Goal: Information Seeking & Learning: Learn about a topic

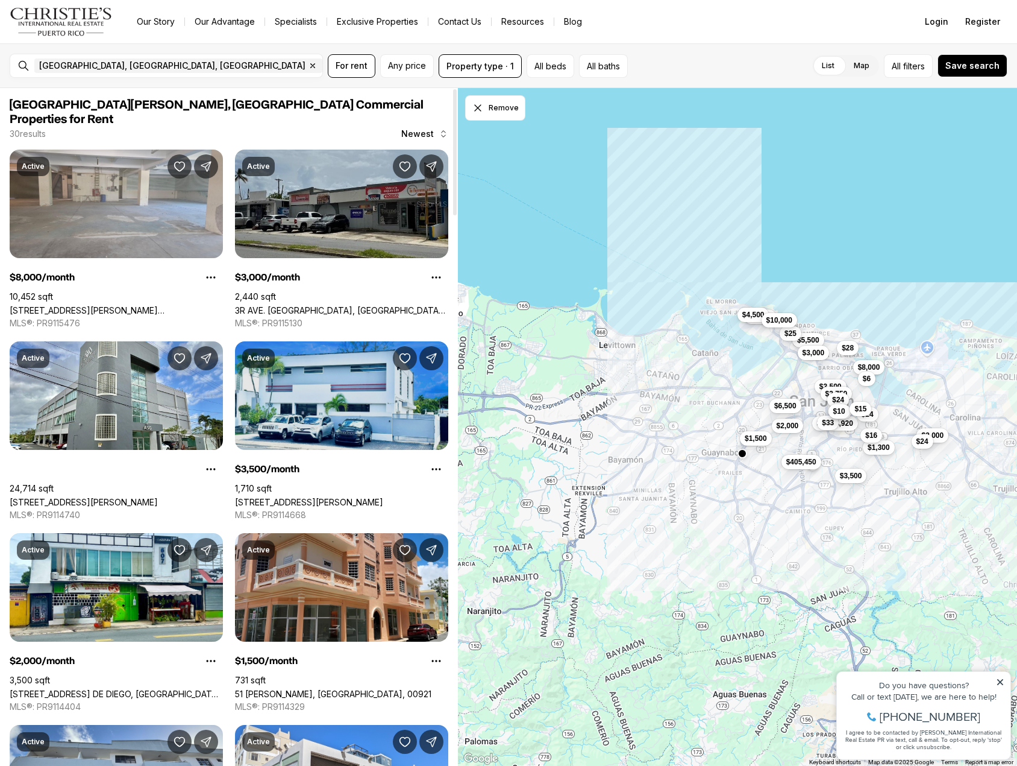
click at [318, 497] on link "378 SAN CLAUDIO AVE., SAN JUAN PR, 00926" at bounding box center [309, 502] width 148 height 10
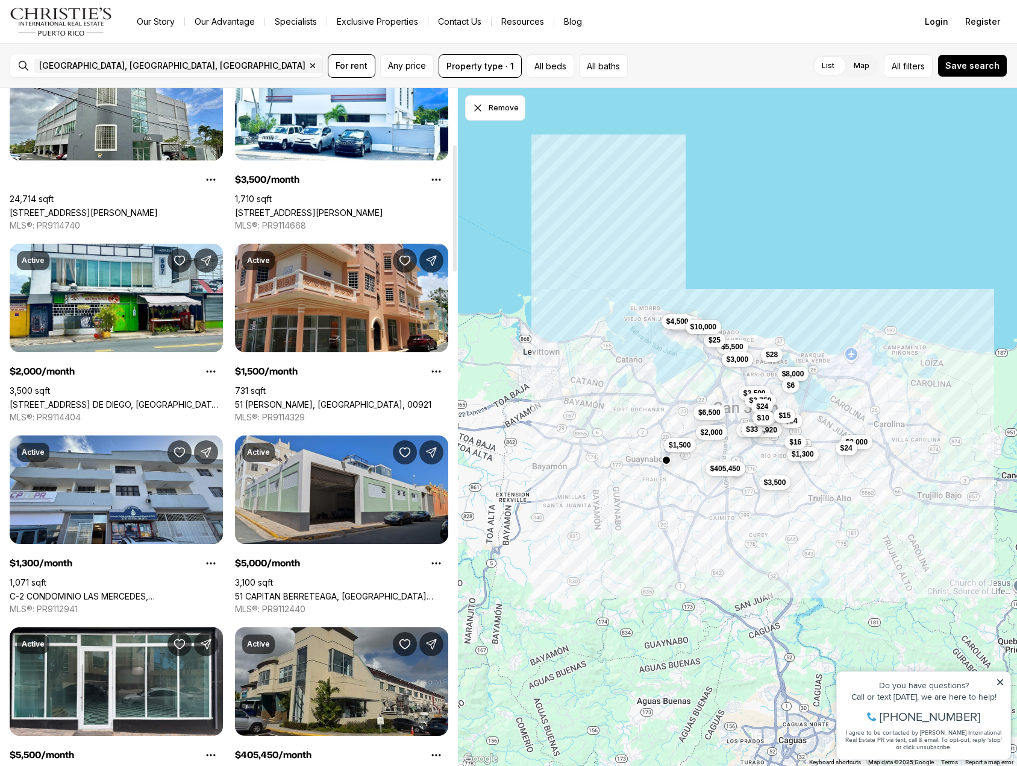
scroll to position [301, 0]
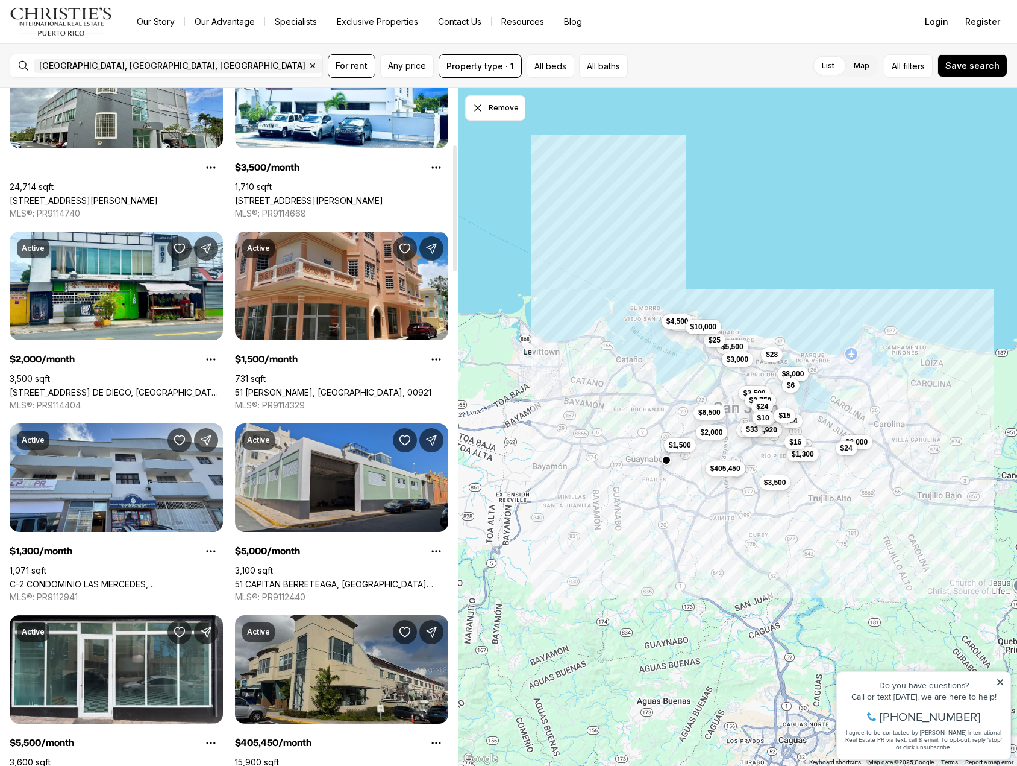
click at [347, 579] on link "51 CAPITAN BERRETEAGA, [GEOGRAPHIC_DATA][PERSON_NAME], 00901" at bounding box center [341, 584] width 213 height 10
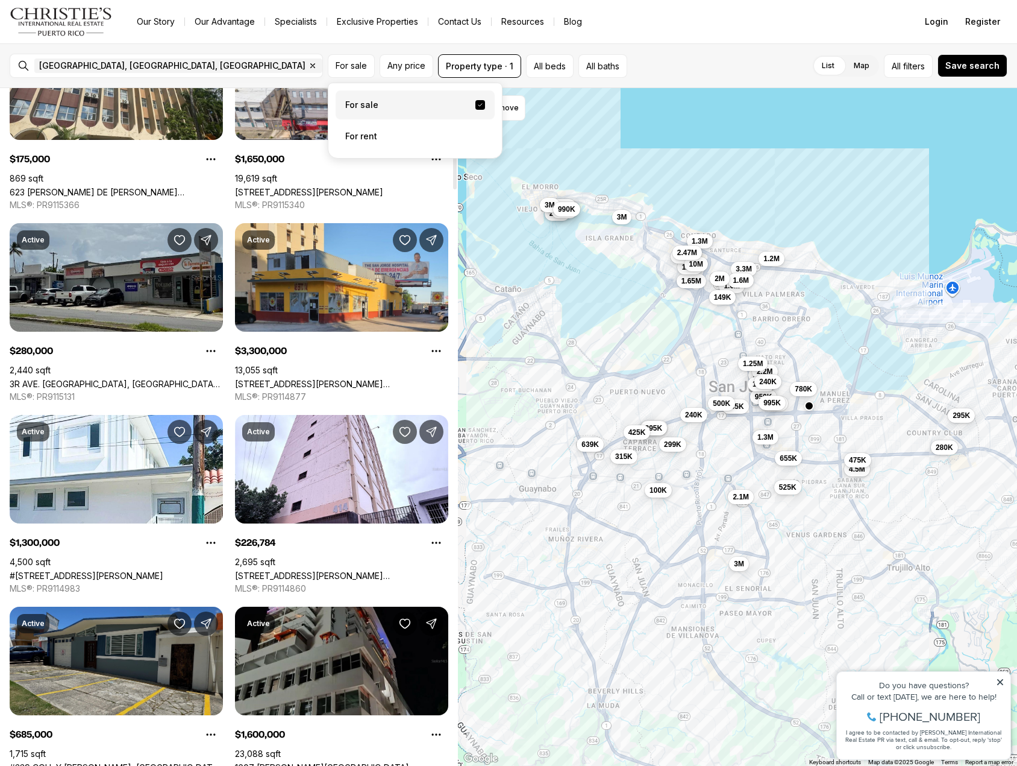
scroll to position [121, 0]
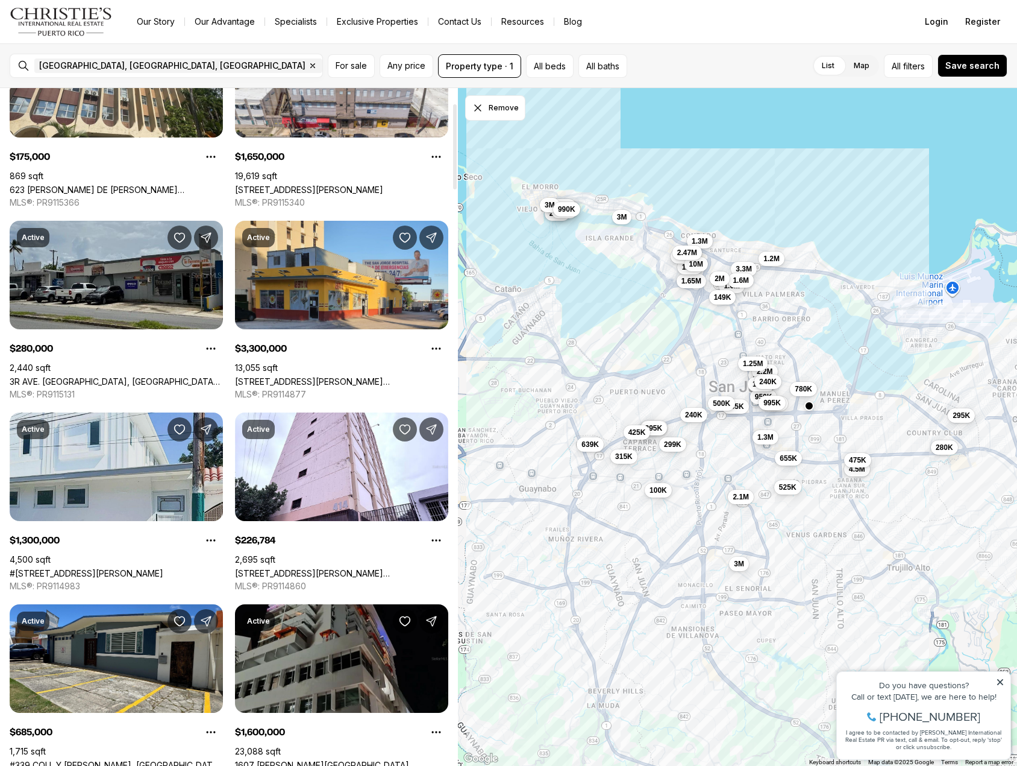
click at [127, 568] on link "#[STREET_ADDRESS][PERSON_NAME]" at bounding box center [87, 573] width 154 height 10
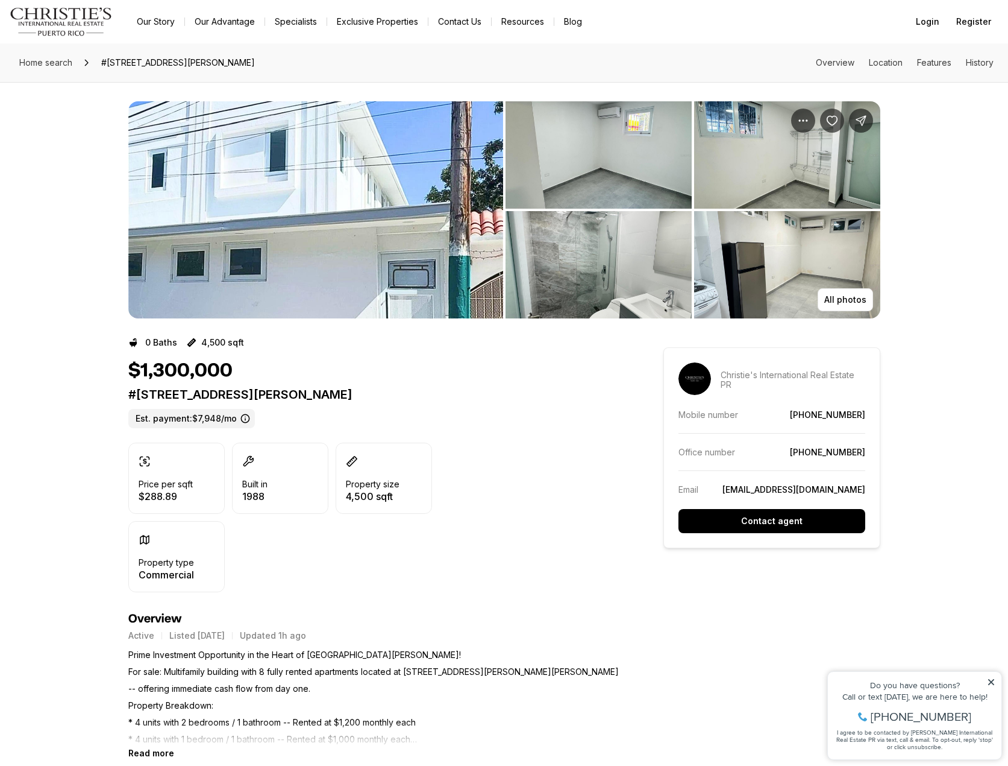
click at [204, 211] on img "View image gallery" at bounding box center [315, 209] width 375 height 217
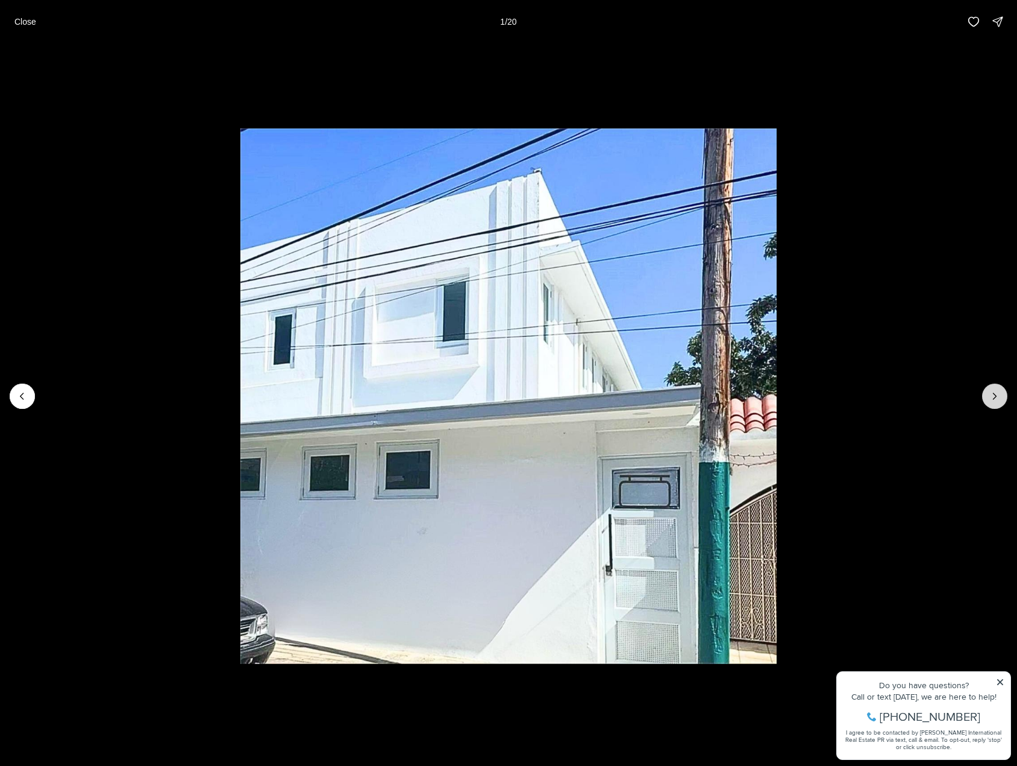
click at [992, 398] on icon "Next slide" at bounding box center [995, 396] width 12 height 12
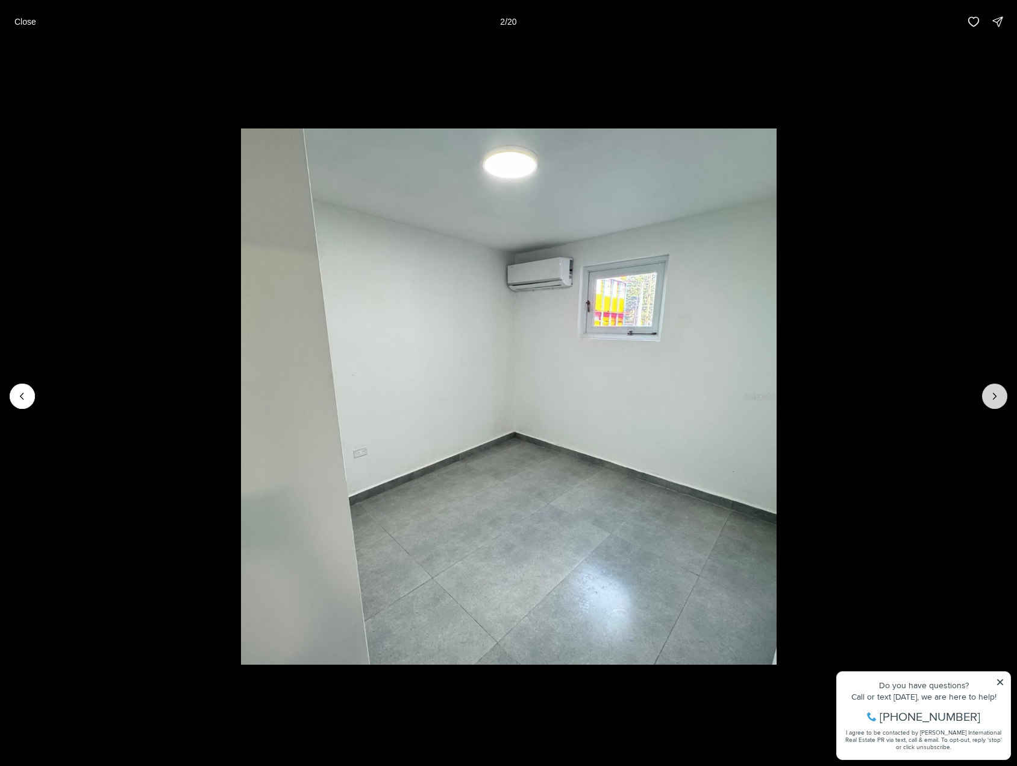
click at [992, 398] on icon "Next slide" at bounding box center [995, 396] width 12 height 12
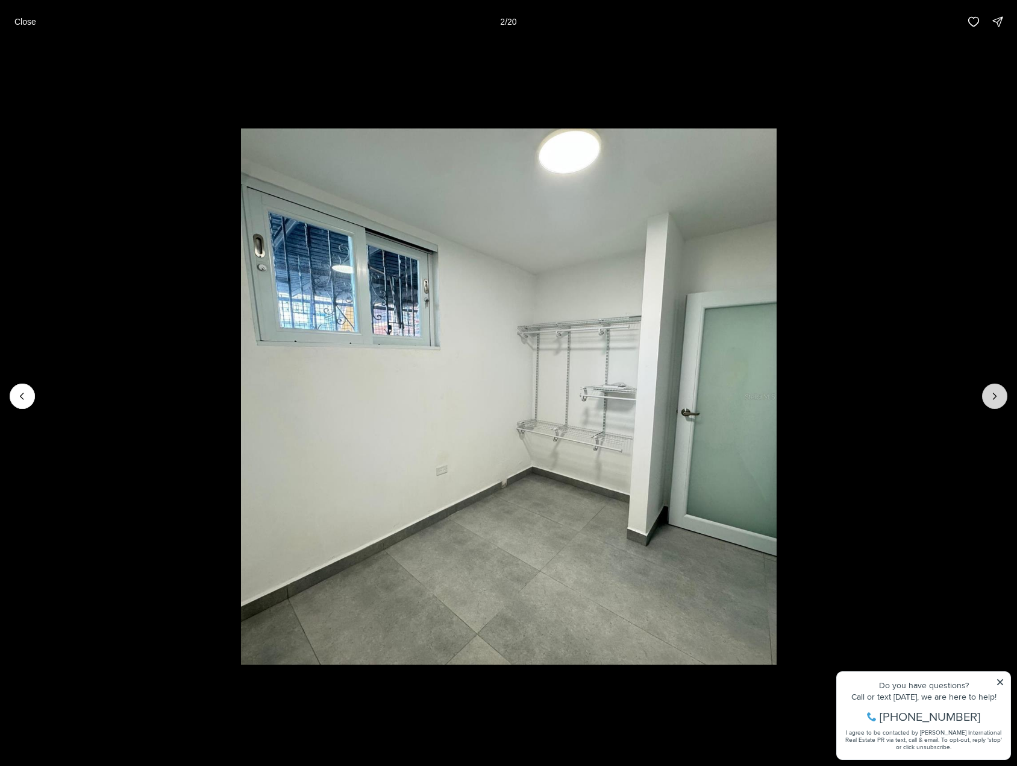
click at [992, 398] on icon "Next slide" at bounding box center [995, 396] width 12 height 12
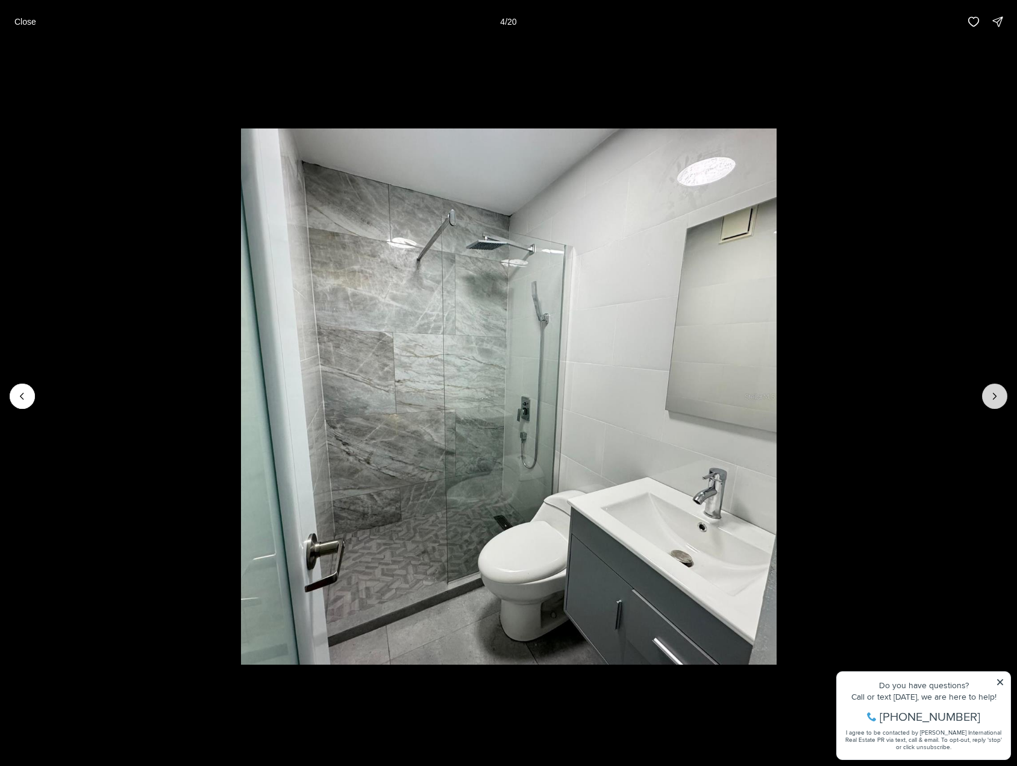
click at [992, 398] on icon "Next slide" at bounding box center [995, 396] width 12 height 12
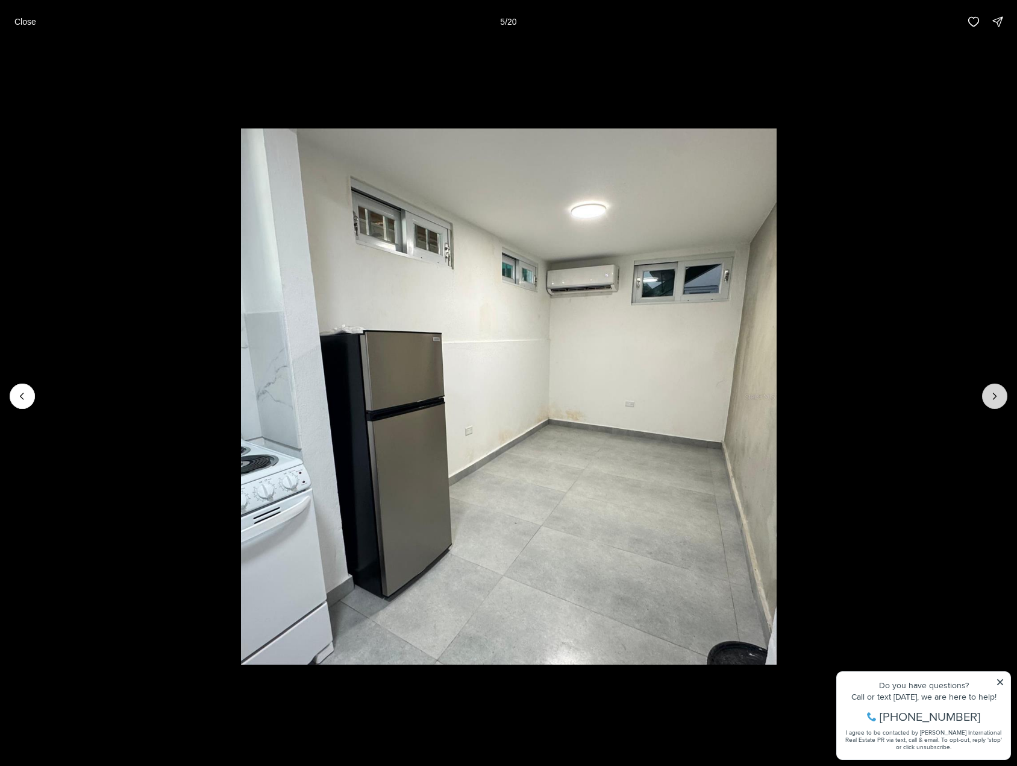
click at [992, 398] on icon "Next slide" at bounding box center [995, 396] width 12 height 12
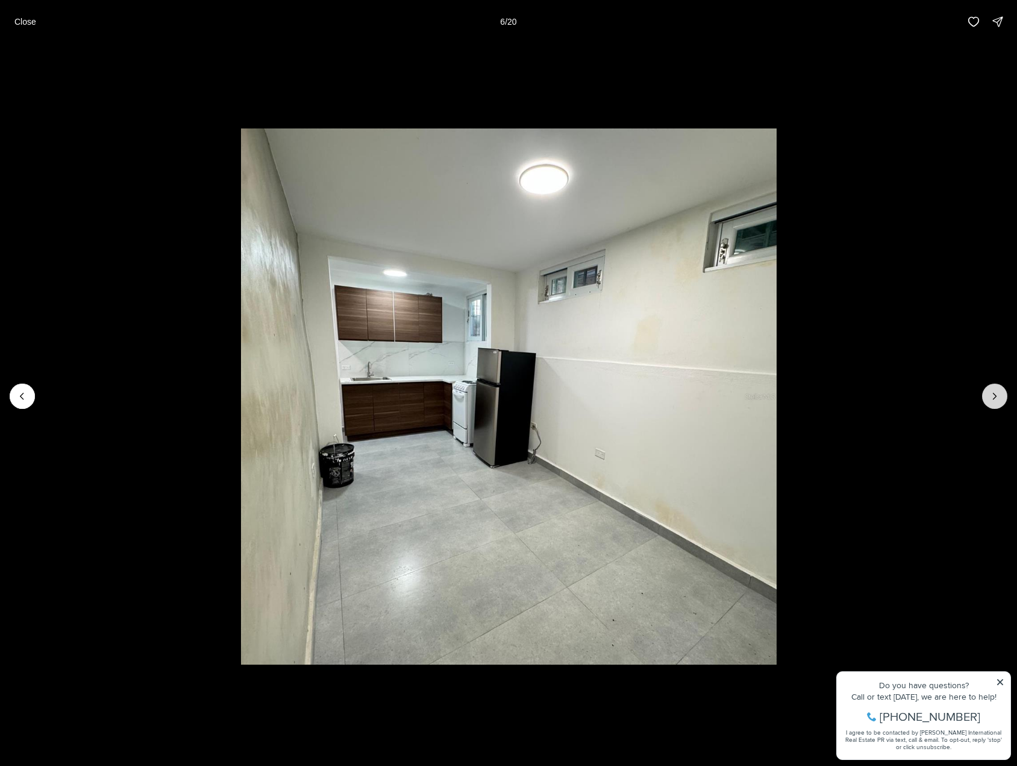
click at [992, 398] on icon "Next slide" at bounding box center [995, 396] width 12 height 12
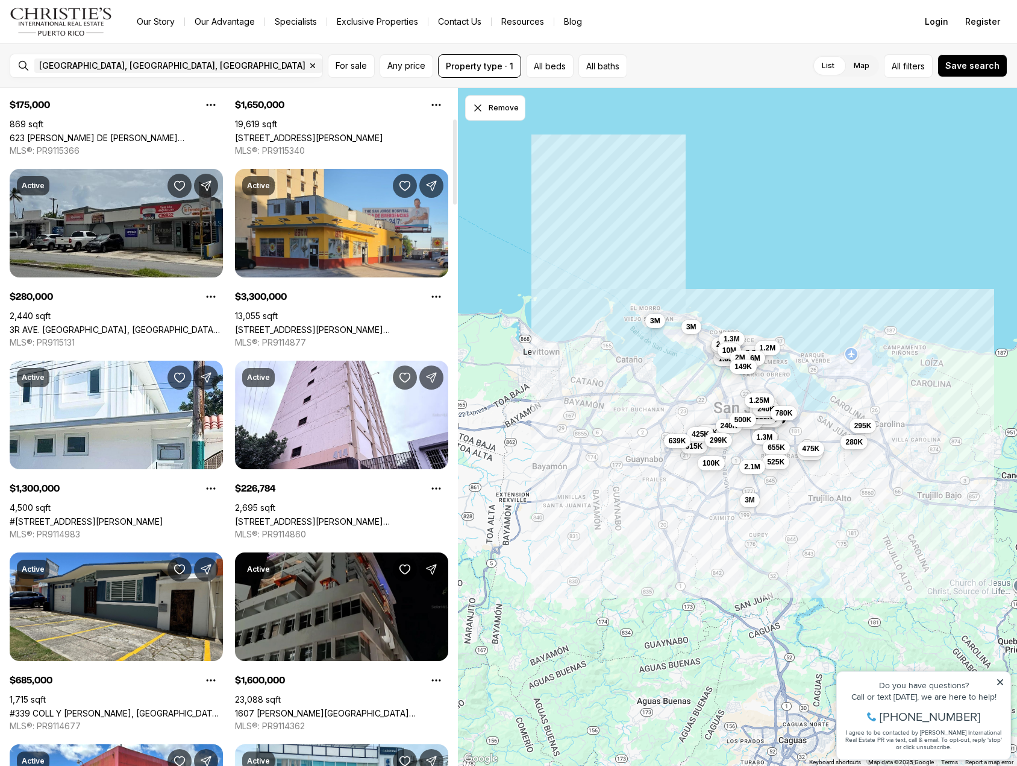
scroll to position [241, 0]
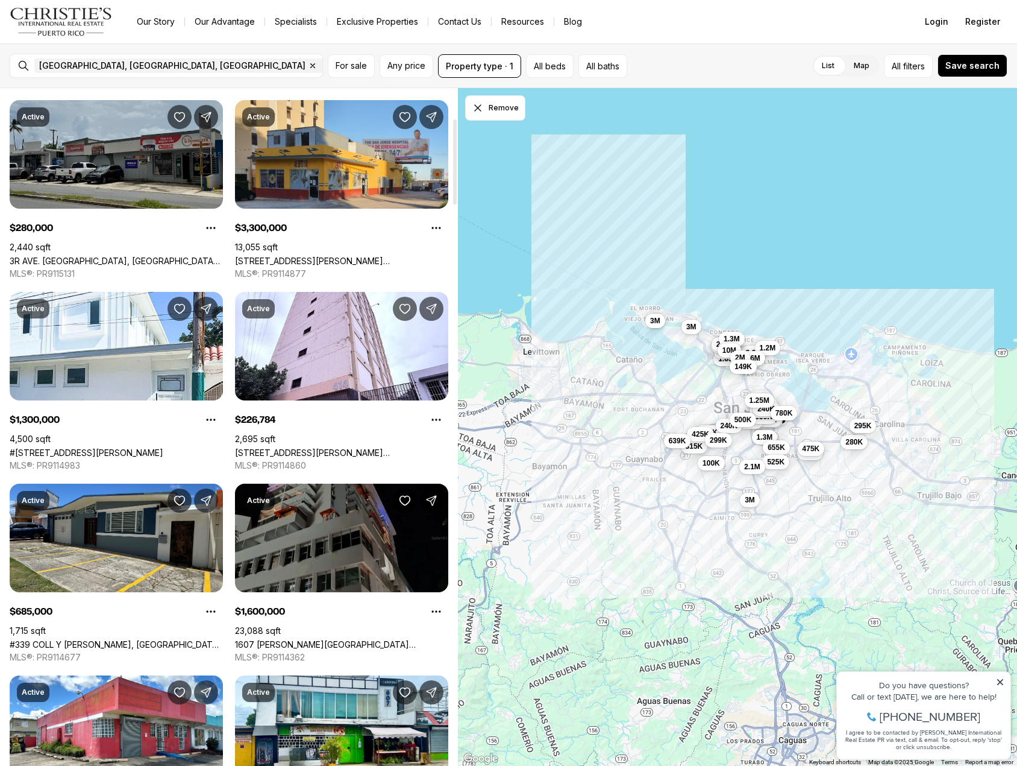
click at [357, 639] on link "1607 PONCE DE LEON AVE, SAN JUAN PR, 00909" at bounding box center [341, 644] width 213 height 10
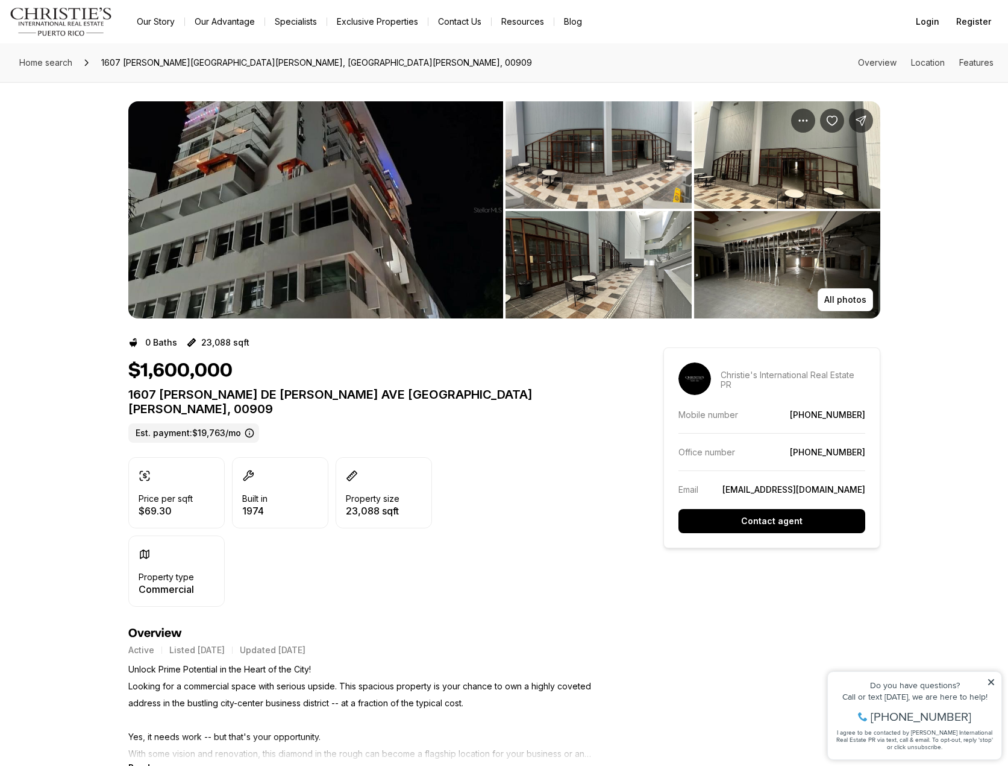
click at [239, 187] on img "View image gallery" at bounding box center [315, 209] width 375 height 217
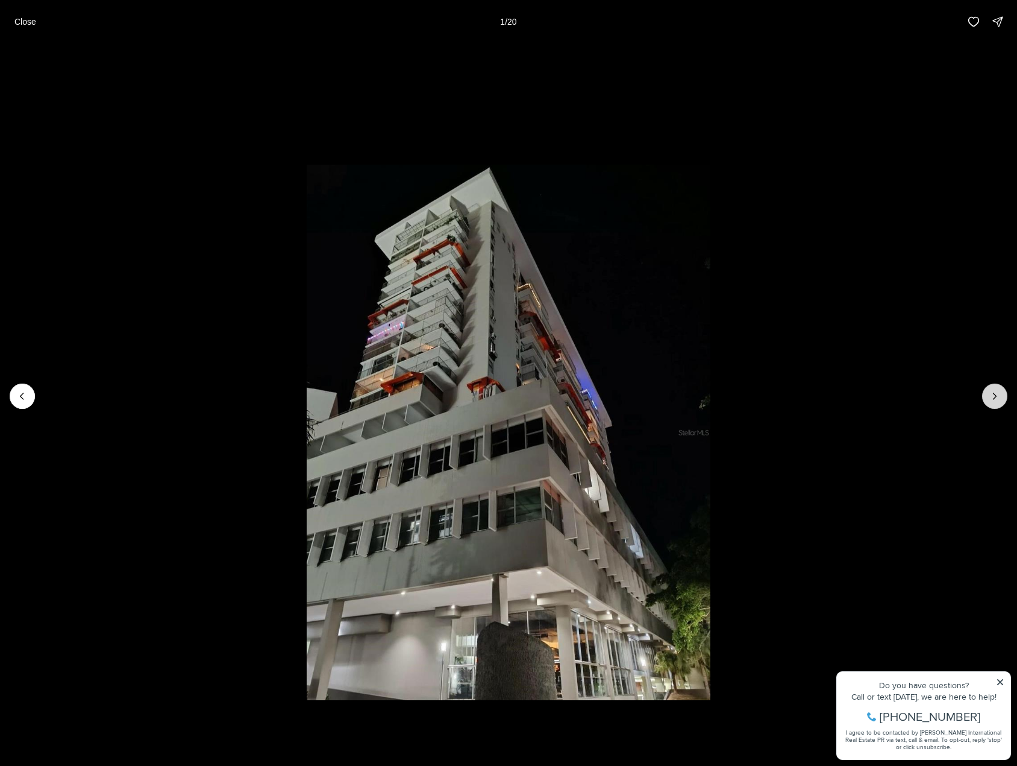
click at [996, 400] on icon "Next slide" at bounding box center [995, 396] width 12 height 12
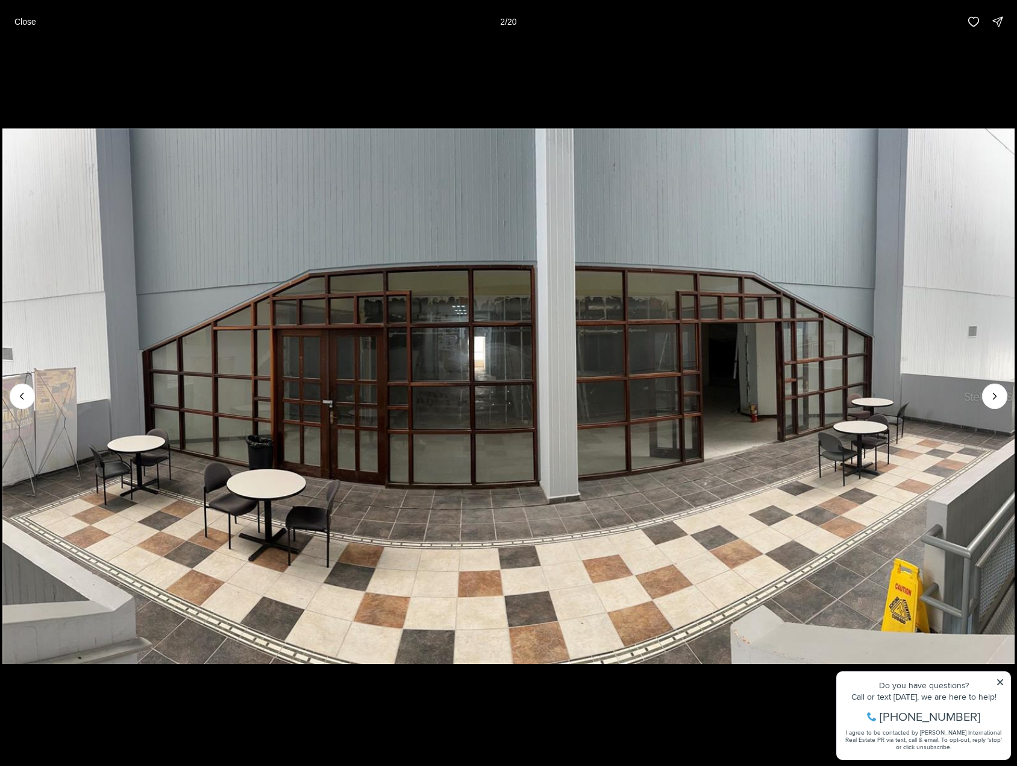
click at [1002, 409] on img "2 of 20" at bounding box center [508, 396] width 1012 height 536
click at [992, 395] on icon "Next slide" at bounding box center [995, 396] width 12 height 12
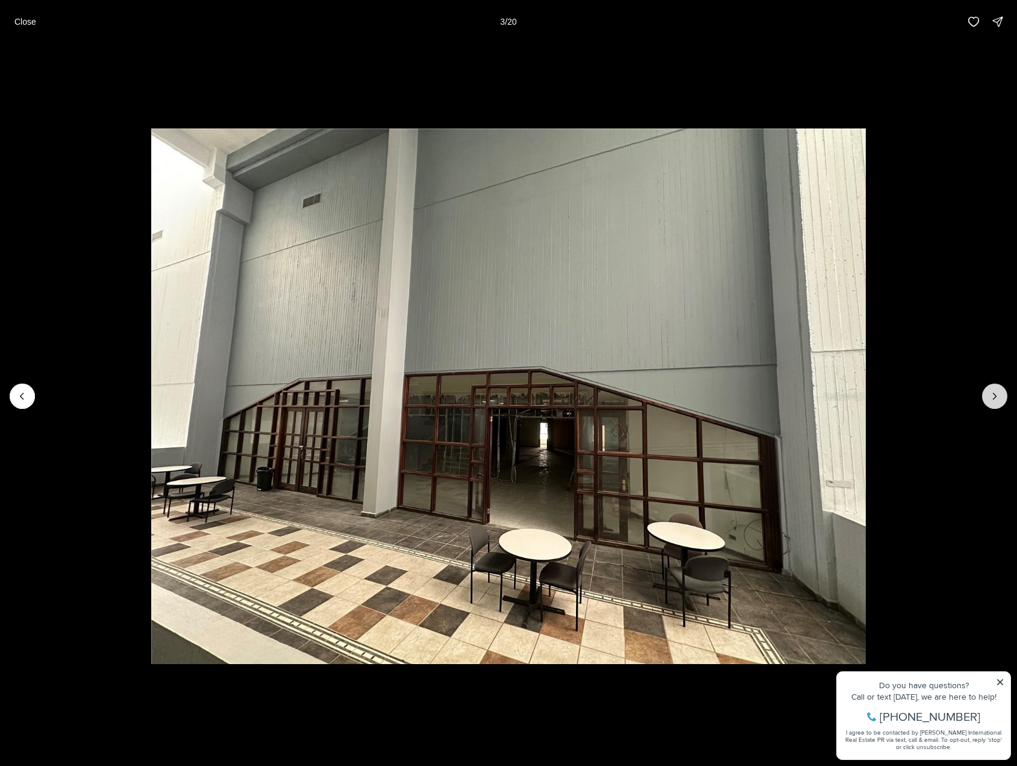
click at [992, 395] on icon "Next slide" at bounding box center [995, 396] width 12 height 12
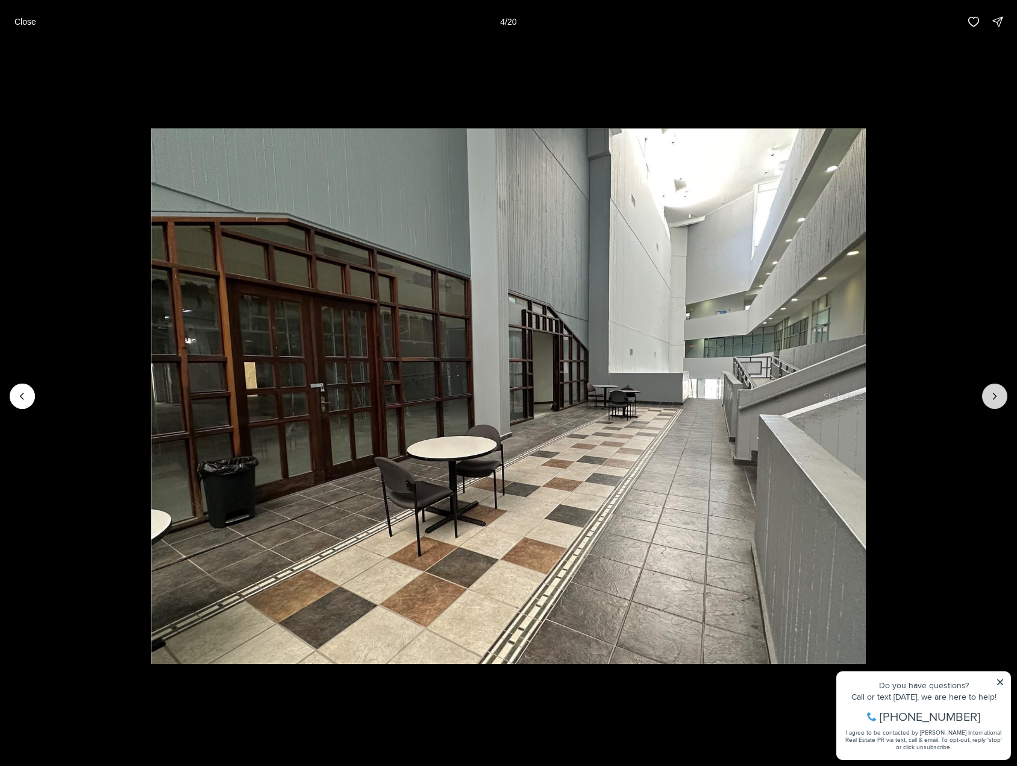
click at [992, 395] on icon "Next slide" at bounding box center [995, 396] width 12 height 12
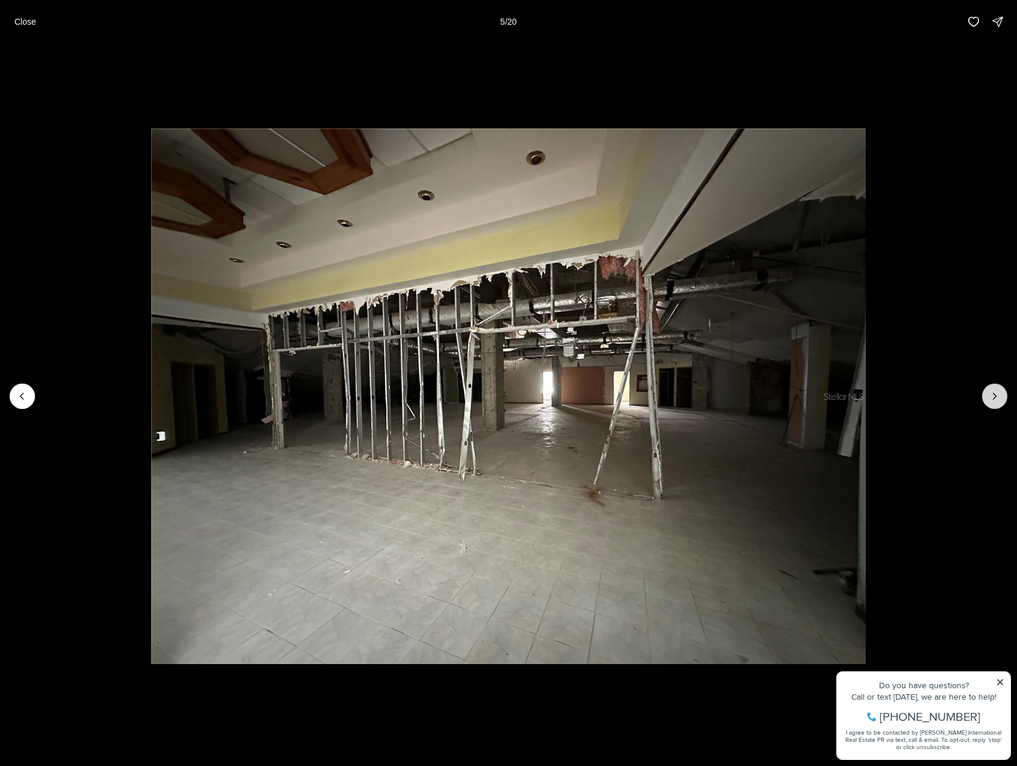
click at [992, 395] on icon "Next slide" at bounding box center [995, 396] width 12 height 12
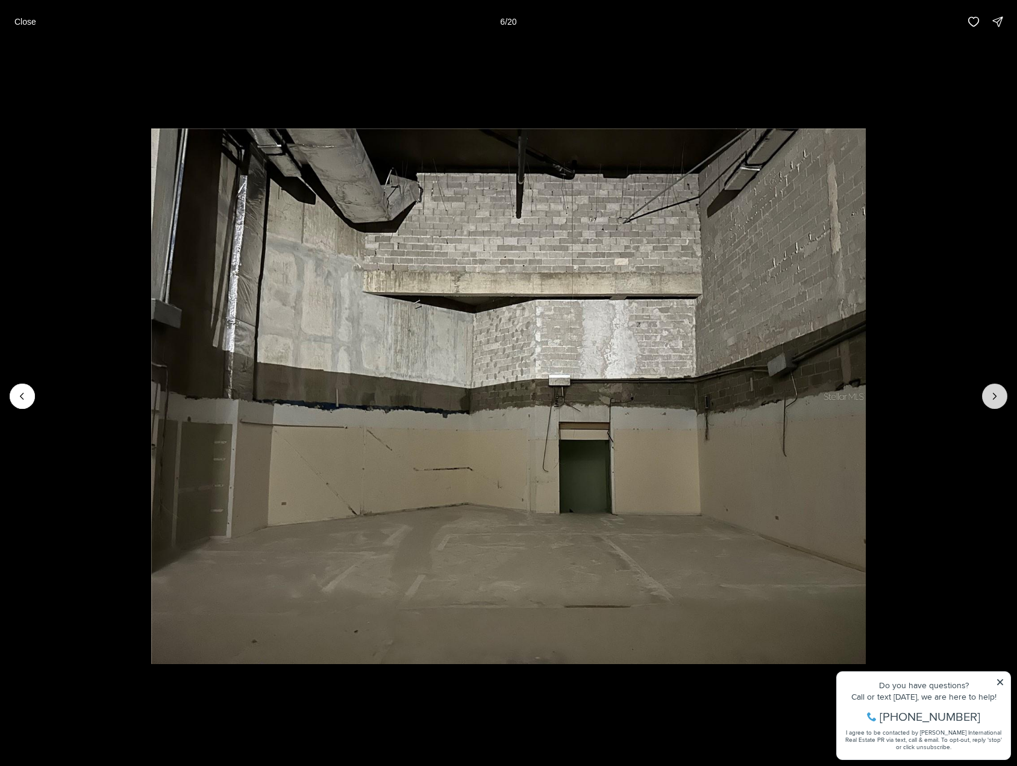
click at [992, 395] on icon "Next slide" at bounding box center [995, 396] width 12 height 12
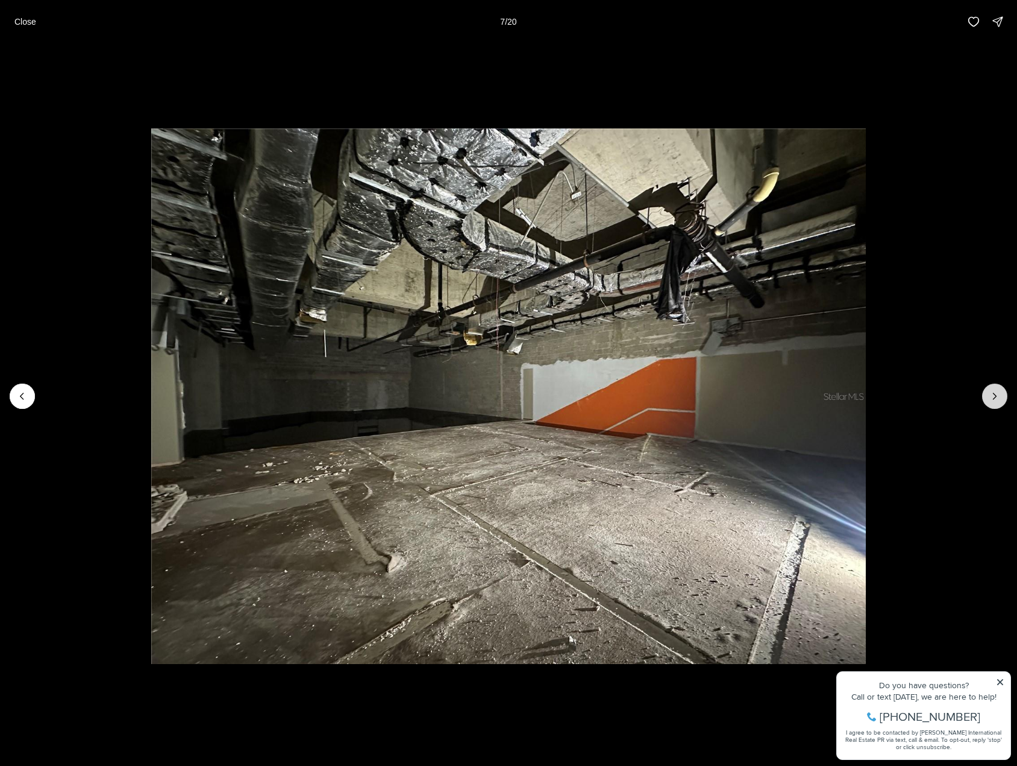
click at [992, 395] on icon "Next slide" at bounding box center [995, 396] width 12 height 12
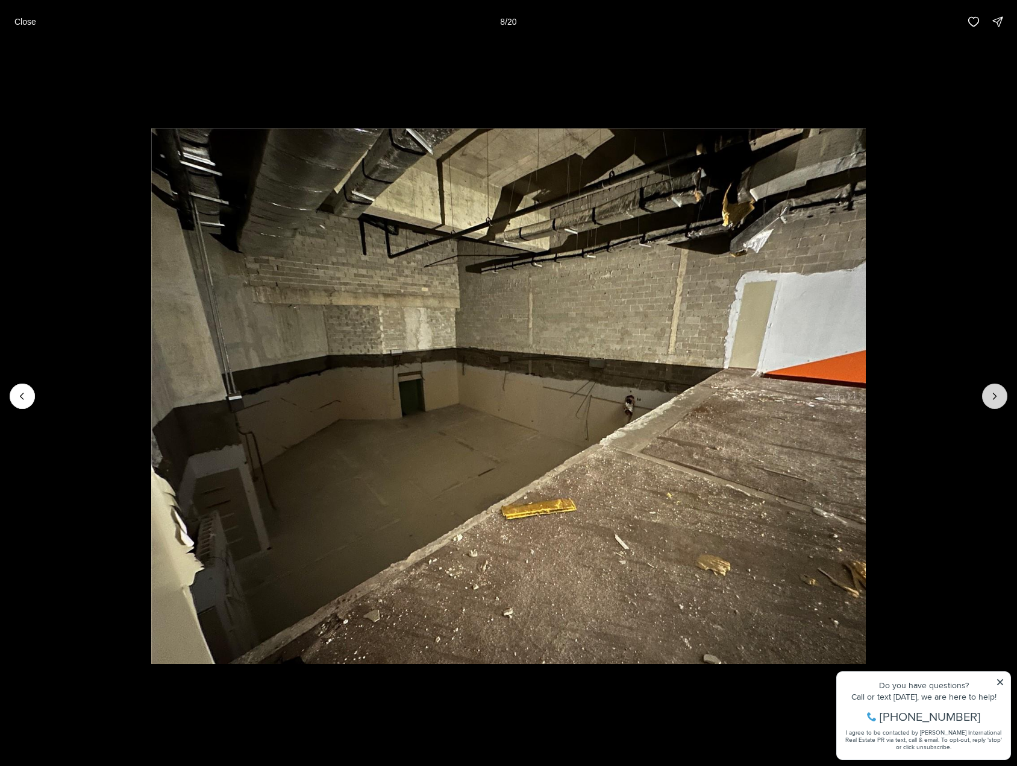
click at [996, 398] on icon "Next slide" at bounding box center [995, 396] width 12 height 12
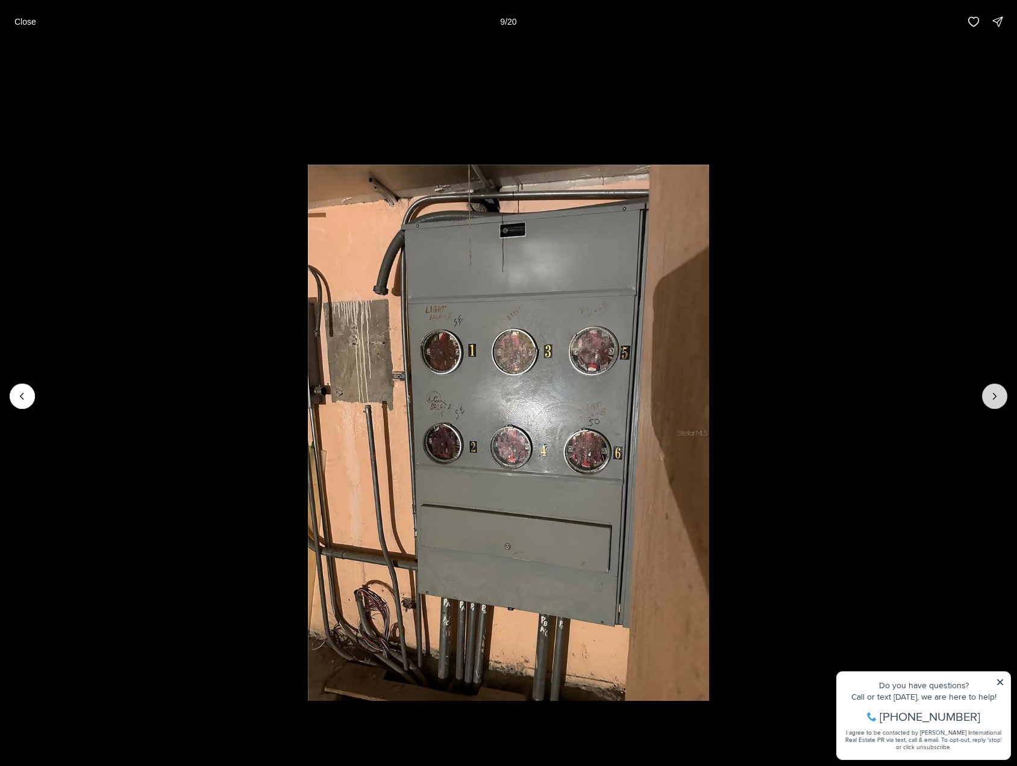
click at [996, 398] on icon "Next slide" at bounding box center [995, 396] width 12 height 12
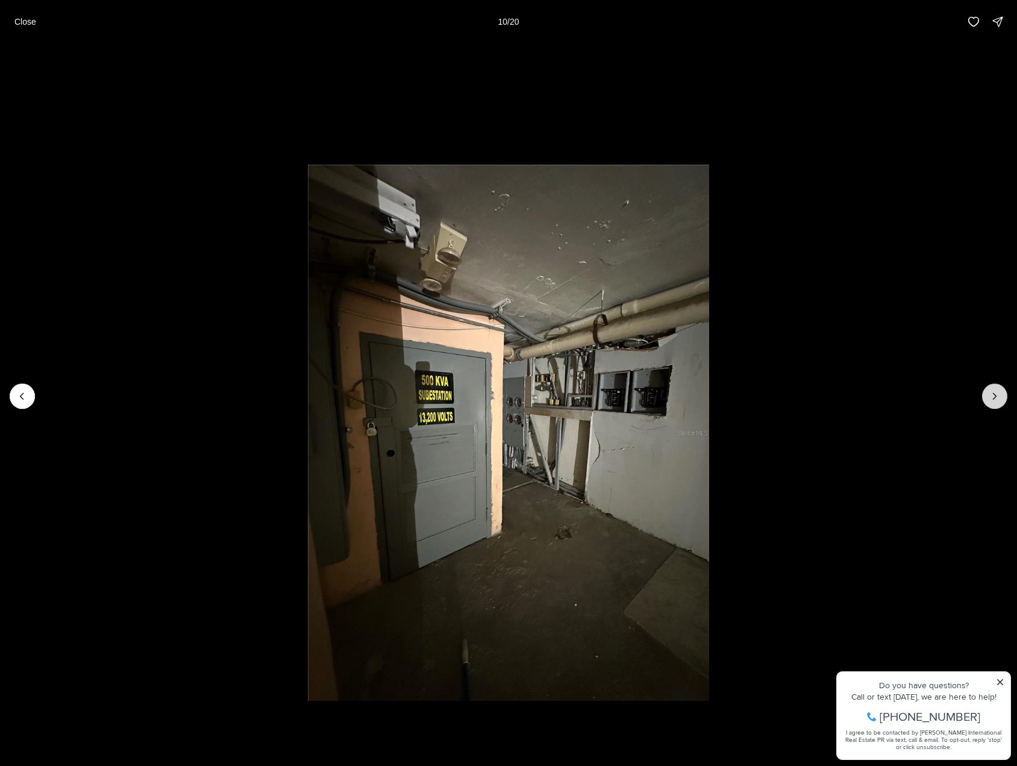
click at [996, 398] on icon "Next slide" at bounding box center [995, 396] width 12 height 12
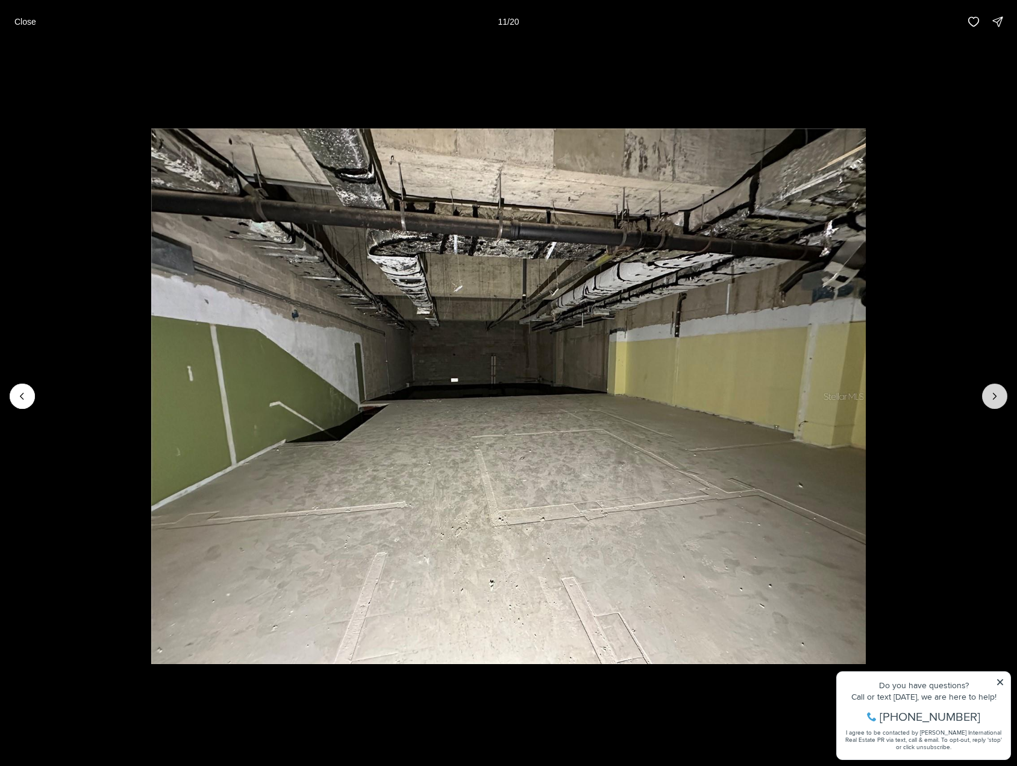
click at [996, 398] on icon "Next slide" at bounding box center [995, 396] width 12 height 12
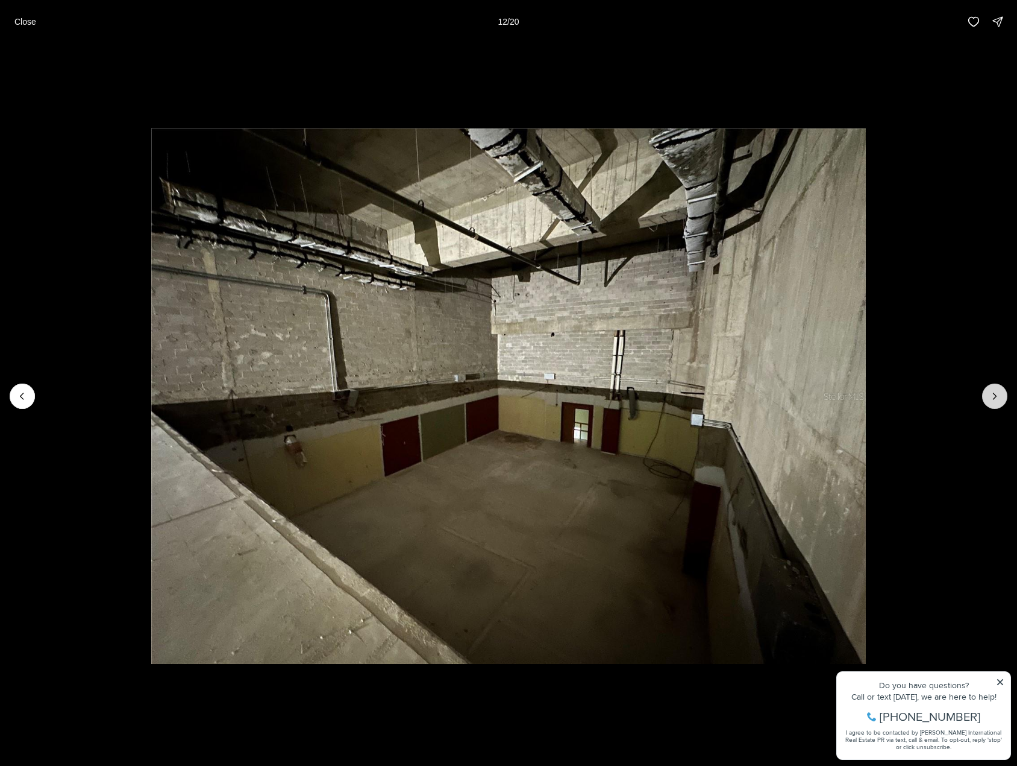
click at [996, 398] on icon "Next slide" at bounding box center [995, 396] width 12 height 12
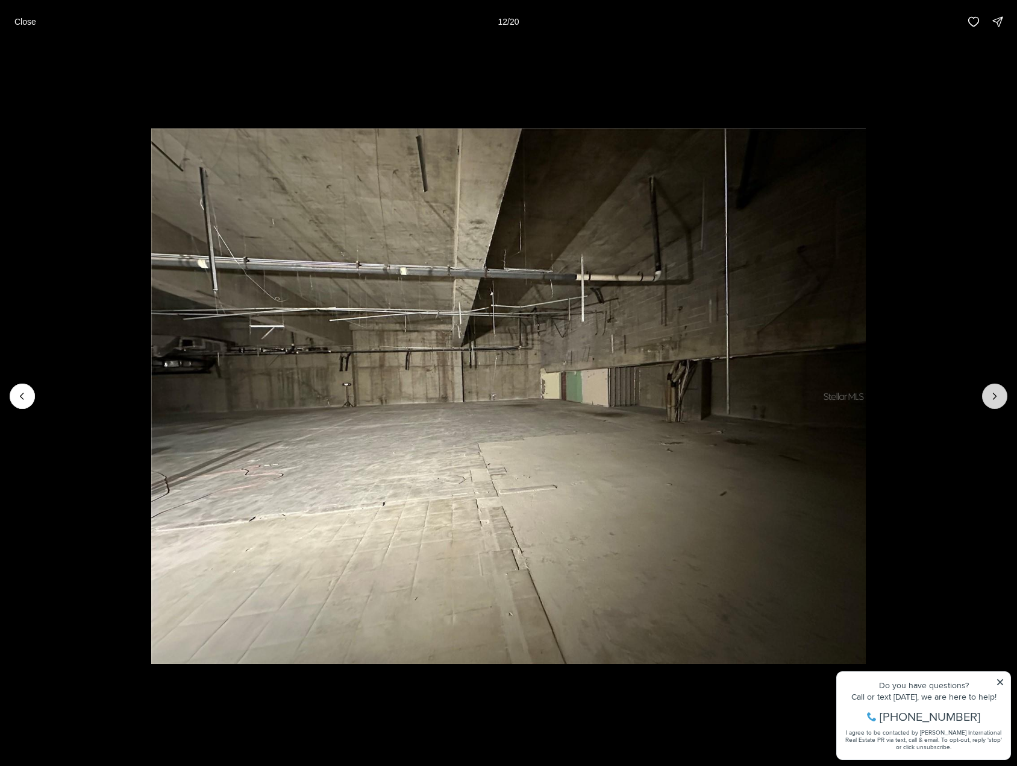
click at [996, 398] on icon "Next slide" at bounding box center [995, 396] width 12 height 12
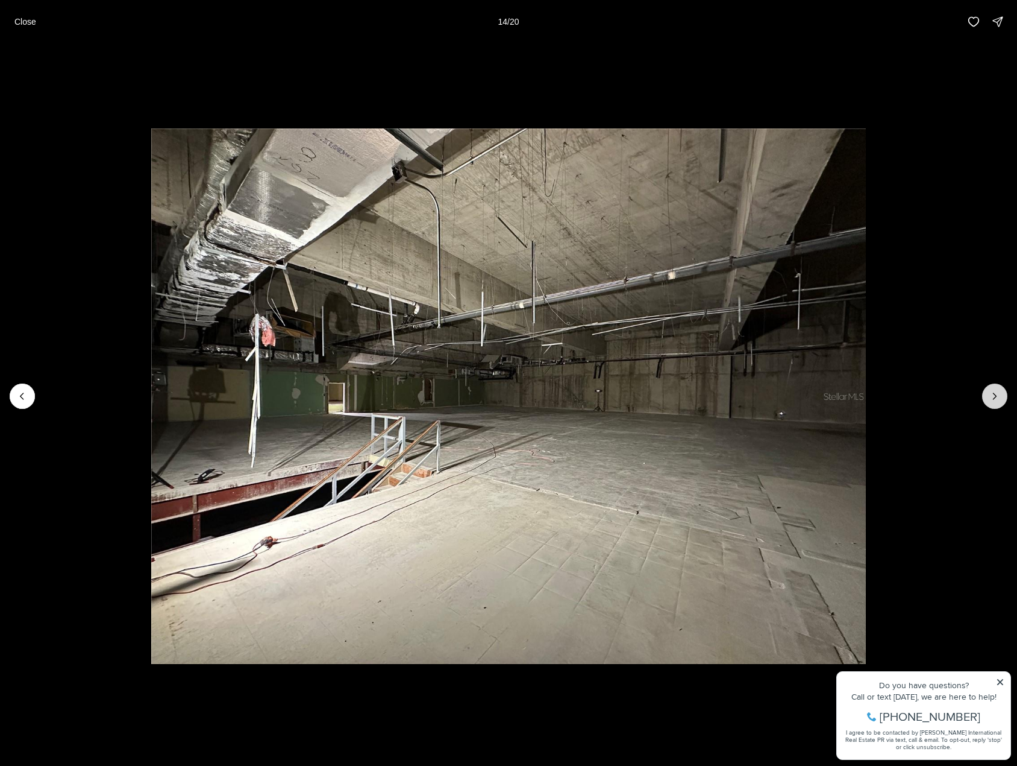
click at [996, 398] on icon "Next slide" at bounding box center [995, 396] width 12 height 12
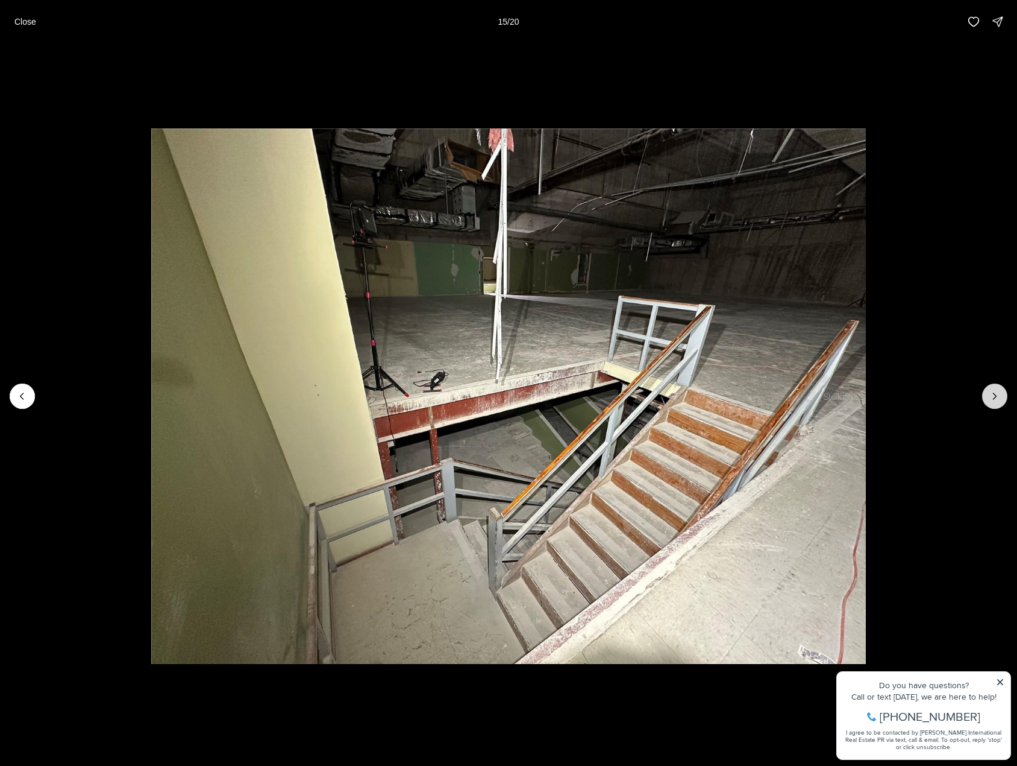
click at [996, 398] on icon "Next slide" at bounding box center [995, 396] width 12 height 12
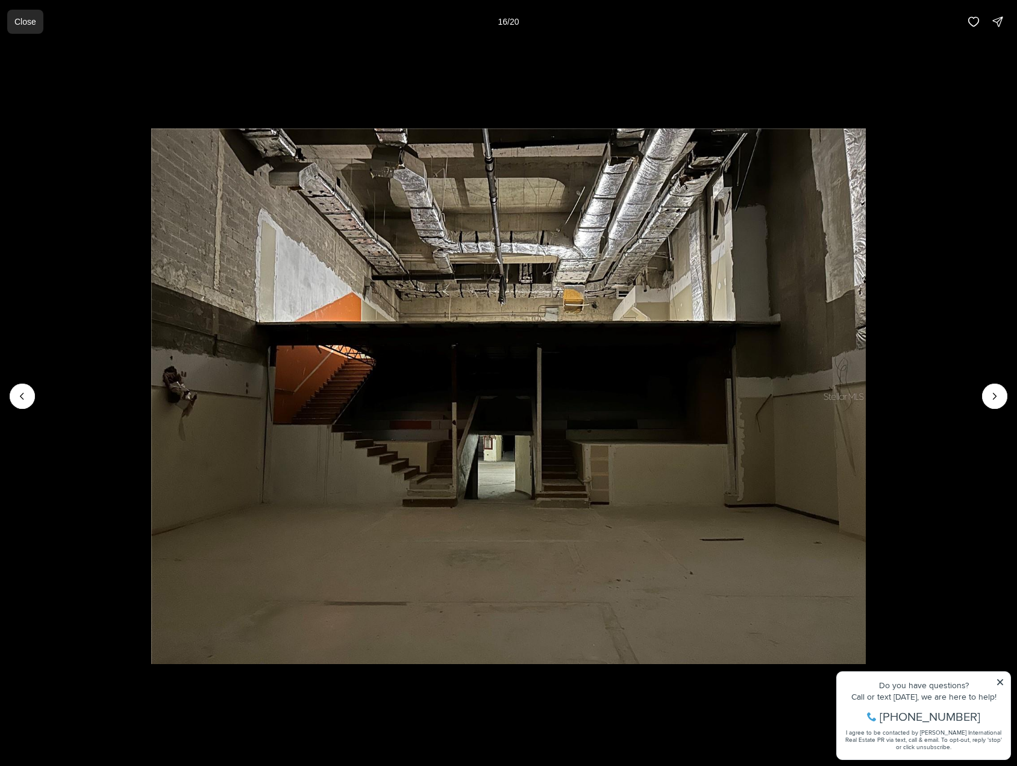
click at [27, 17] on p "Close" at bounding box center [25, 22] width 22 height 10
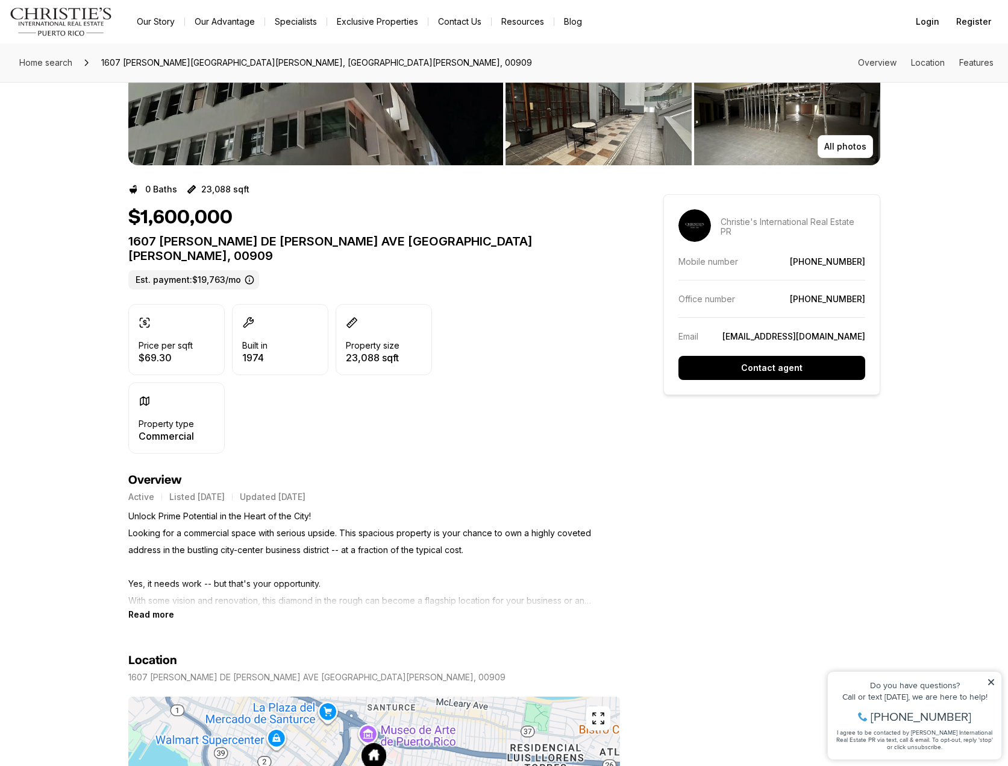
scroll to position [181, 0]
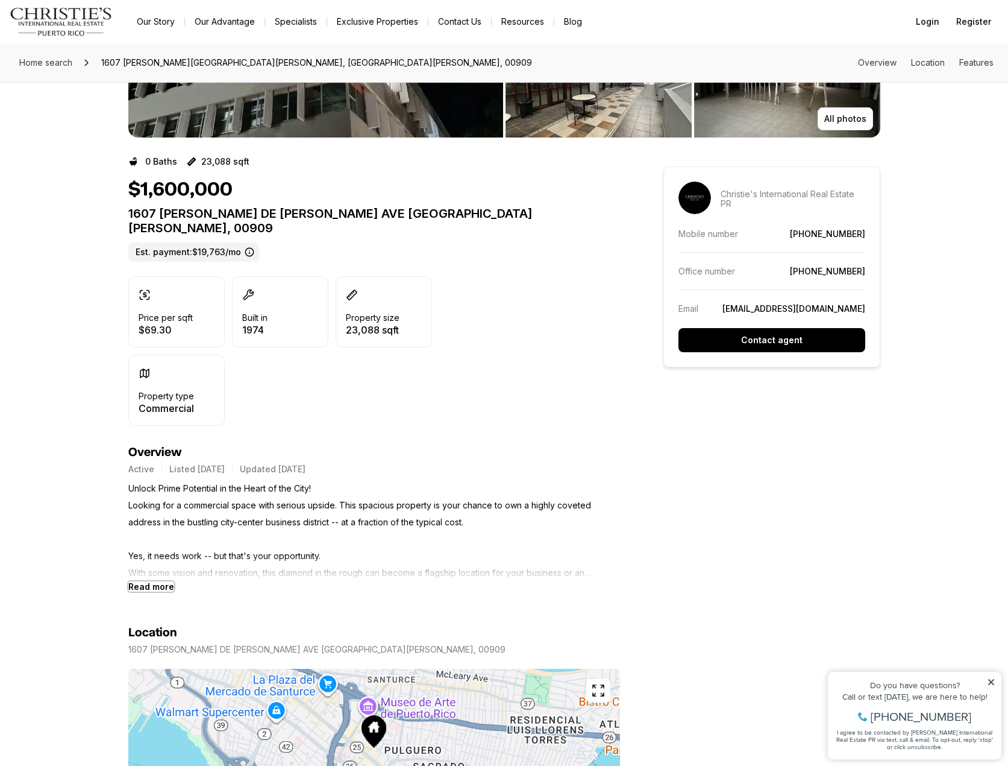
click at [156, 581] on b "Read more" at bounding box center [151, 586] width 46 height 10
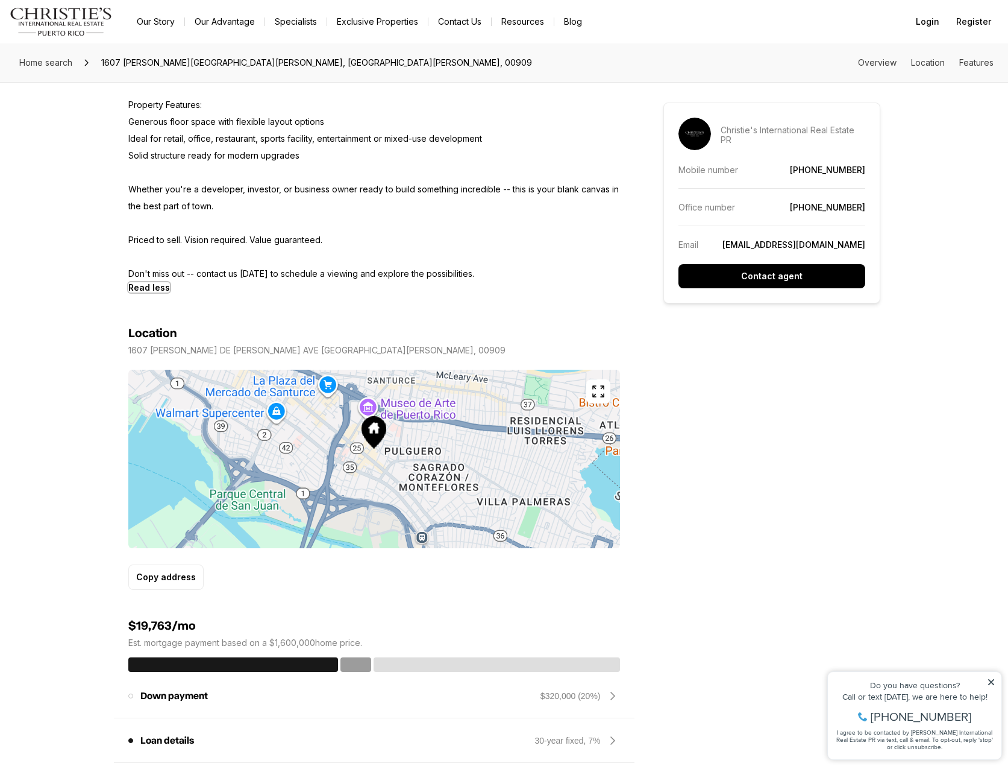
scroll to position [964, 0]
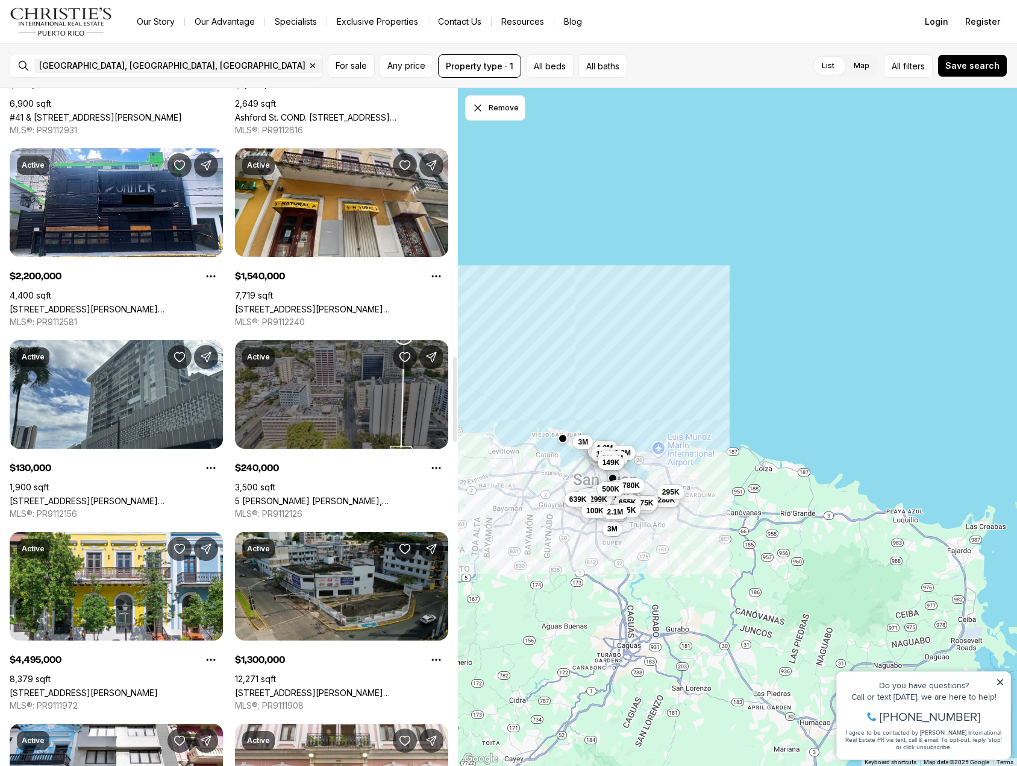
scroll to position [2170, 0]
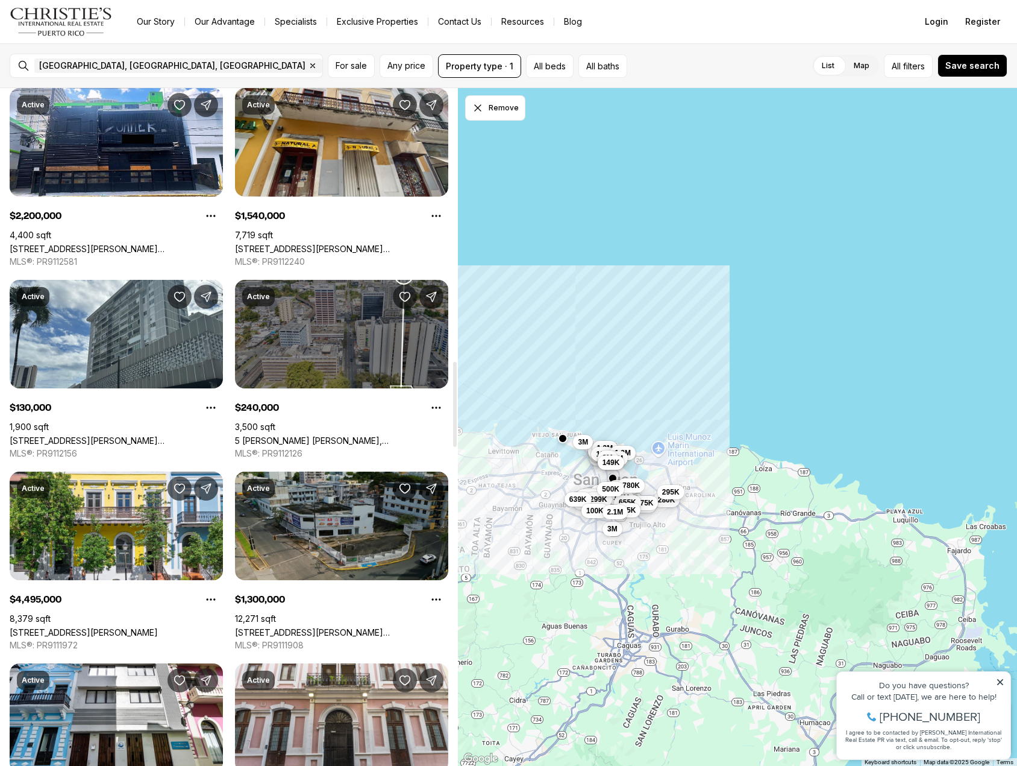
click at [353, 627] on link "[STREET_ADDRESS][PERSON_NAME][PERSON_NAME]" at bounding box center [341, 632] width 213 height 10
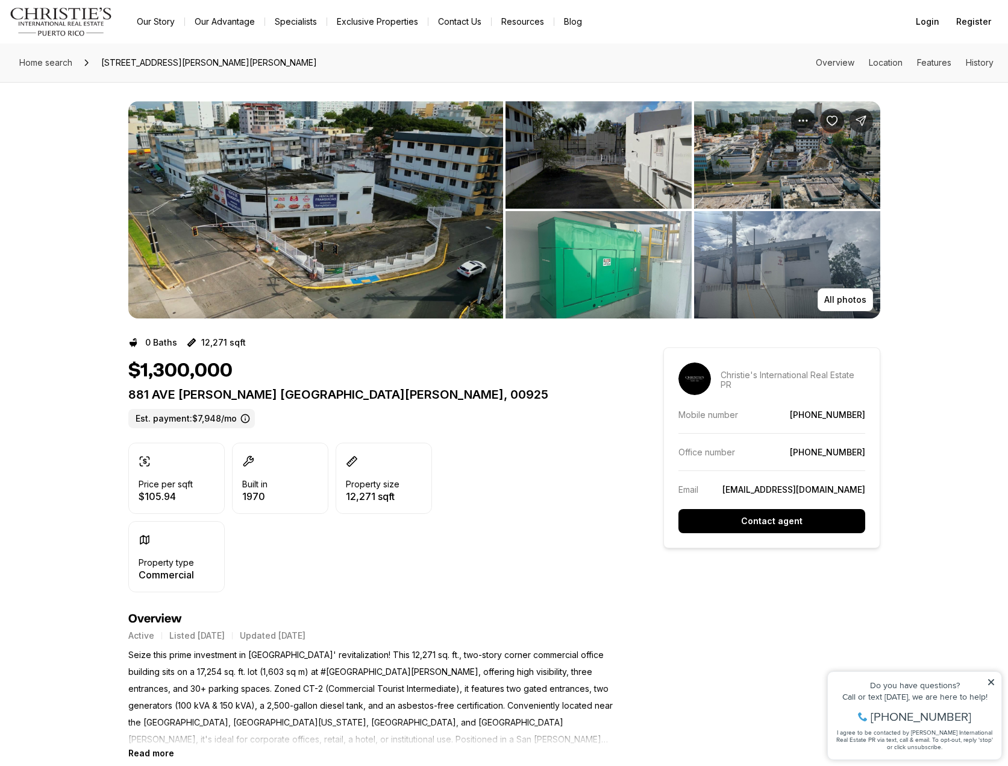
click at [325, 259] on img "View image gallery" at bounding box center [315, 209] width 375 height 217
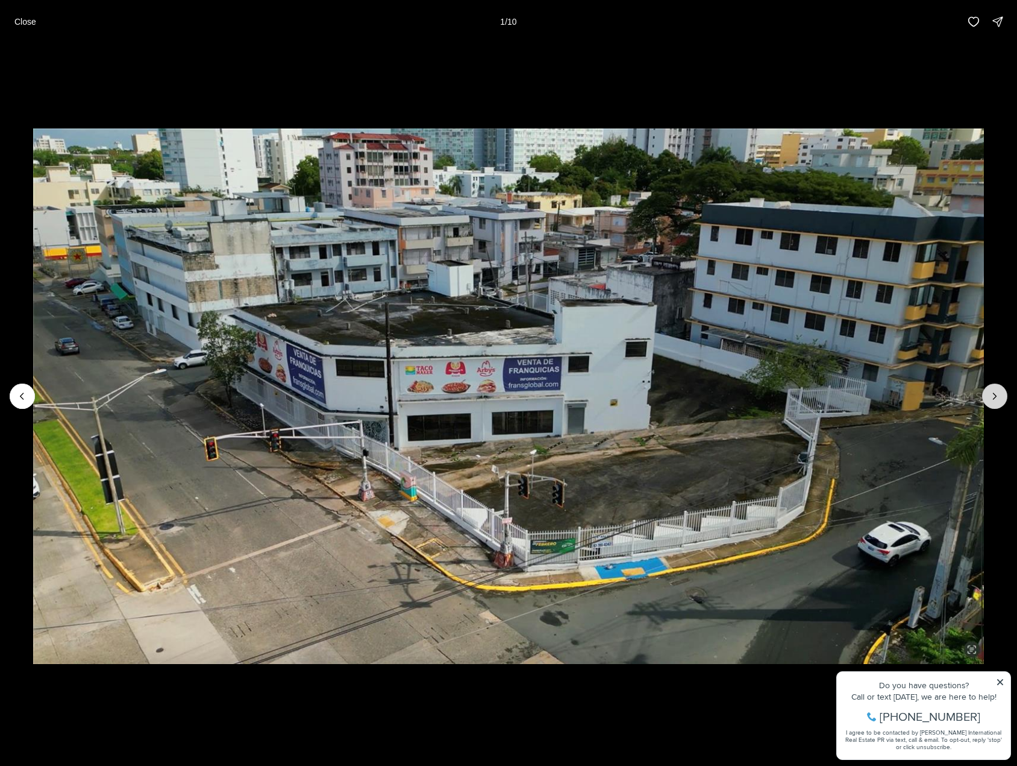
click at [990, 394] on icon "Next slide" at bounding box center [995, 396] width 12 height 12
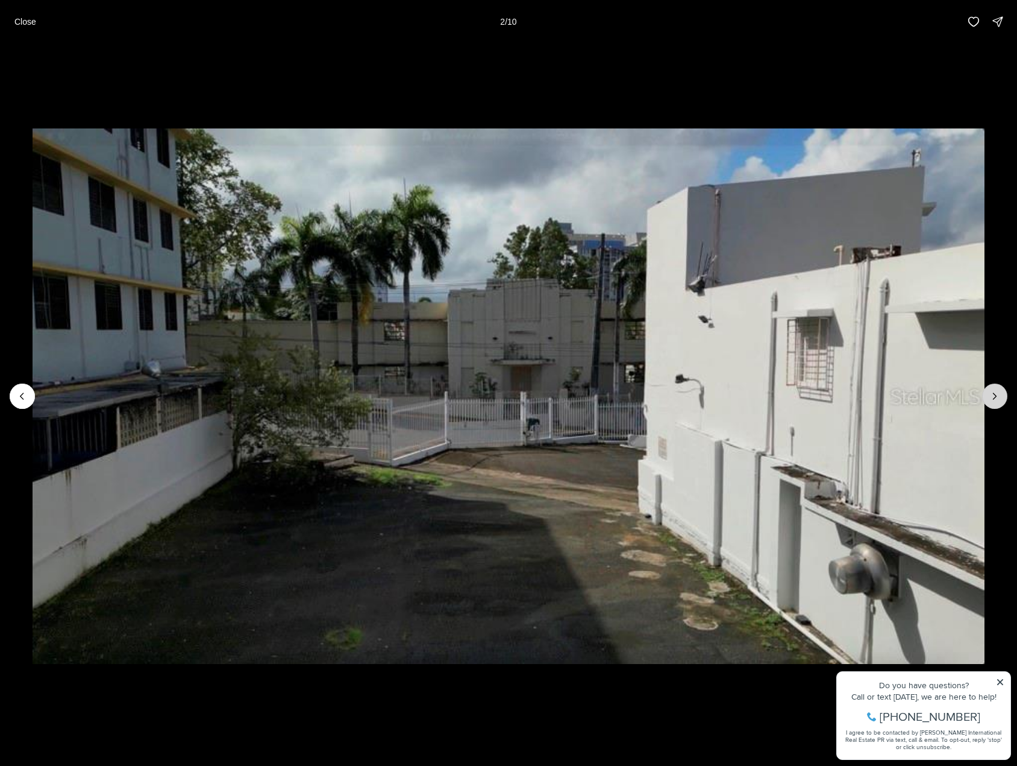
click at [990, 394] on icon "Next slide" at bounding box center [995, 396] width 12 height 12
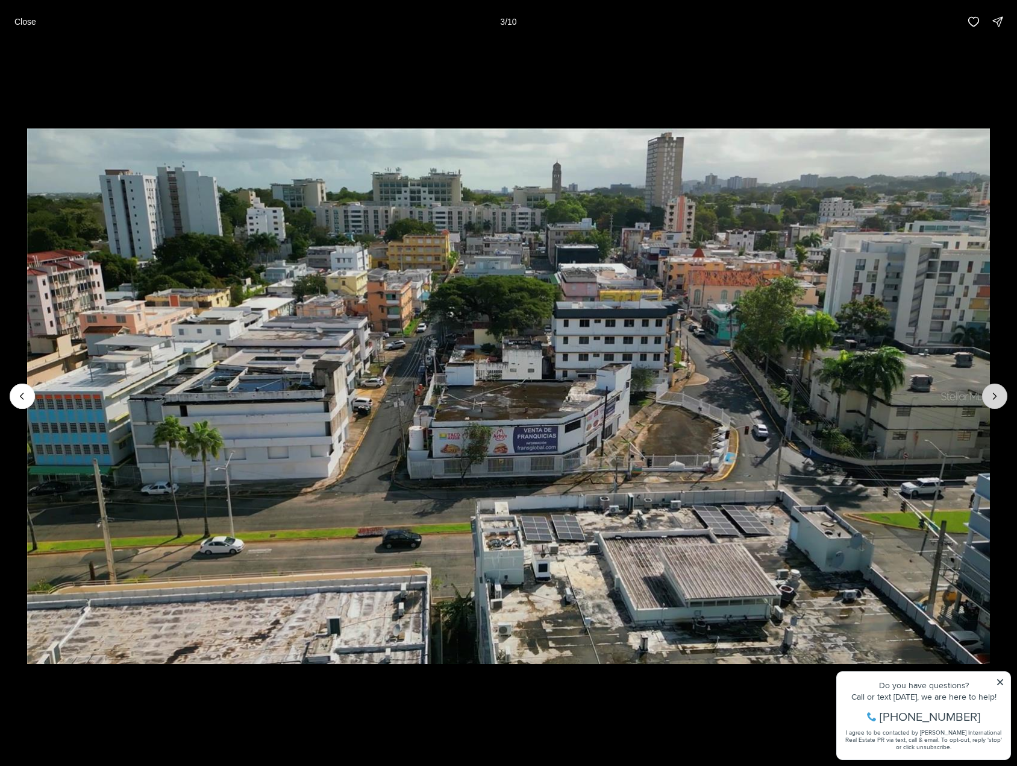
click at [990, 394] on icon "Next slide" at bounding box center [995, 396] width 12 height 12
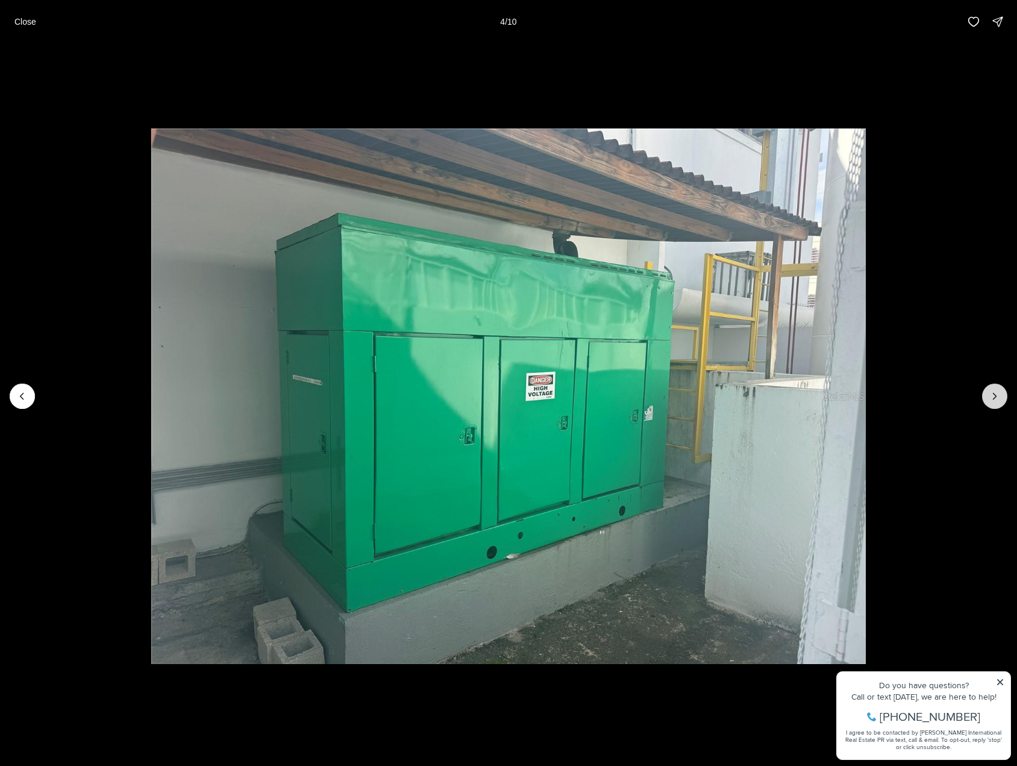
click at [990, 394] on icon "Next slide" at bounding box center [995, 396] width 12 height 12
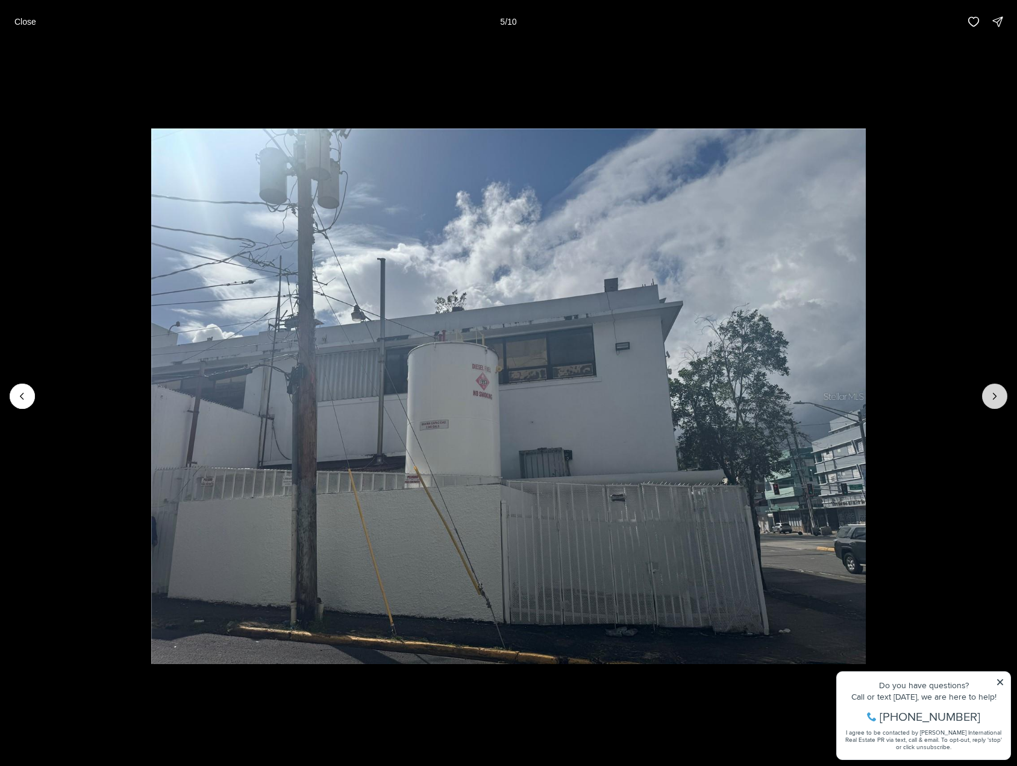
click at [990, 394] on icon "Next slide" at bounding box center [995, 396] width 12 height 12
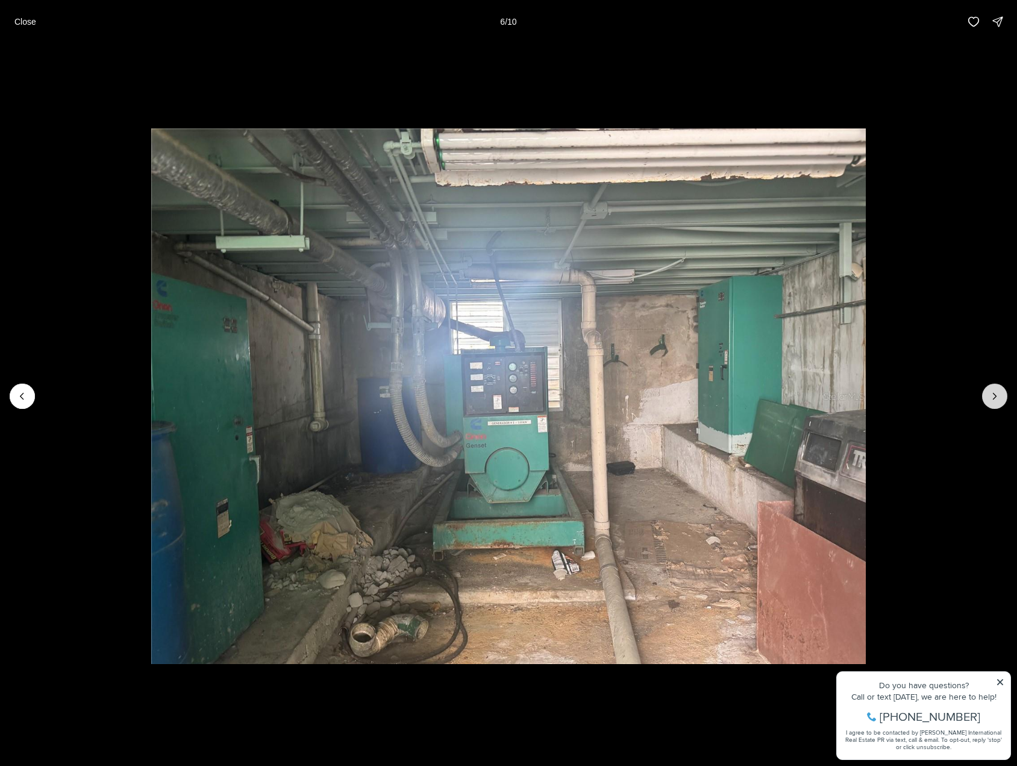
click at [990, 394] on icon "Next slide" at bounding box center [995, 396] width 12 height 12
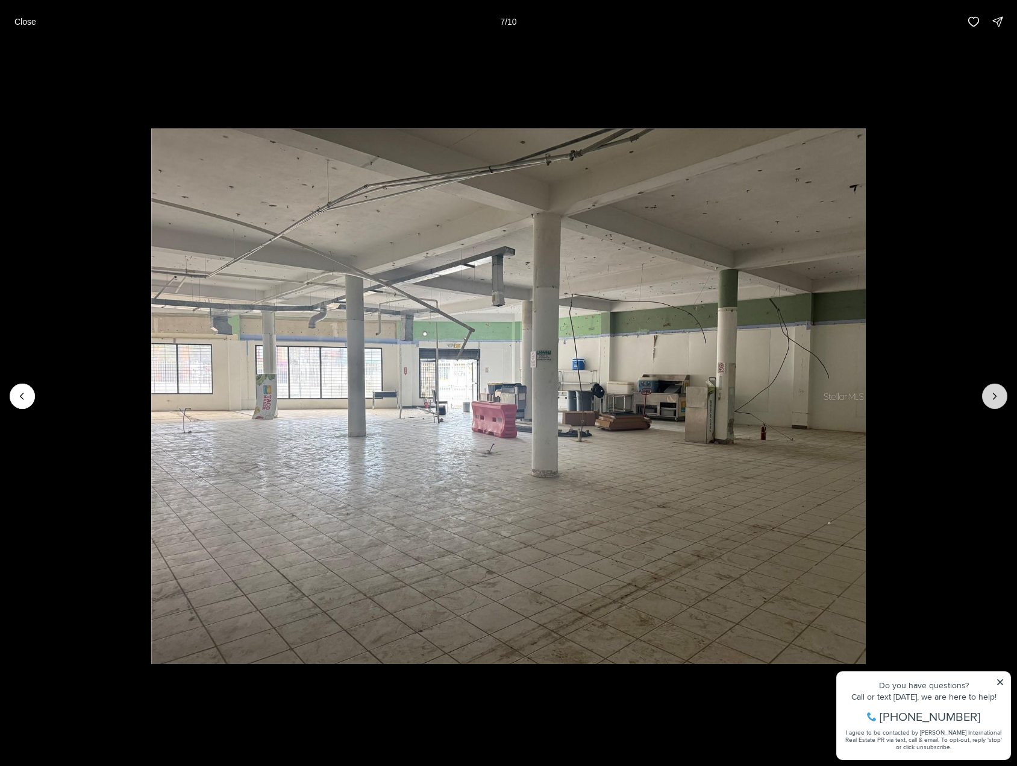
click at [990, 394] on icon "Next slide" at bounding box center [995, 396] width 12 height 12
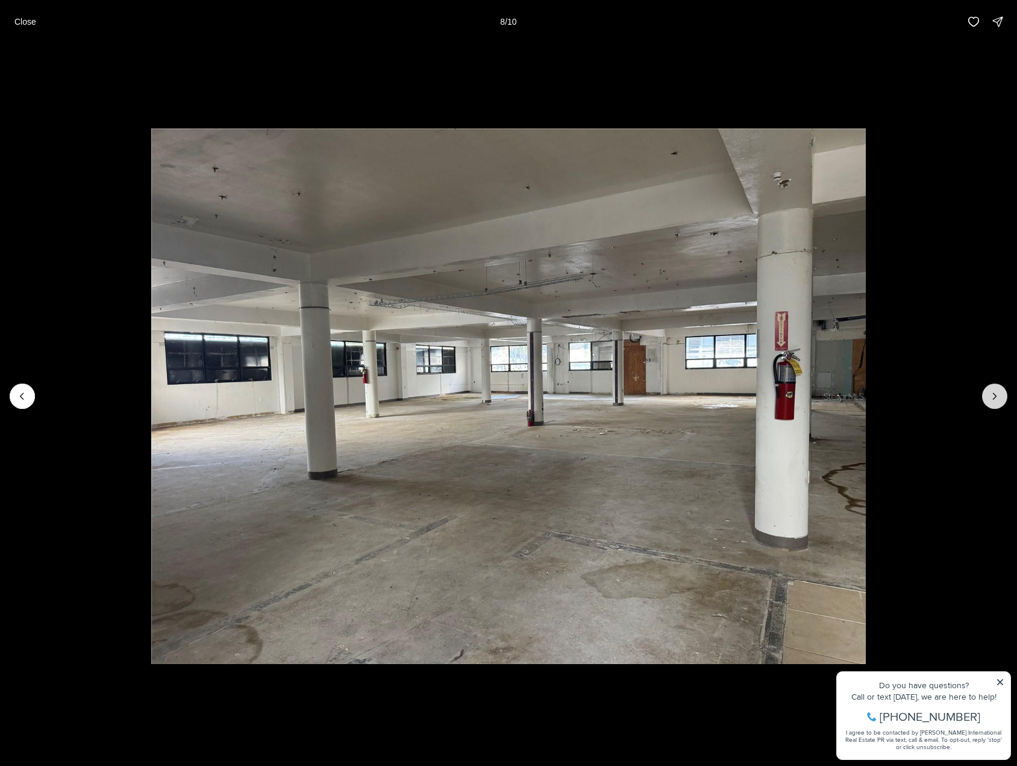
click at [990, 394] on icon "Next slide" at bounding box center [995, 396] width 12 height 12
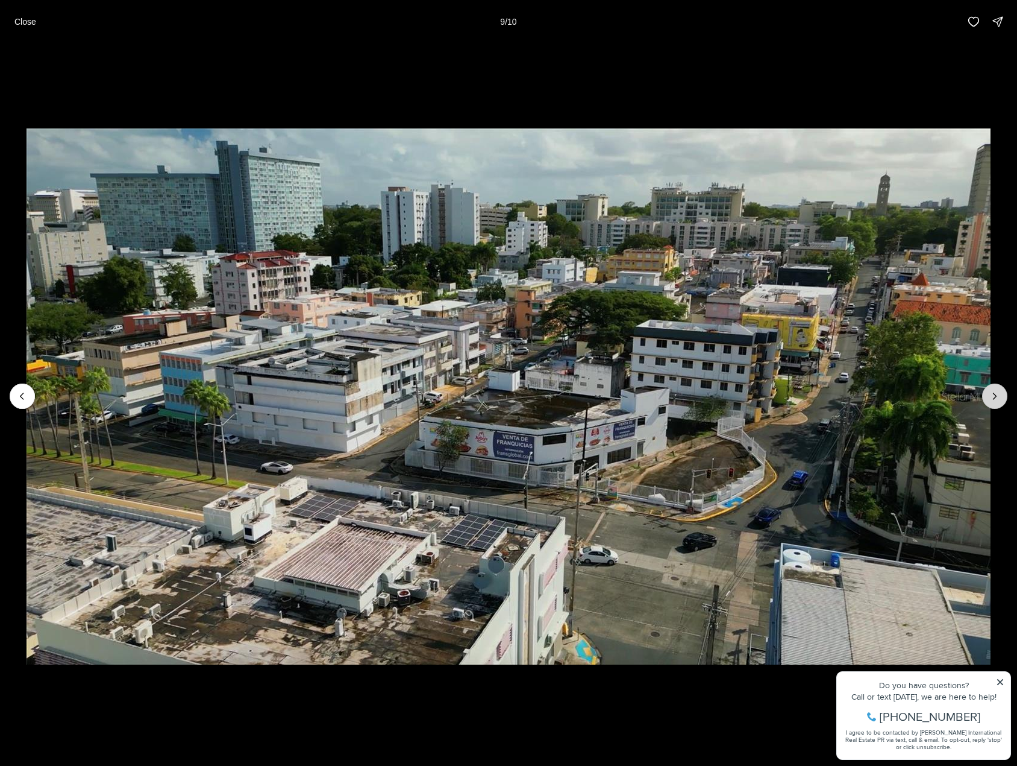
click at [990, 394] on icon "Next slide" at bounding box center [995, 396] width 12 height 12
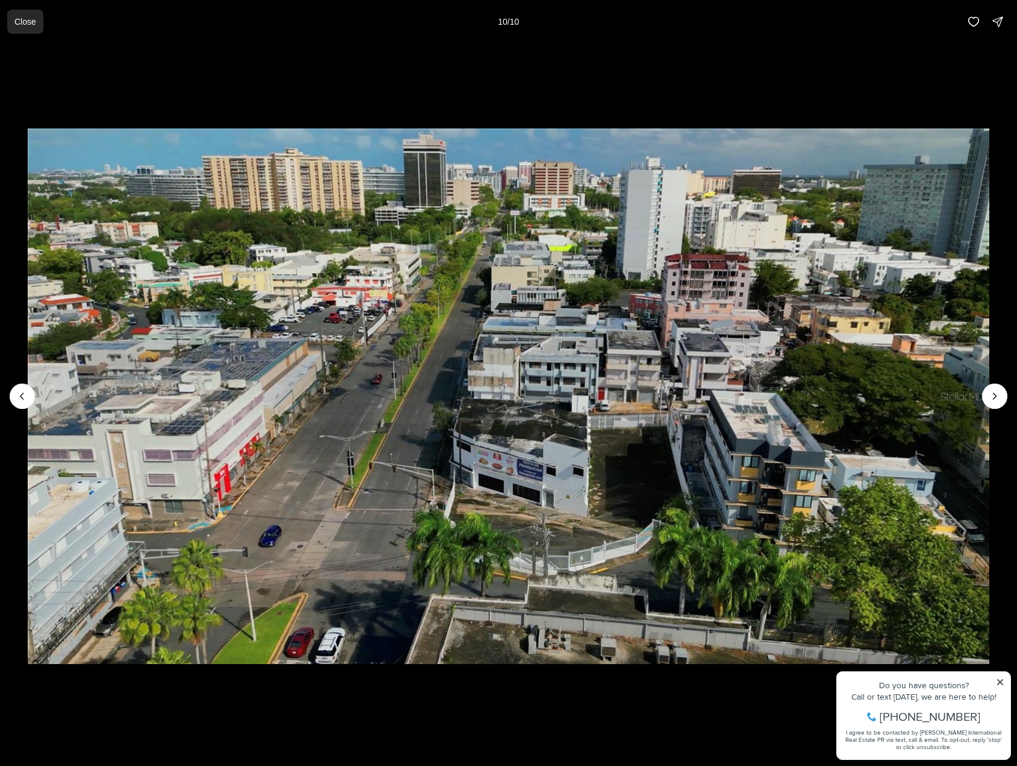
click at [21, 19] on p "Close" at bounding box center [25, 22] width 22 height 10
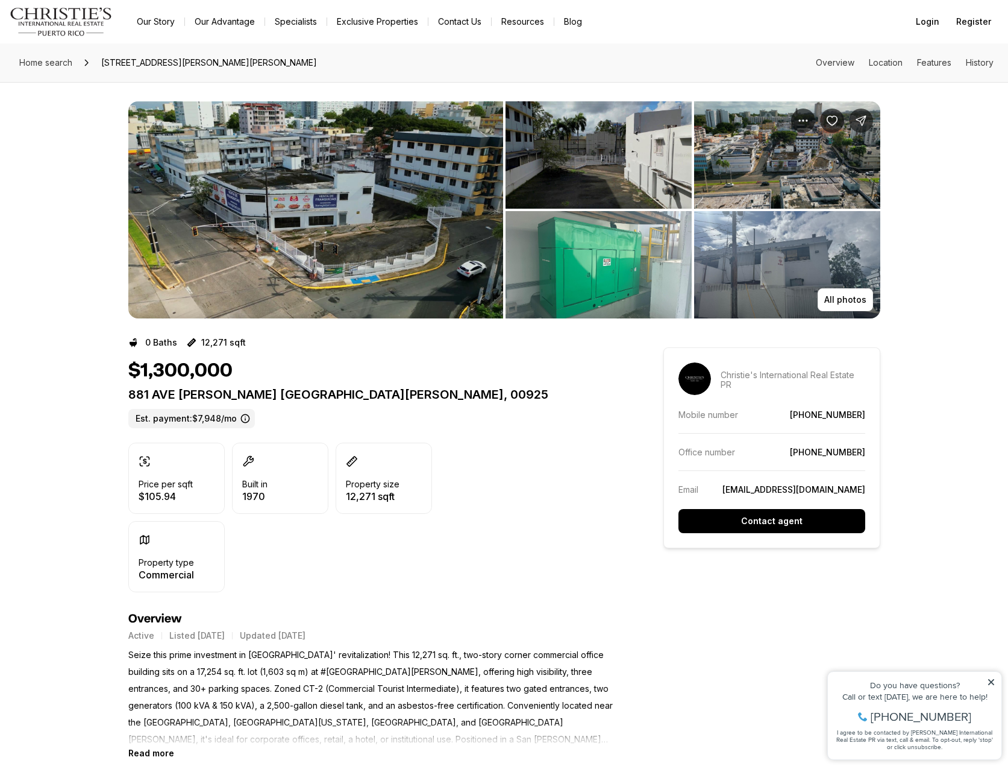
click at [421, 216] on img "View image gallery" at bounding box center [315, 209] width 375 height 217
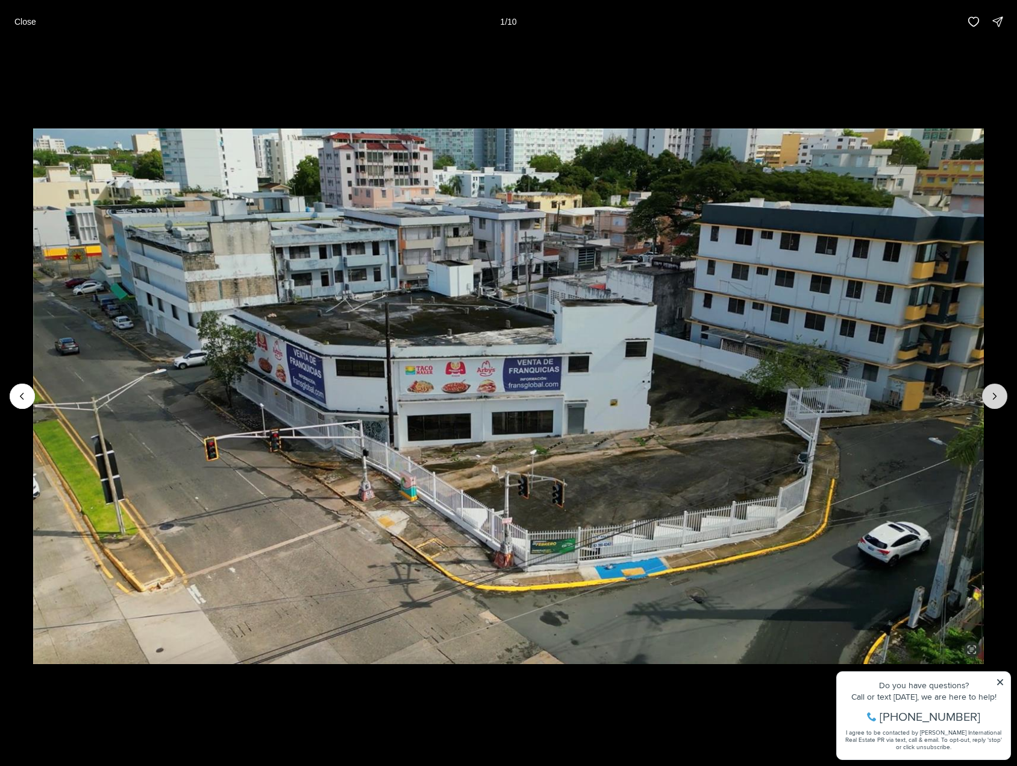
click at [987, 397] on button "Next slide" at bounding box center [995, 395] width 25 height 25
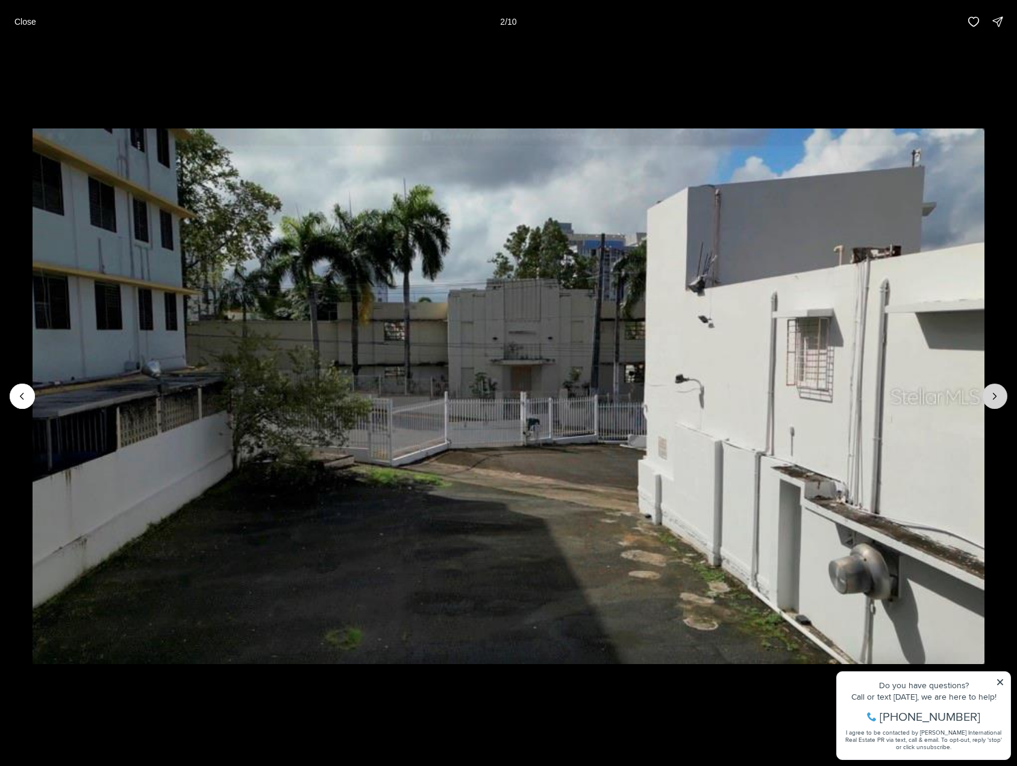
click at [987, 397] on button "Next slide" at bounding box center [995, 395] width 25 height 25
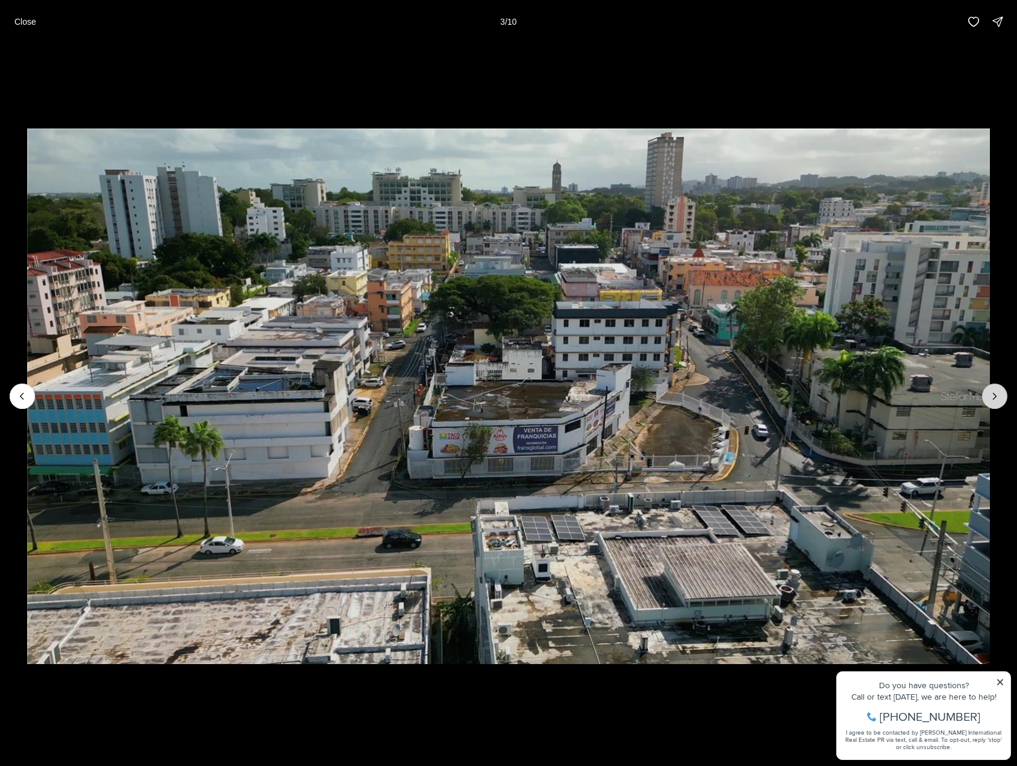
click at [987, 397] on button "Next slide" at bounding box center [995, 395] width 25 height 25
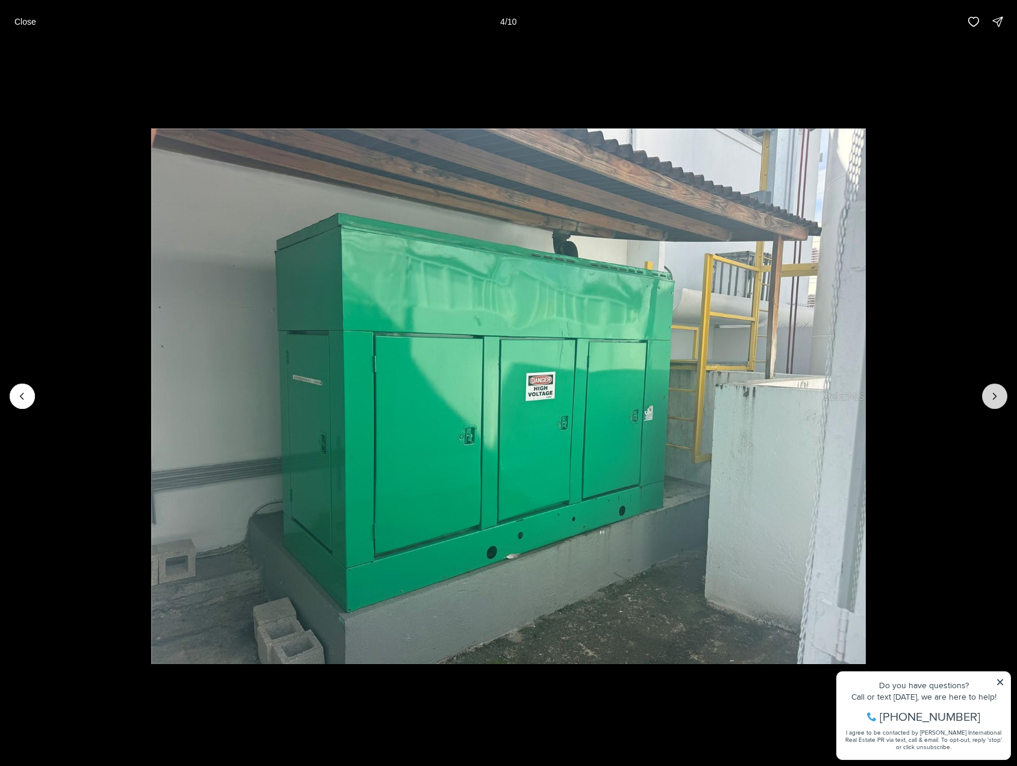
click at [987, 397] on button "Next slide" at bounding box center [995, 395] width 25 height 25
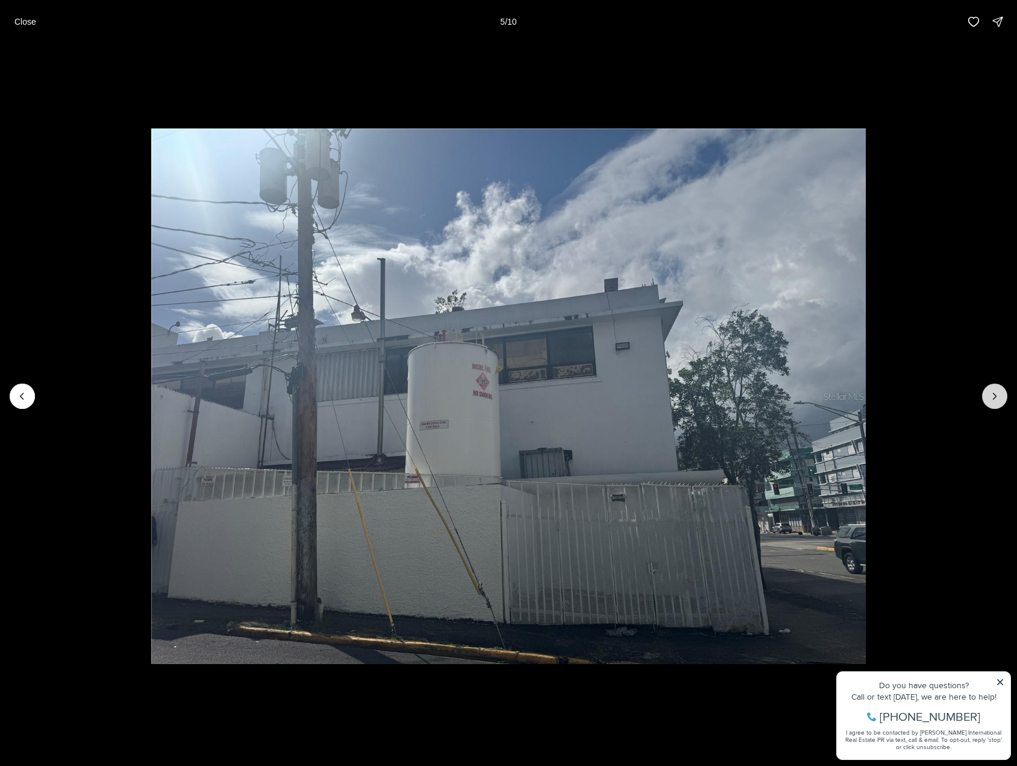
click at [987, 397] on button "Next slide" at bounding box center [995, 395] width 25 height 25
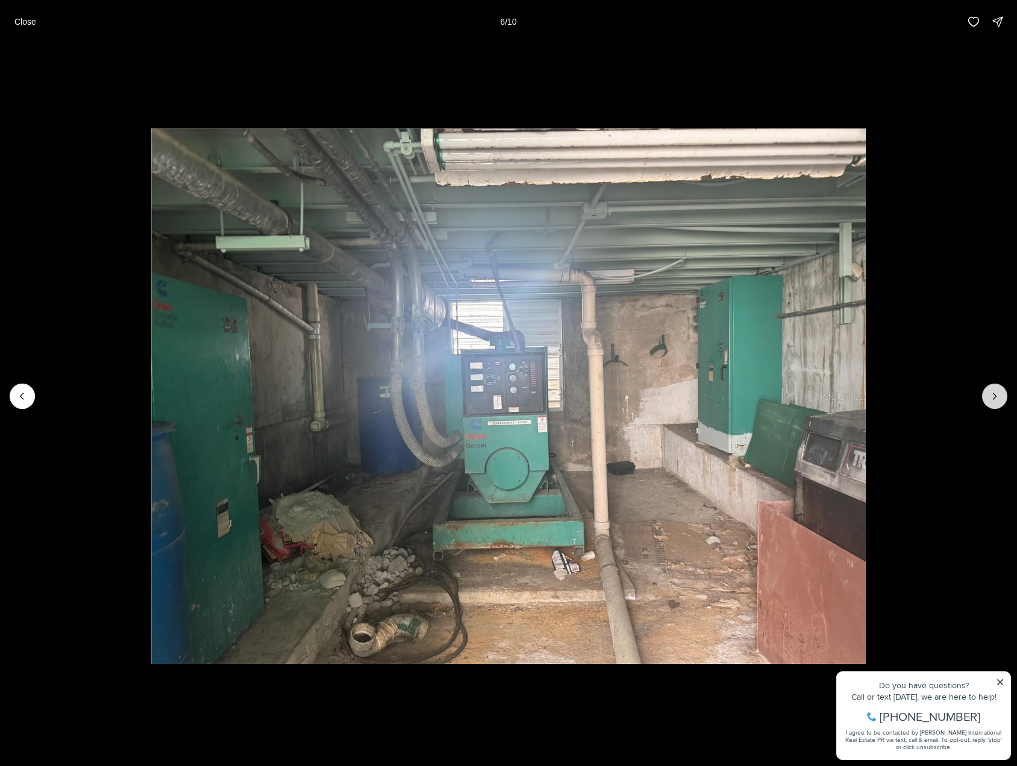
click at [987, 397] on button "Next slide" at bounding box center [995, 395] width 25 height 25
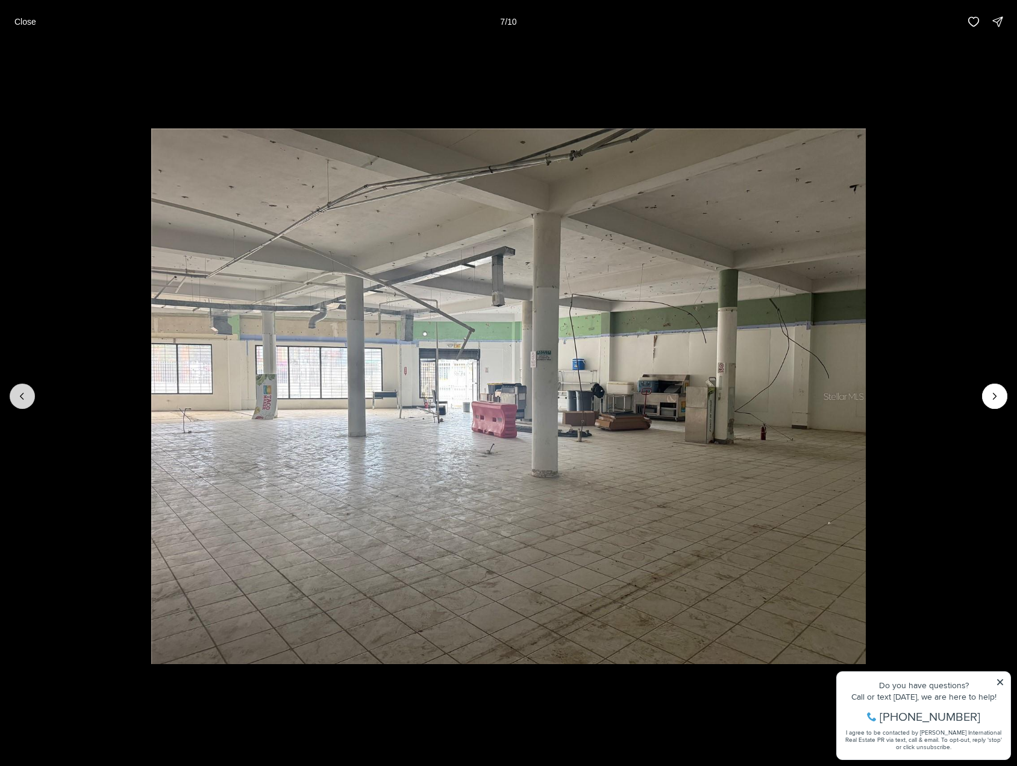
click at [24, 398] on icon "Previous slide" at bounding box center [22, 396] width 12 height 12
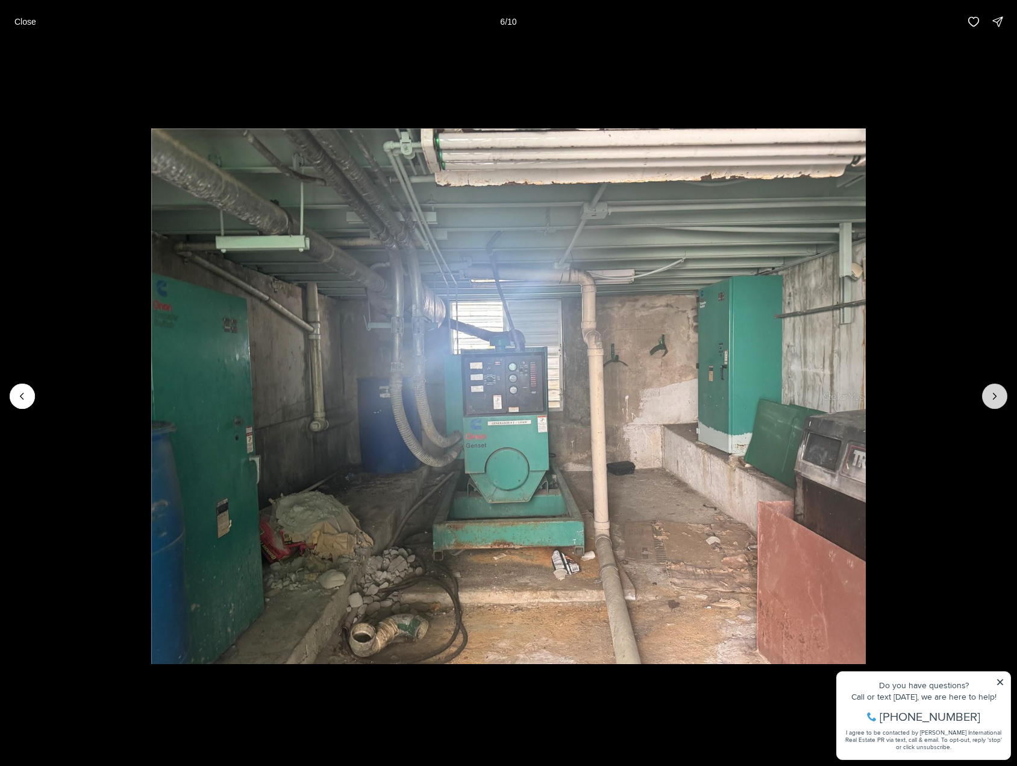
click at [984, 398] on button "Next slide" at bounding box center [995, 395] width 25 height 25
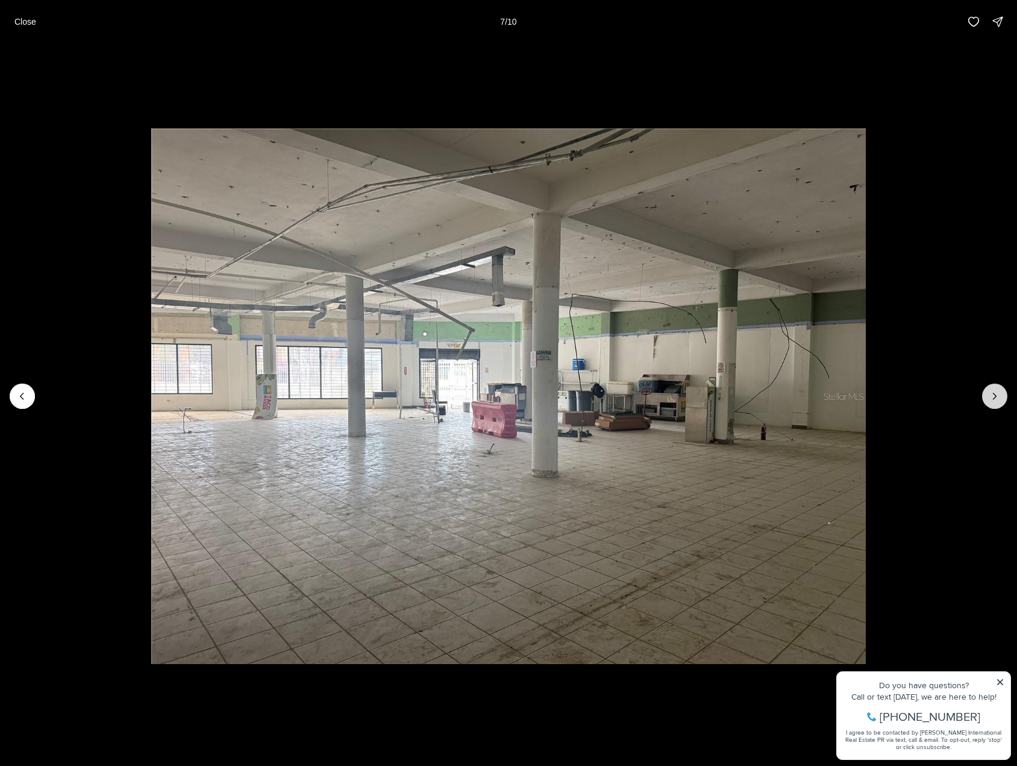
click at [984, 398] on button "Next slide" at bounding box center [995, 395] width 25 height 25
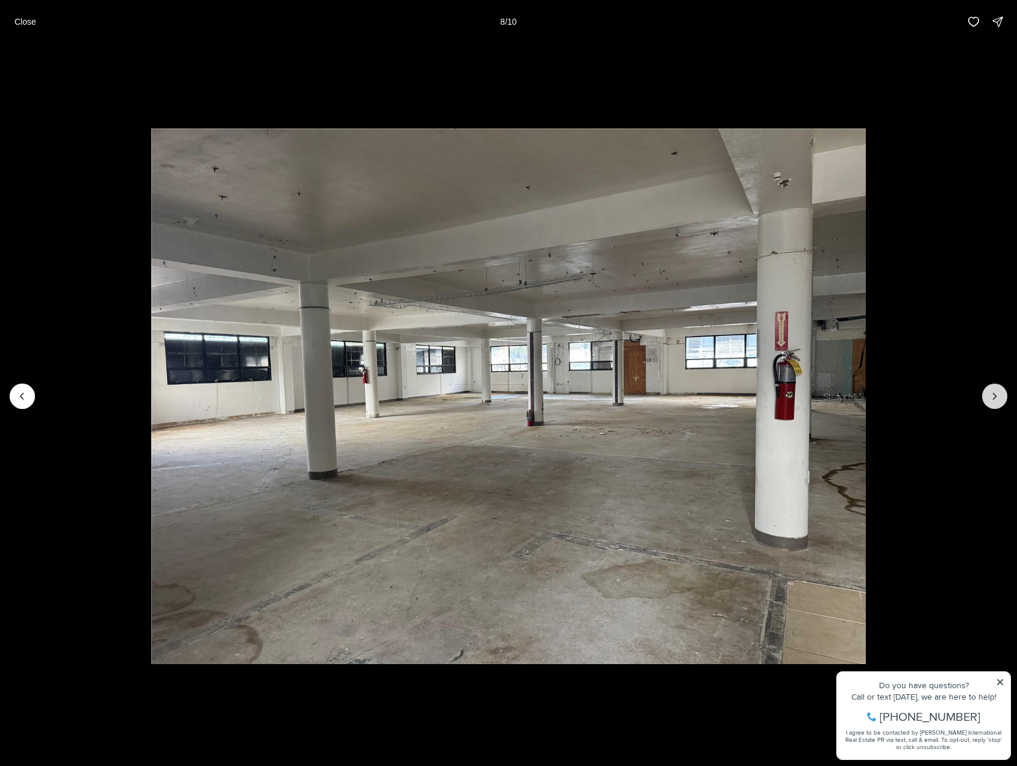
click at [984, 398] on button "Next slide" at bounding box center [995, 395] width 25 height 25
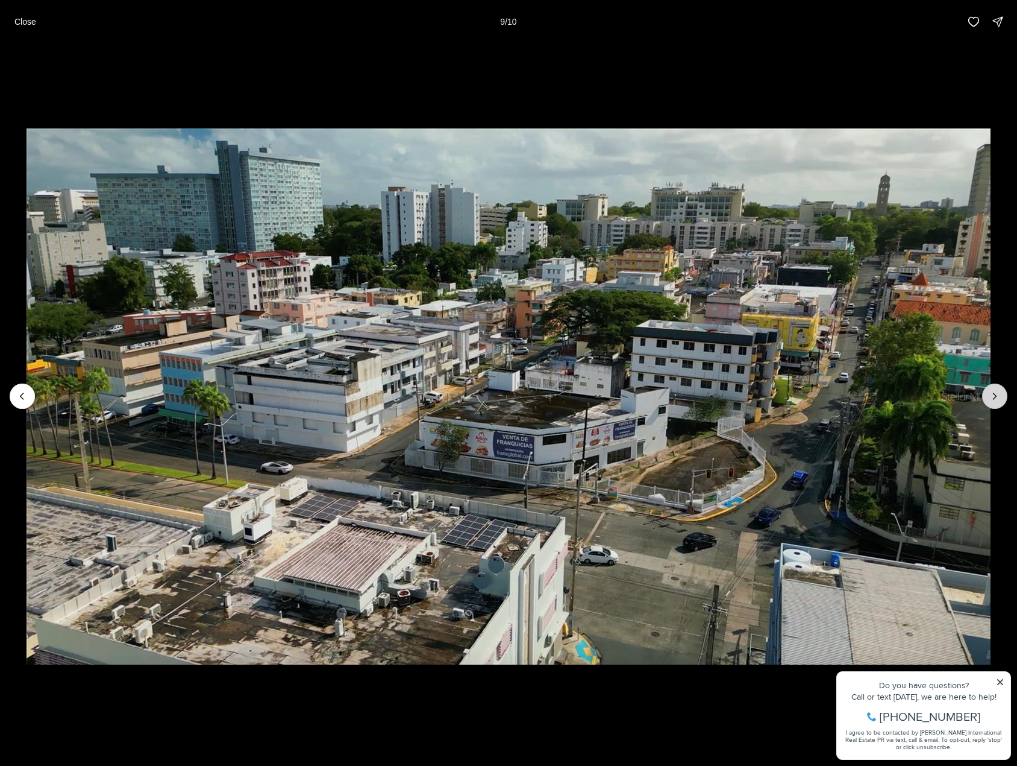
click at [984, 398] on button "Next slide" at bounding box center [995, 395] width 25 height 25
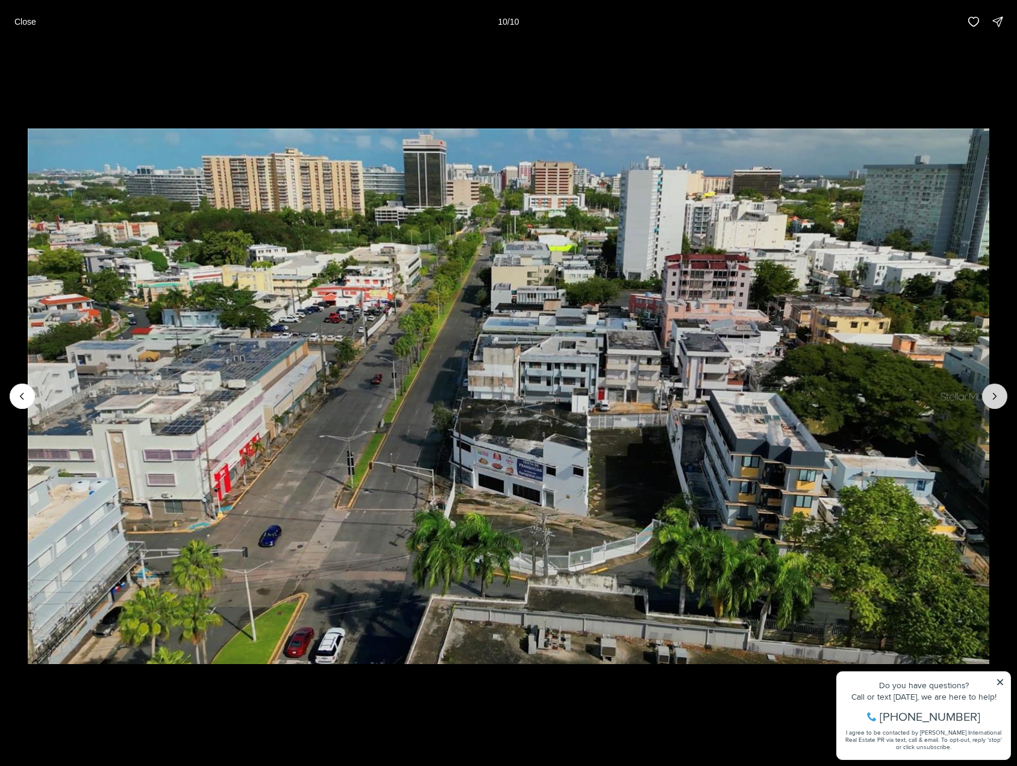
click at [984, 398] on div at bounding box center [995, 395] width 25 height 25
click at [30, 19] on p "Close" at bounding box center [25, 22] width 22 height 10
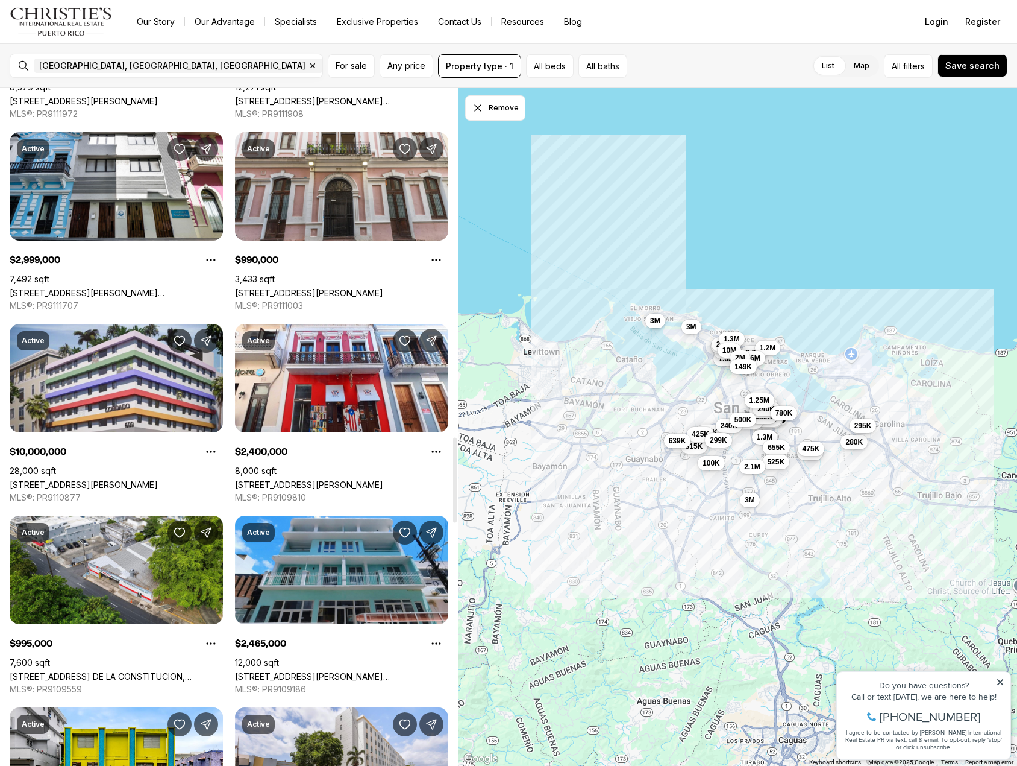
scroll to position [2773, 0]
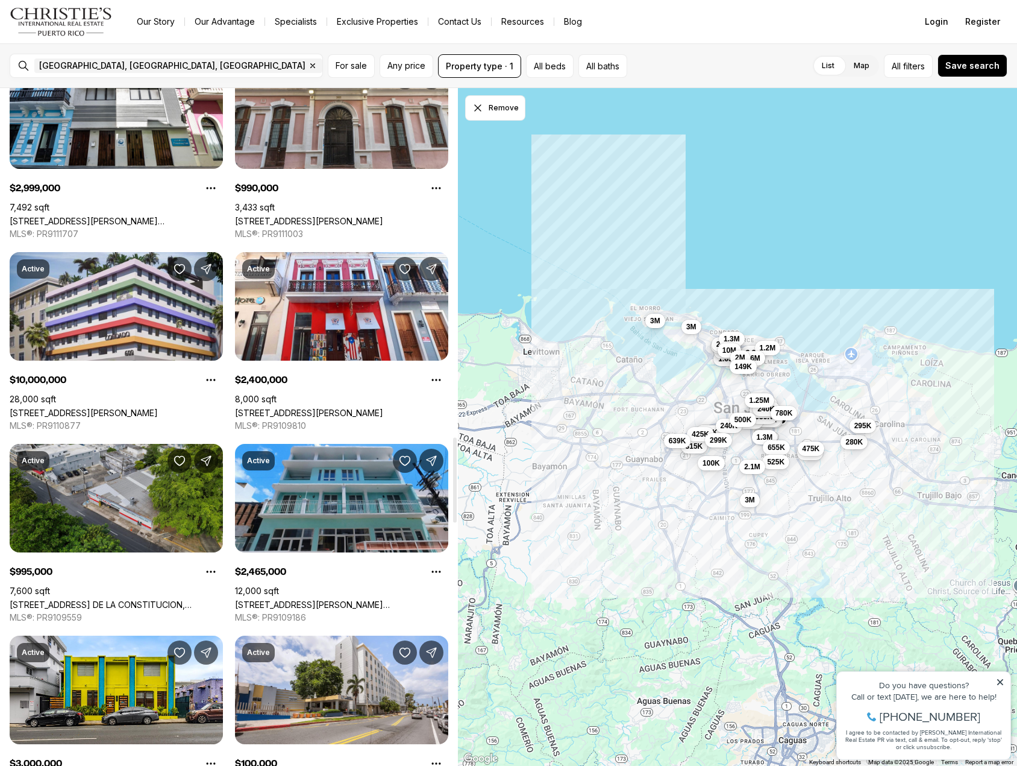
click at [164, 599] on link "[STREET_ADDRESS] DE LA CONSTITUCION, [GEOGRAPHIC_DATA][PERSON_NAME], 00917" at bounding box center [116, 604] width 213 height 10
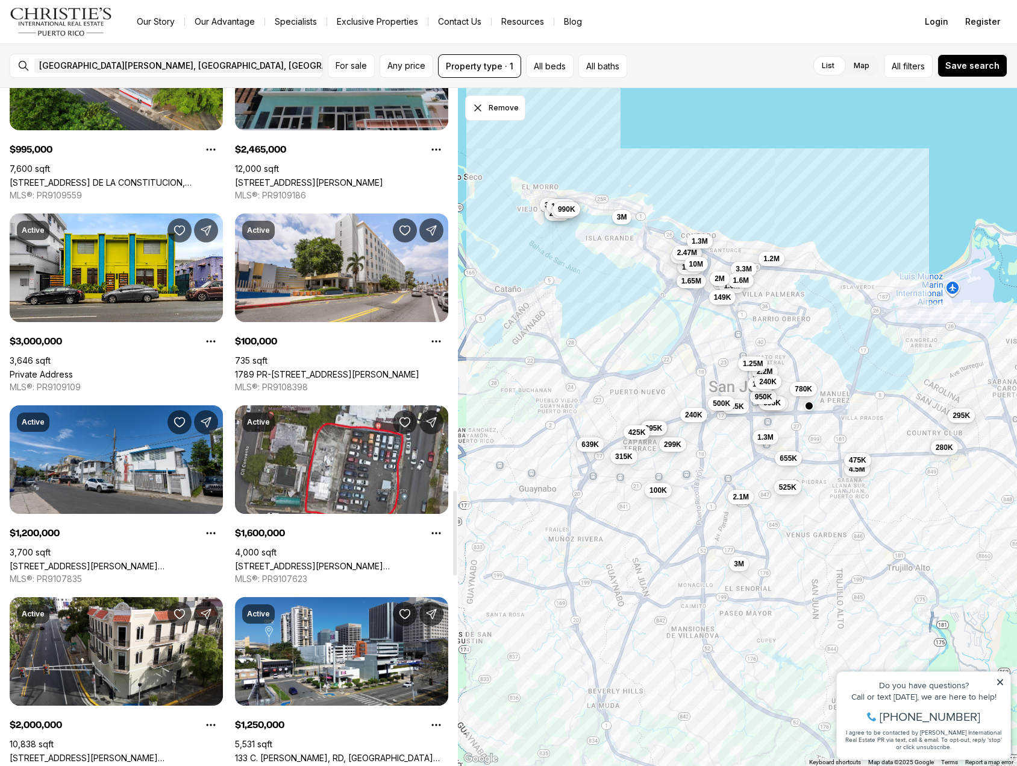
scroll to position [3255, 0]
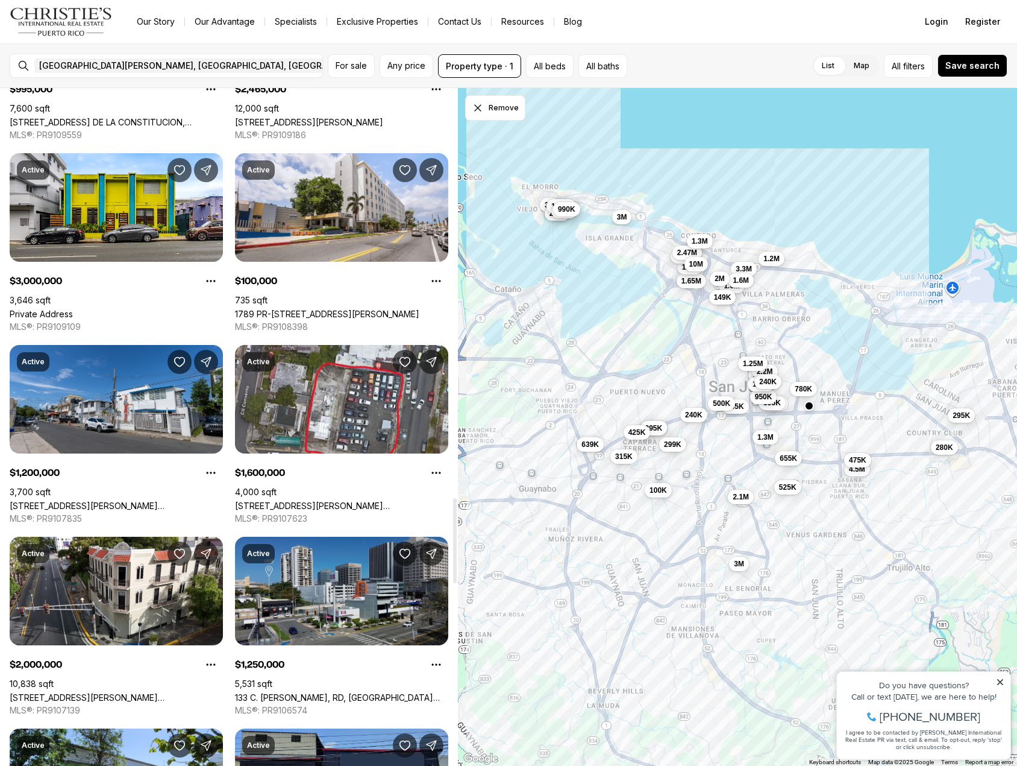
click at [362, 692] on link "133 C. O'NEILL, RD, SAN JUAN PR, 00918" at bounding box center [341, 697] width 213 height 10
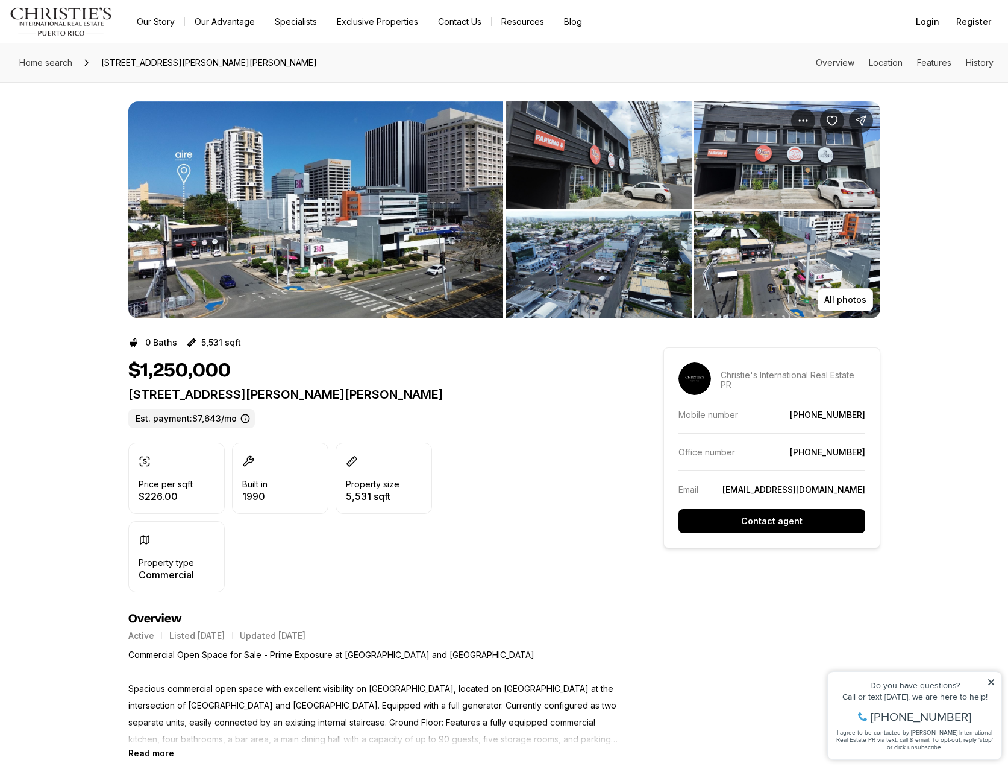
click at [345, 247] on img "View image gallery" at bounding box center [315, 209] width 375 height 217
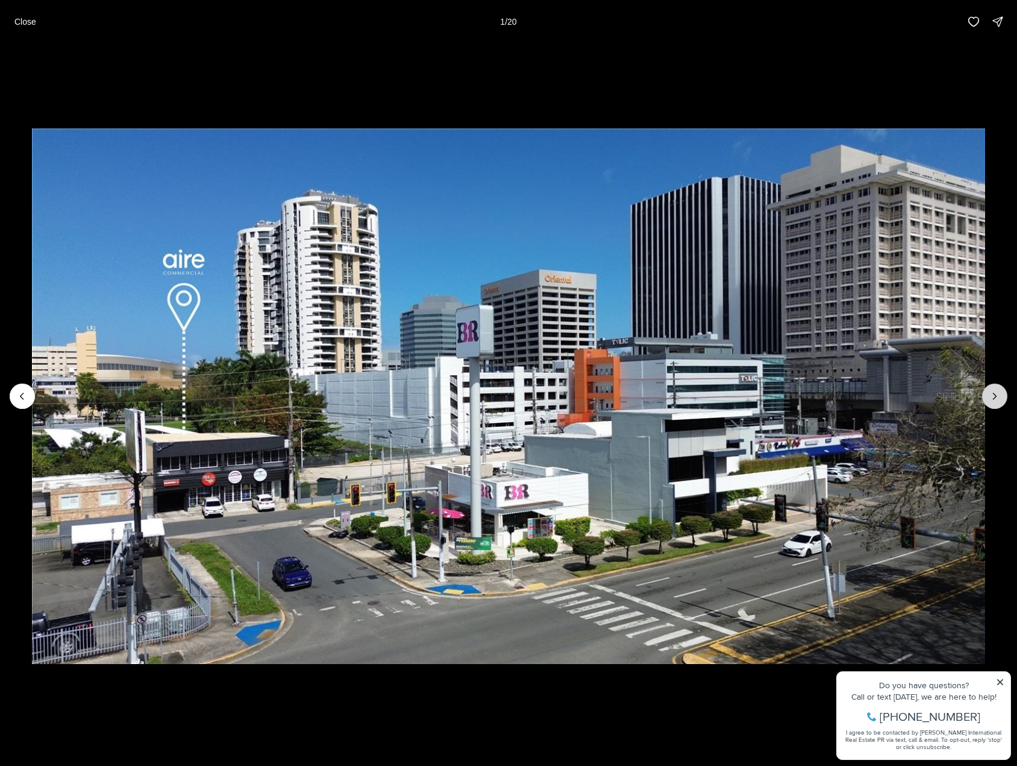
click at [1000, 397] on icon "Next slide" at bounding box center [995, 396] width 12 height 12
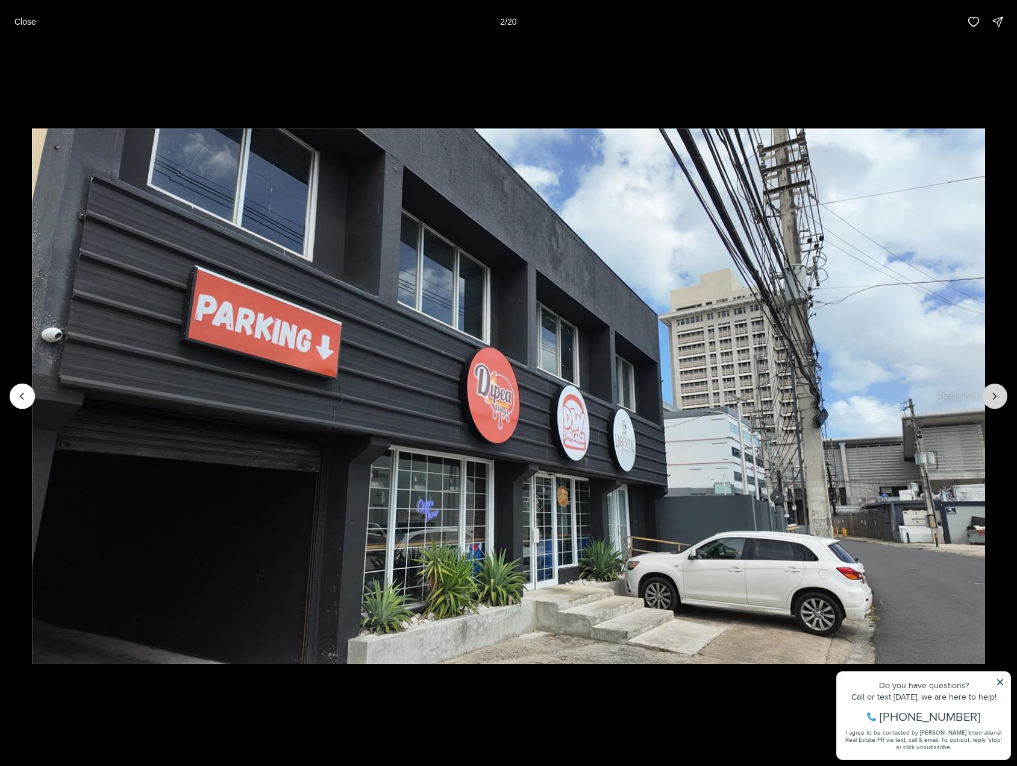
click at [1000, 397] on icon "Next slide" at bounding box center [995, 396] width 12 height 12
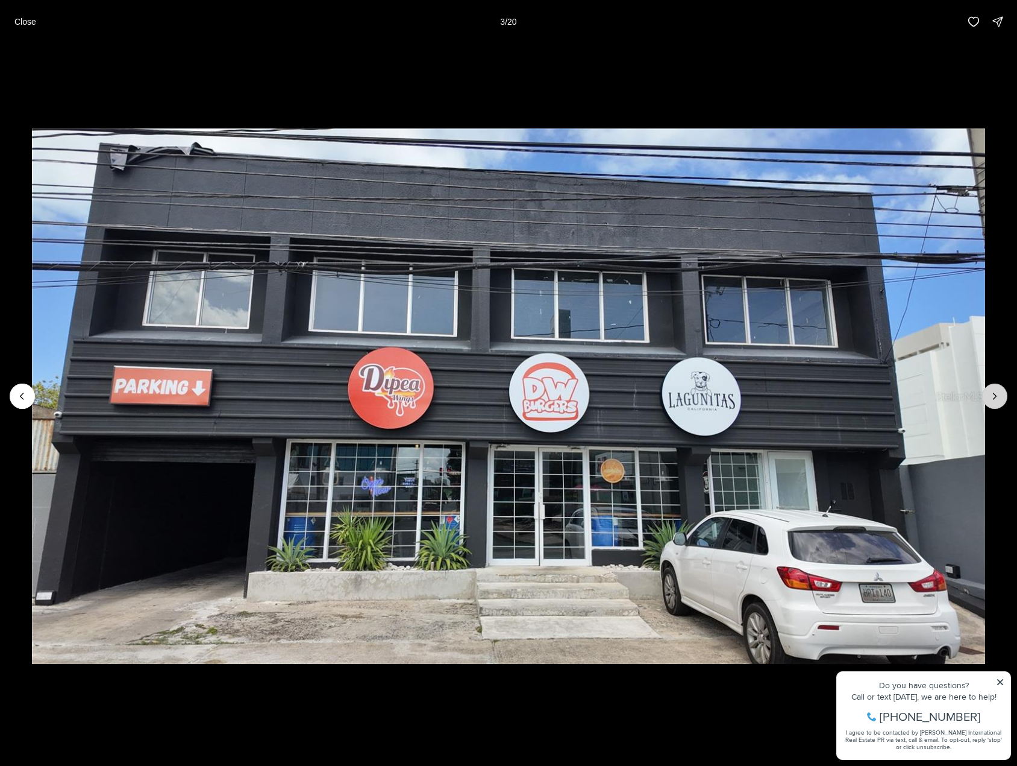
click at [1000, 397] on icon "Next slide" at bounding box center [995, 396] width 12 height 12
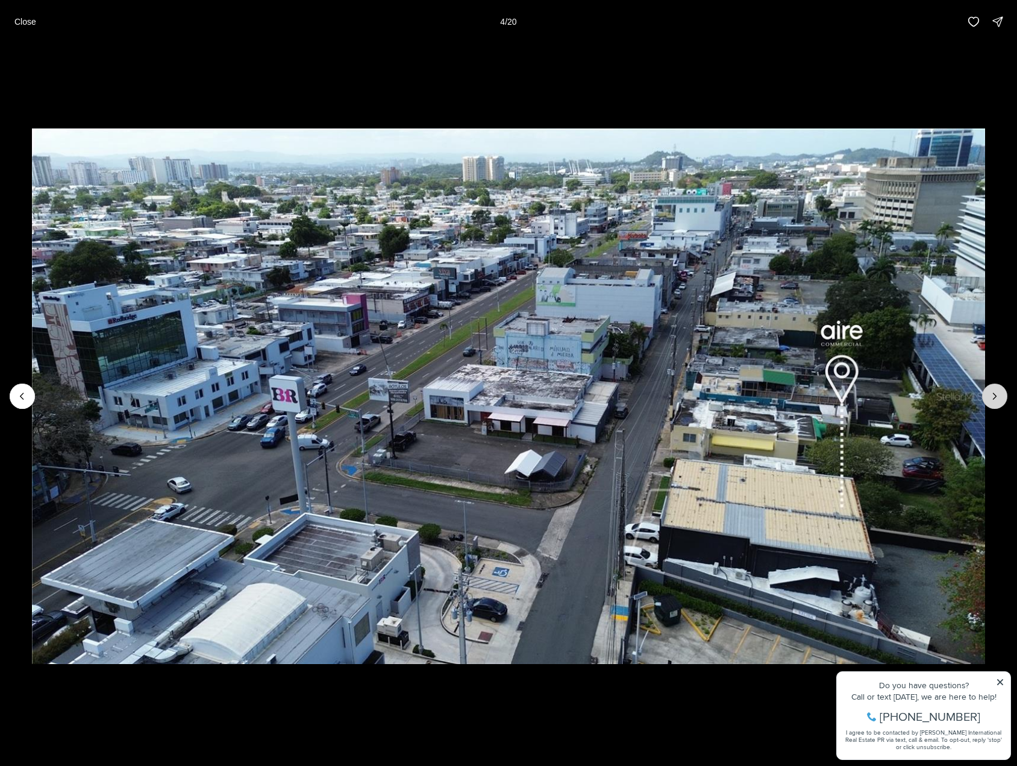
click at [1000, 397] on icon "Next slide" at bounding box center [995, 396] width 12 height 12
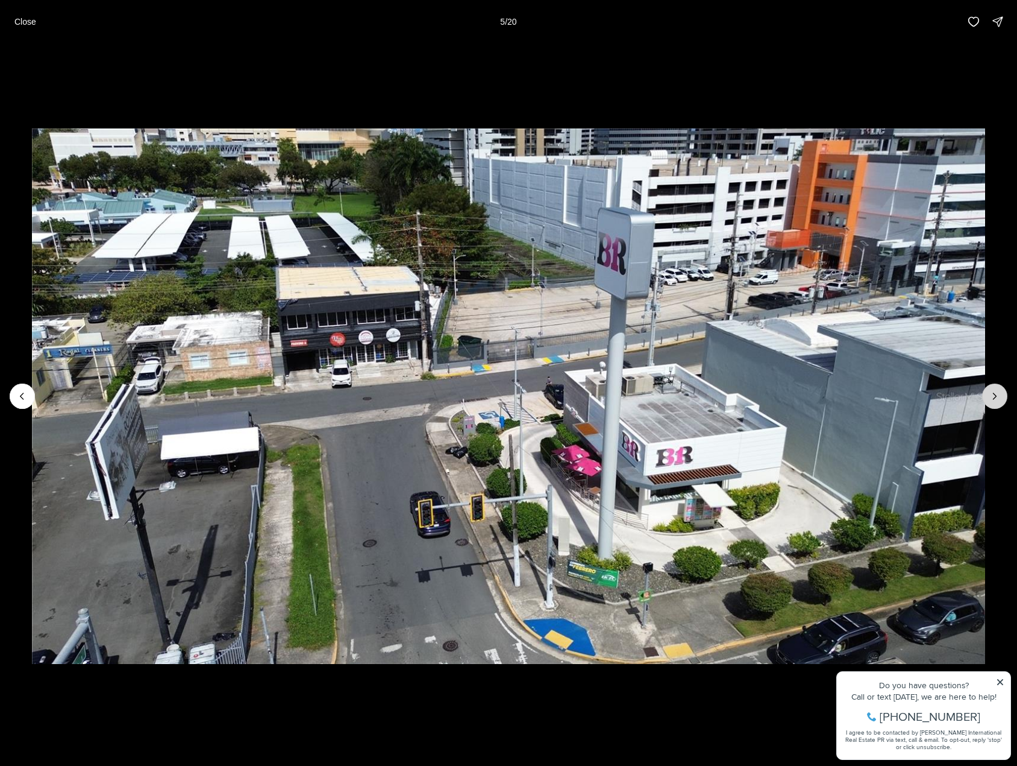
click at [1000, 397] on icon "Next slide" at bounding box center [995, 396] width 12 height 12
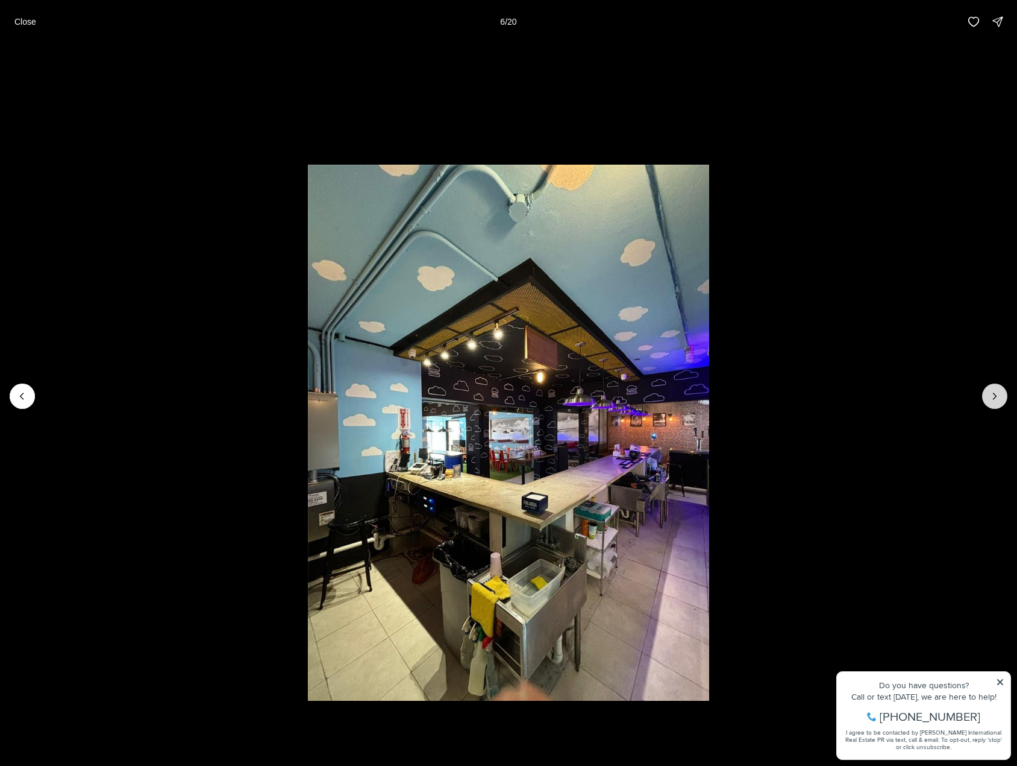
click at [1000, 397] on icon "Next slide" at bounding box center [995, 396] width 12 height 12
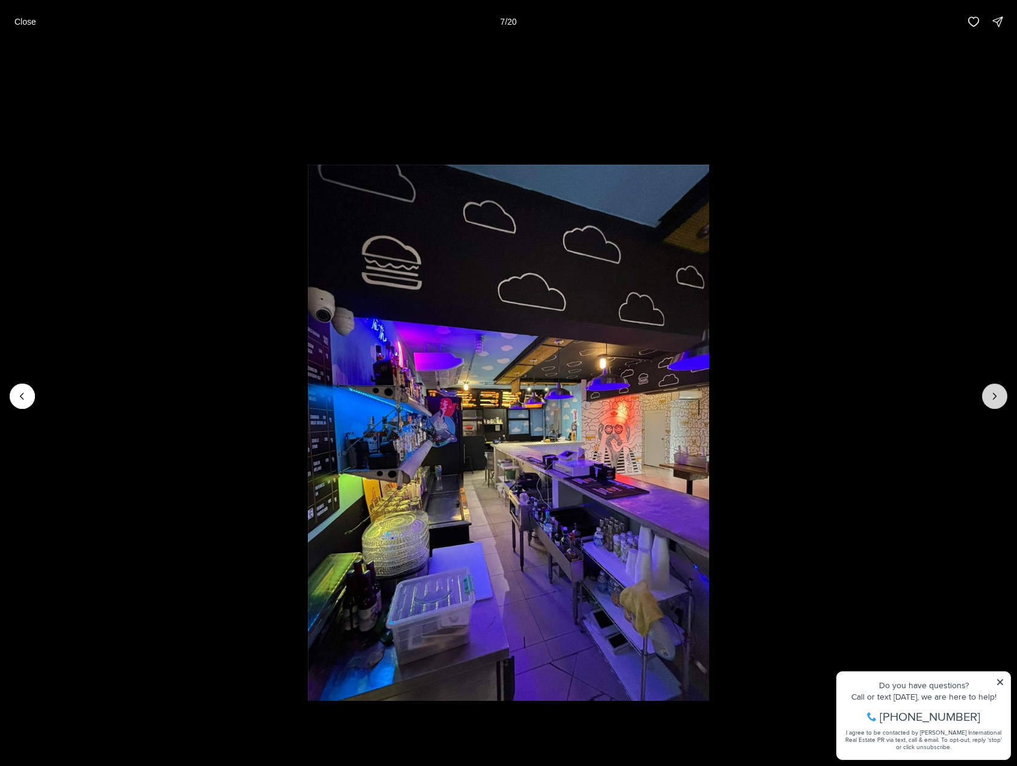
click at [1000, 397] on icon "Next slide" at bounding box center [995, 396] width 12 height 12
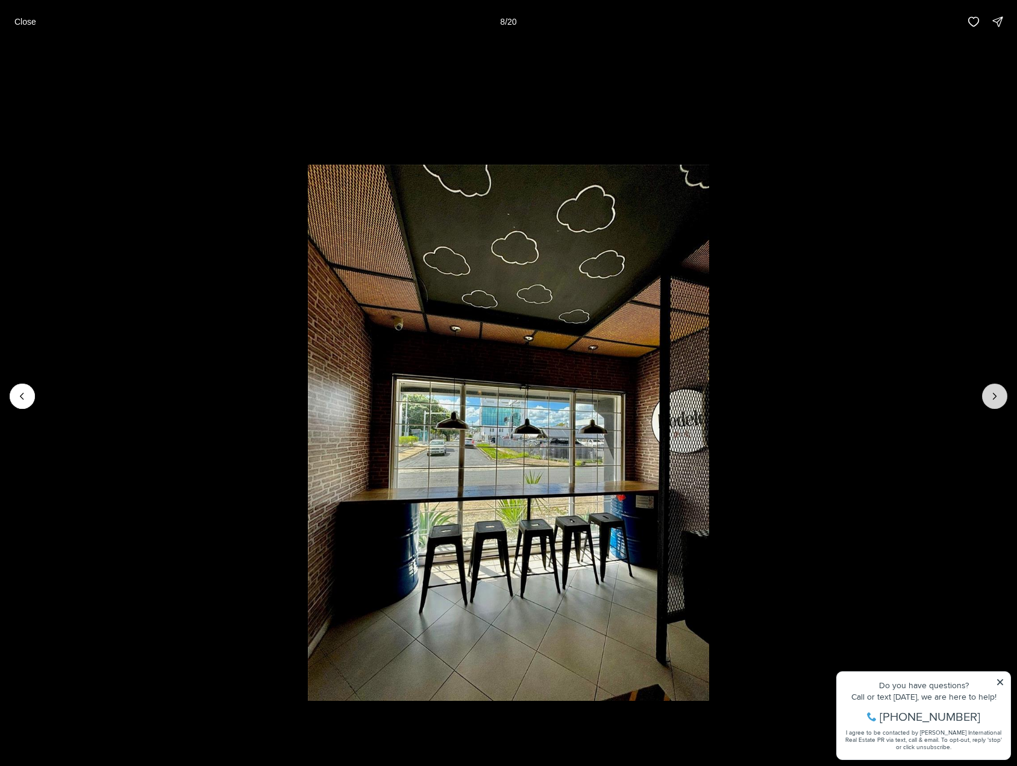
click at [1000, 397] on icon "Next slide" at bounding box center [995, 396] width 12 height 12
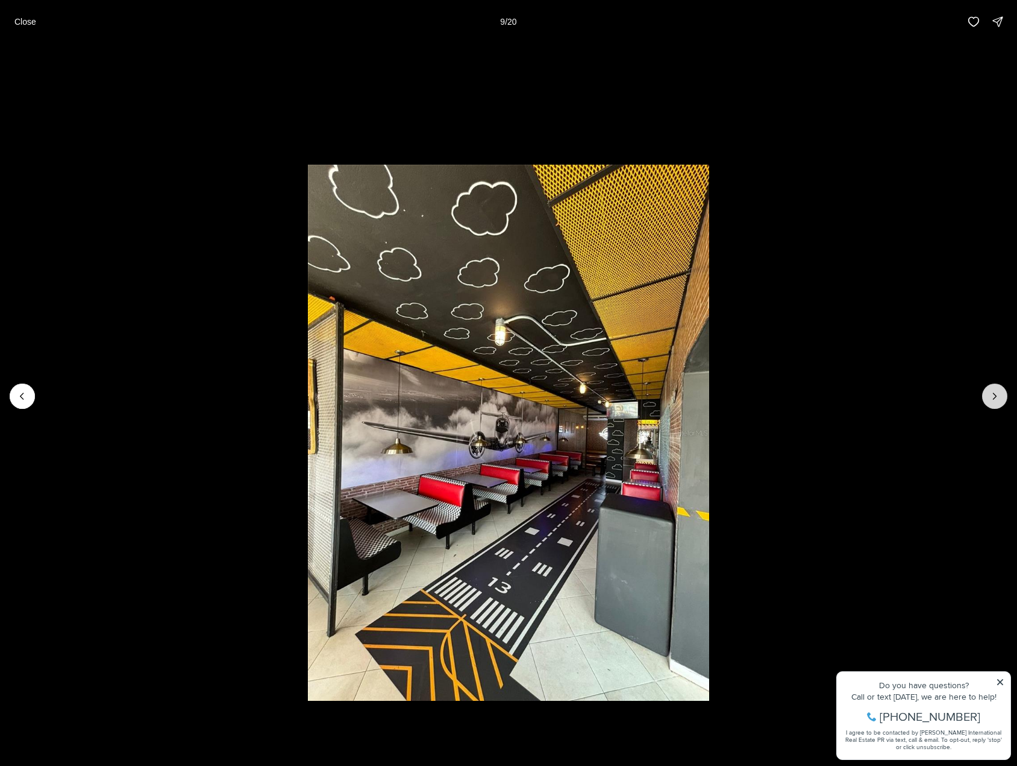
click at [1000, 397] on icon "Next slide" at bounding box center [995, 396] width 12 height 12
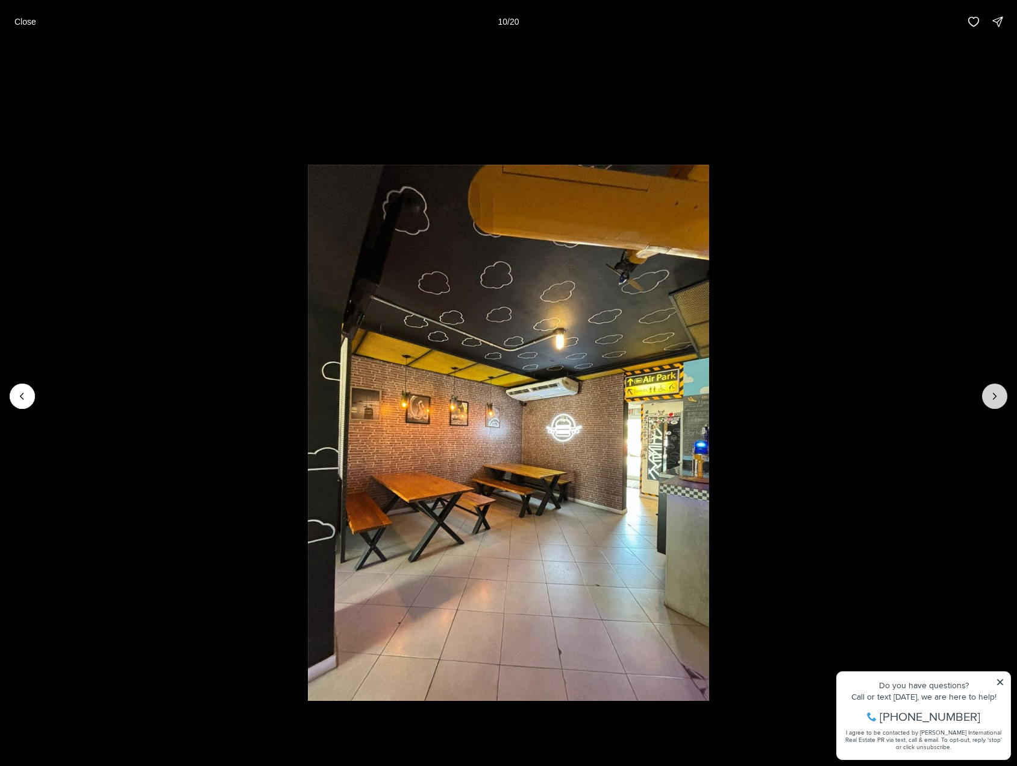
click at [1000, 397] on icon "Next slide" at bounding box center [995, 396] width 12 height 12
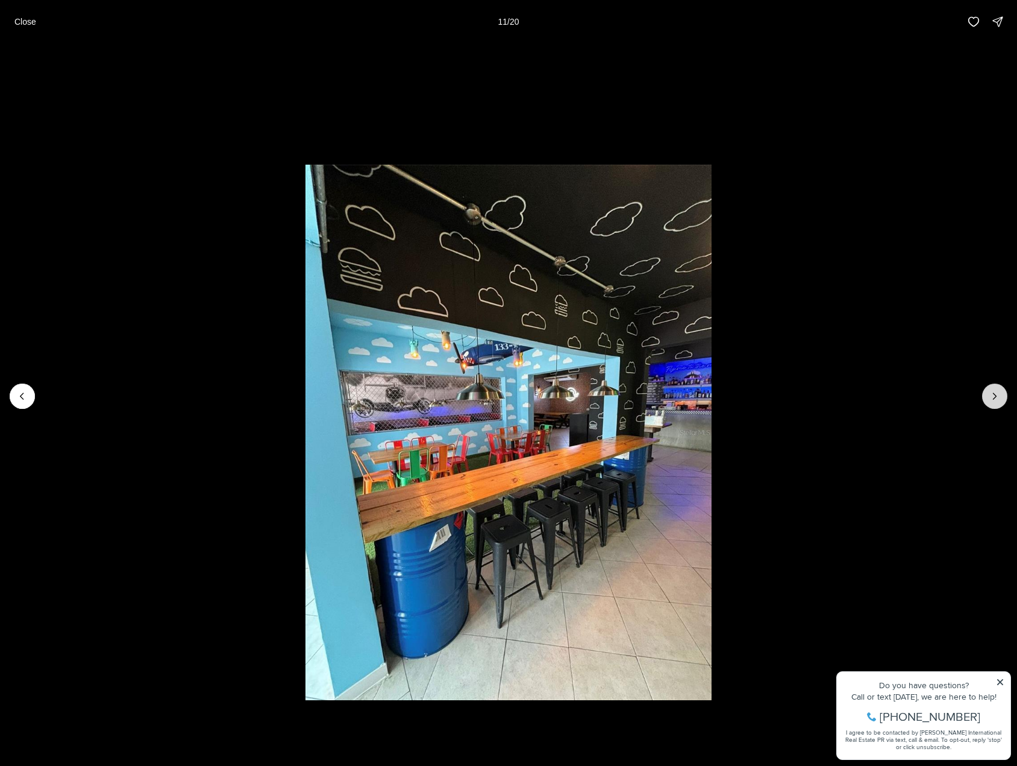
click at [1000, 397] on icon "Next slide" at bounding box center [995, 396] width 12 height 12
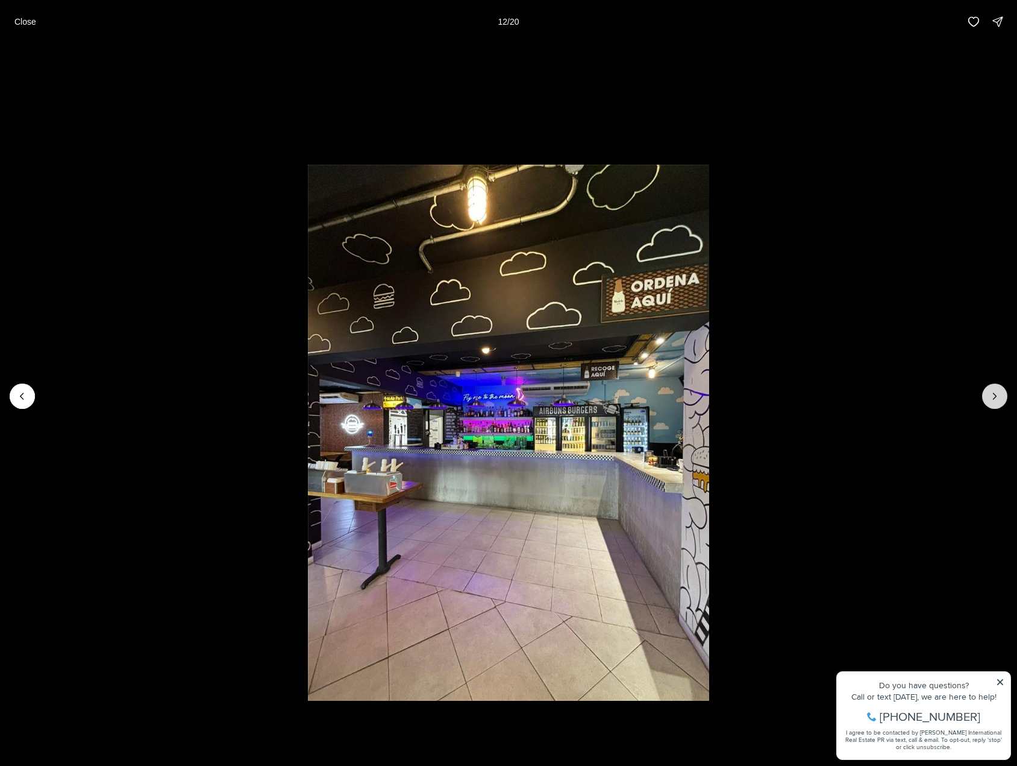
click at [1000, 397] on icon "Next slide" at bounding box center [995, 396] width 12 height 12
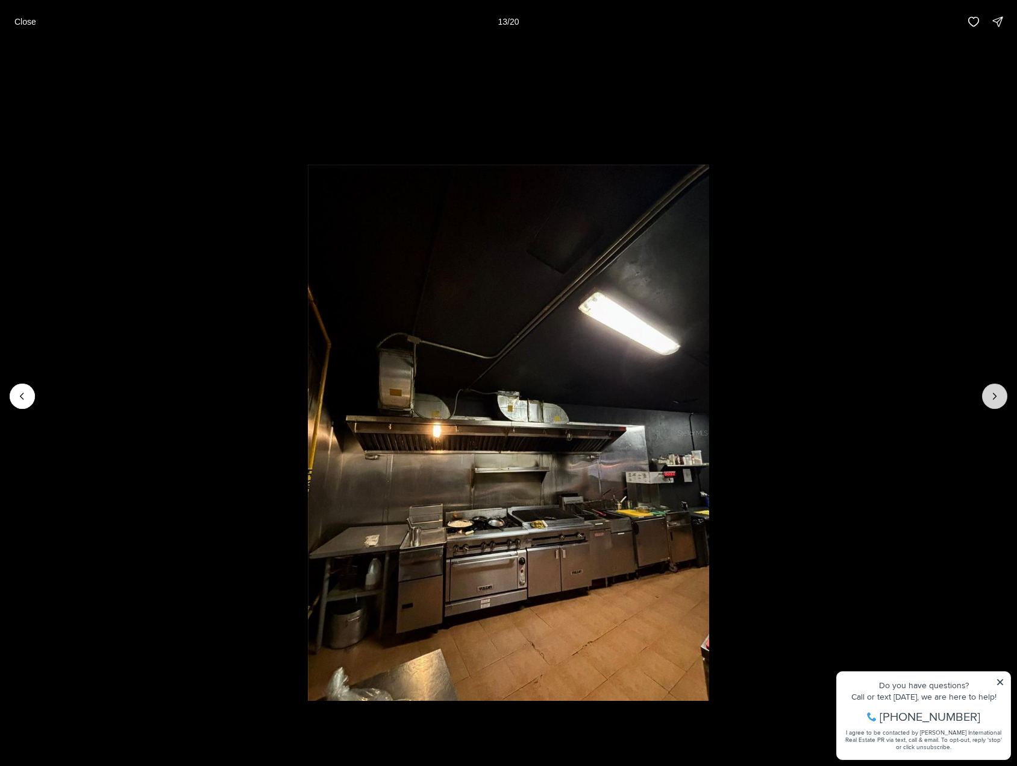
click at [1000, 397] on icon "Next slide" at bounding box center [995, 396] width 12 height 12
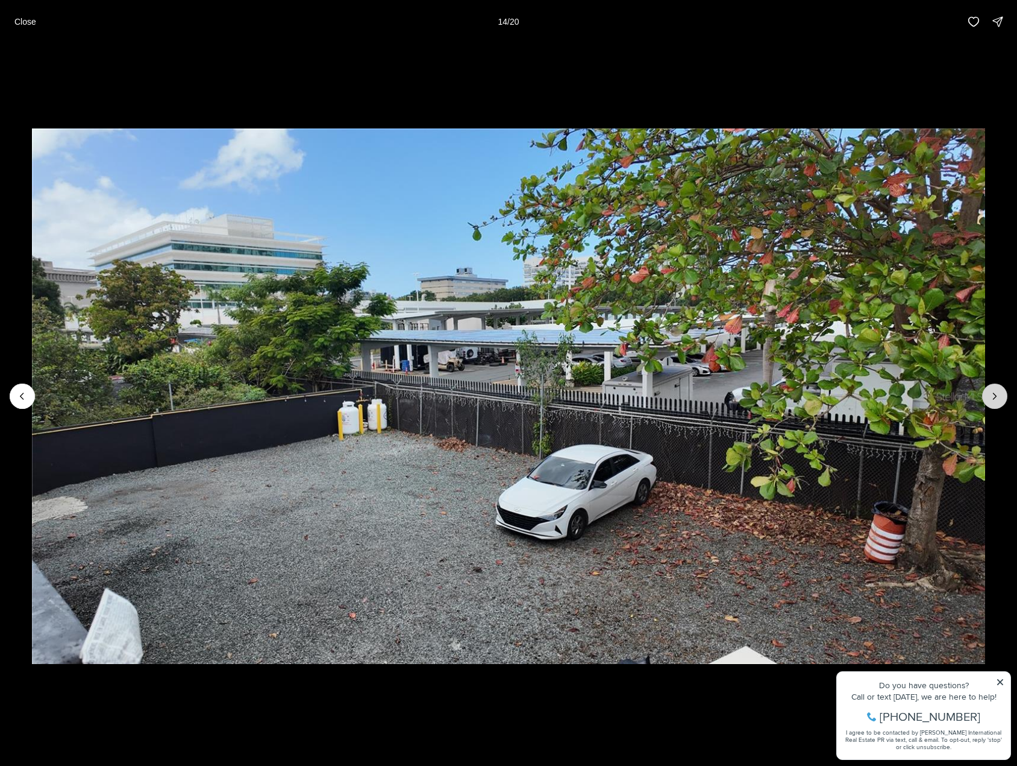
click at [1000, 397] on icon "Next slide" at bounding box center [995, 396] width 12 height 12
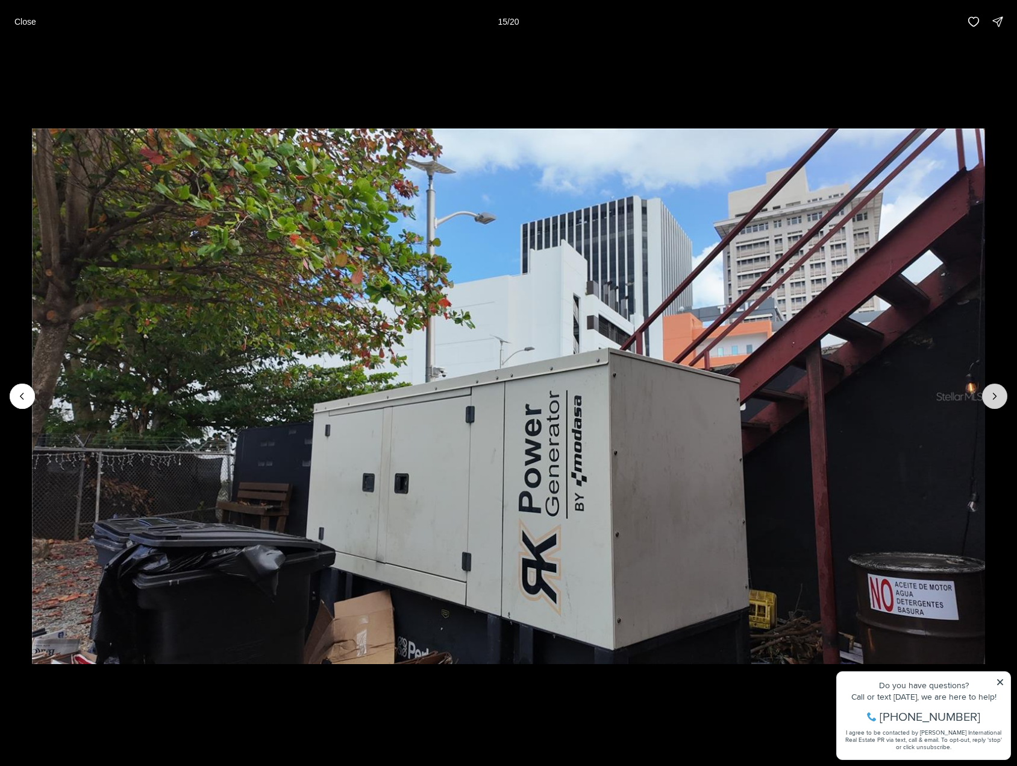
click at [1000, 397] on icon "Next slide" at bounding box center [995, 396] width 12 height 12
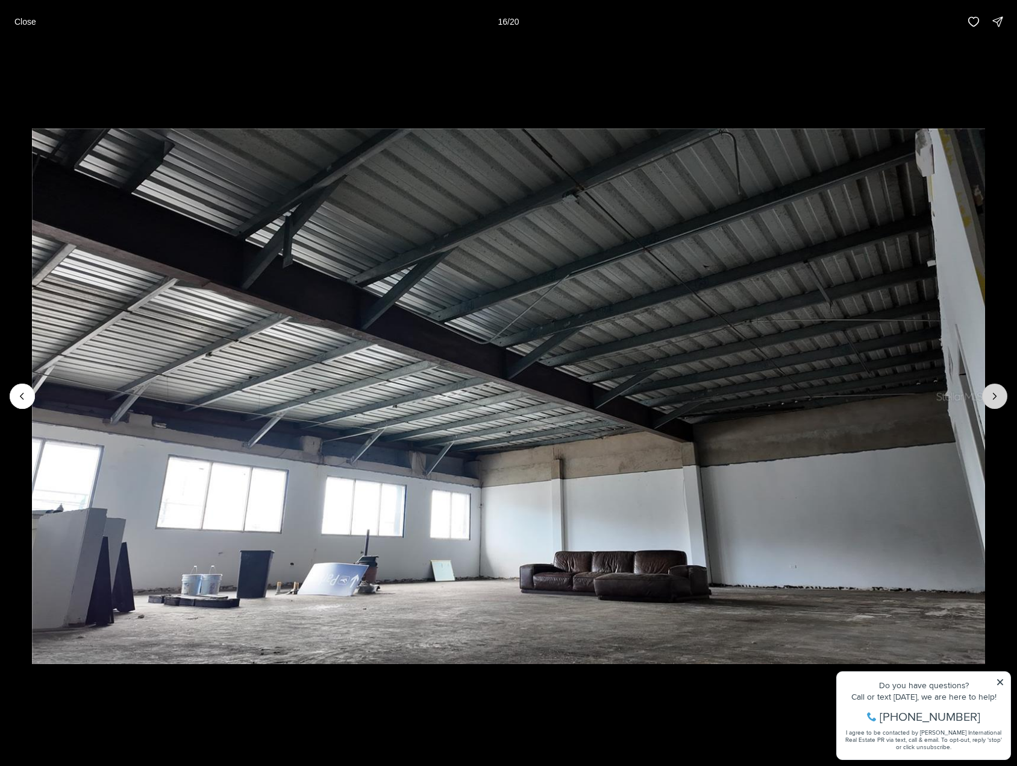
click at [1000, 397] on icon "Next slide" at bounding box center [995, 396] width 12 height 12
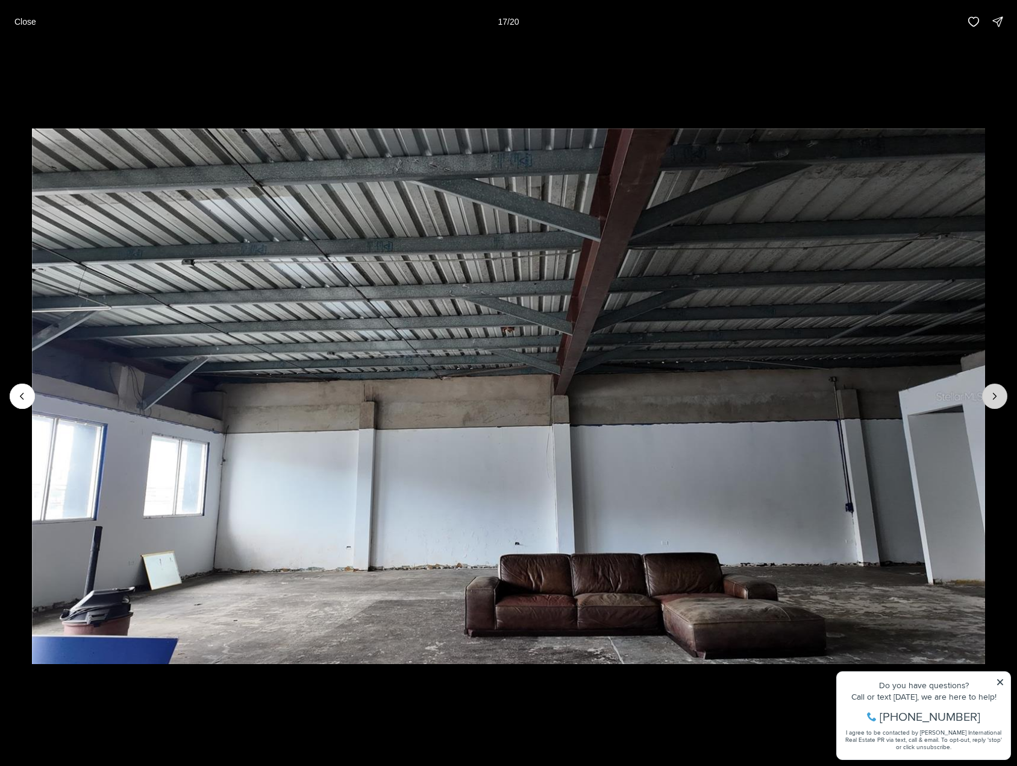
click at [1000, 397] on icon "Next slide" at bounding box center [995, 396] width 12 height 12
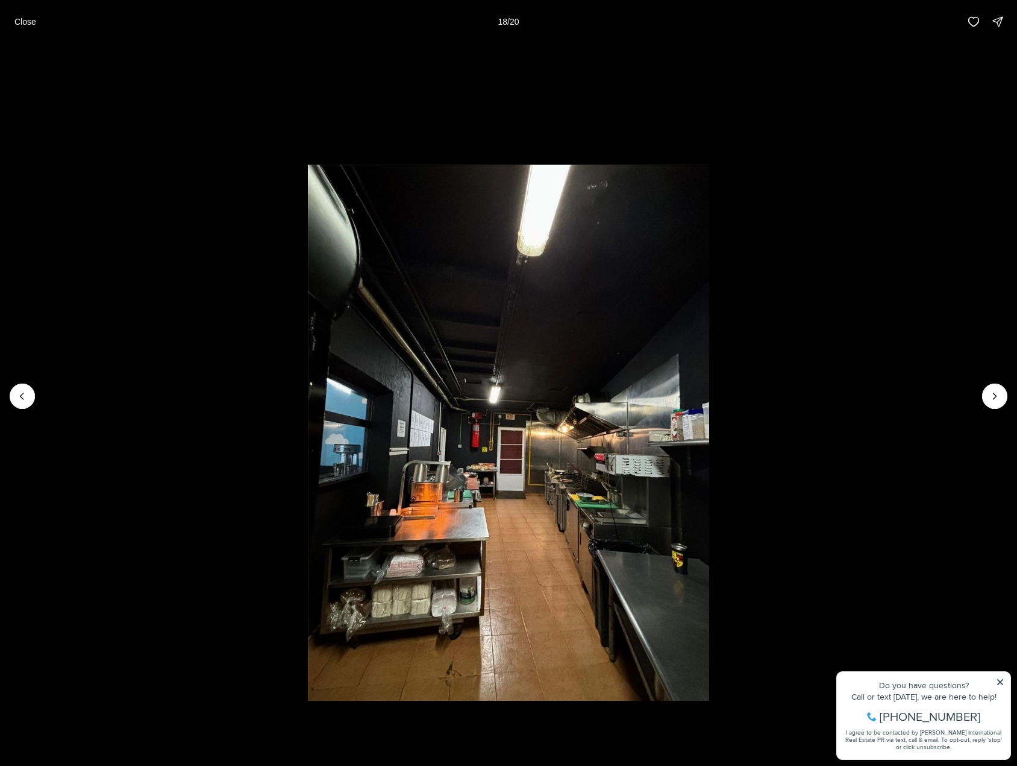
click at [13, 23] on button "Close" at bounding box center [25, 22] width 36 height 24
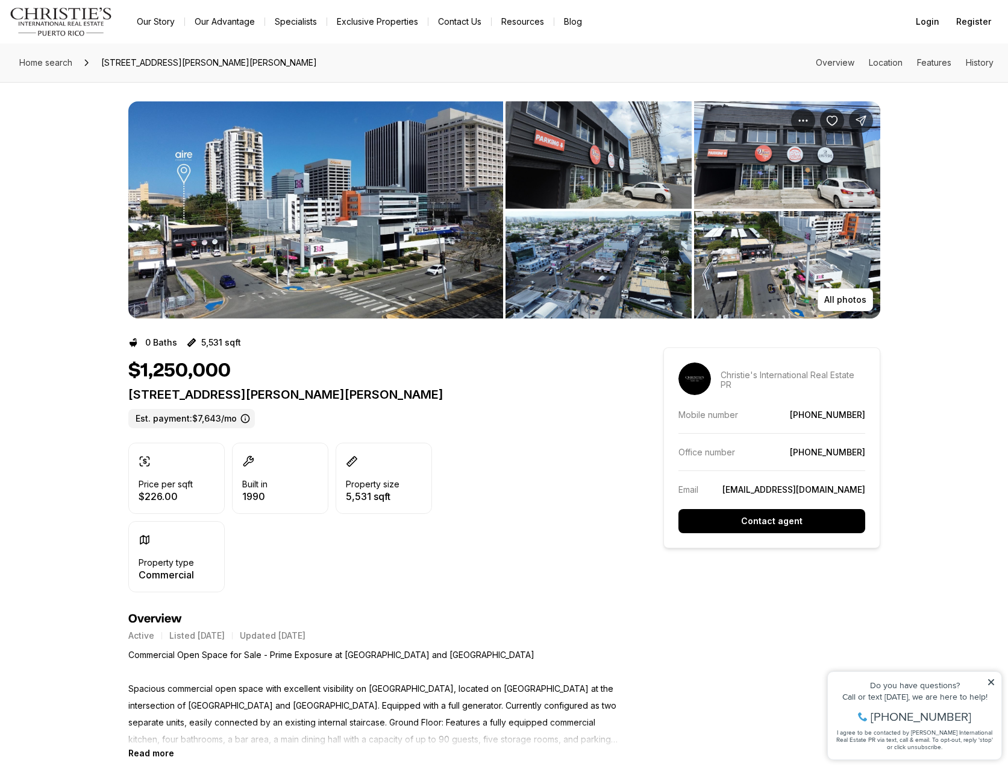
click at [315, 226] on img "View image gallery" at bounding box center [315, 209] width 375 height 217
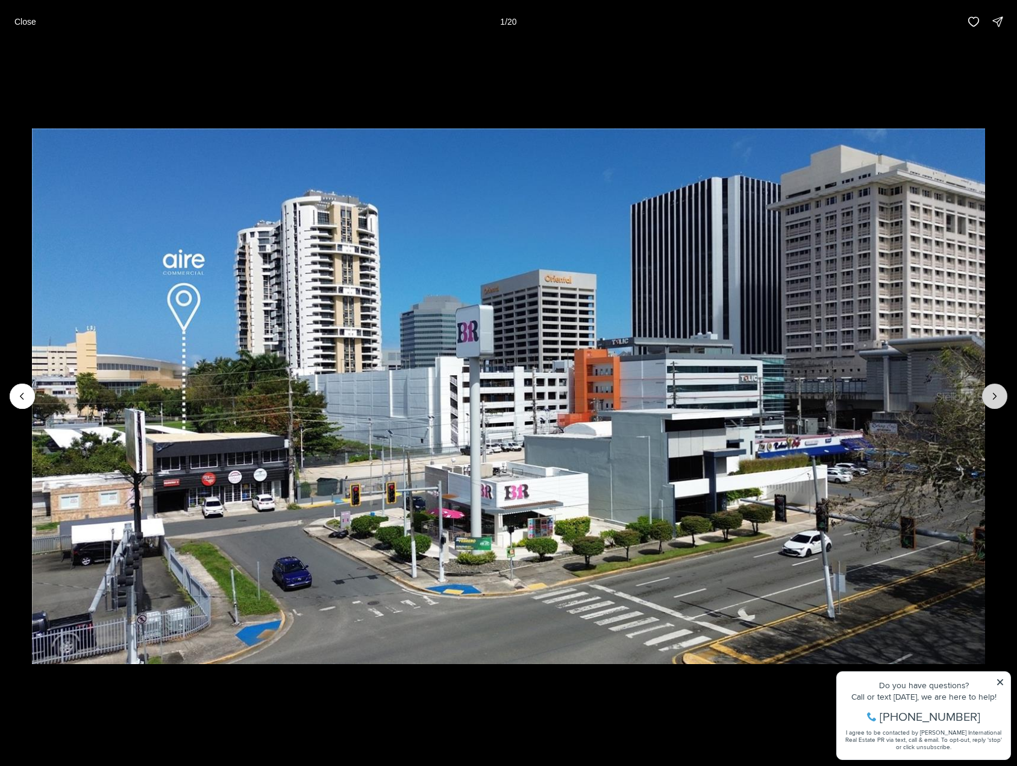
click at [996, 397] on icon "Next slide" at bounding box center [995, 396] width 12 height 12
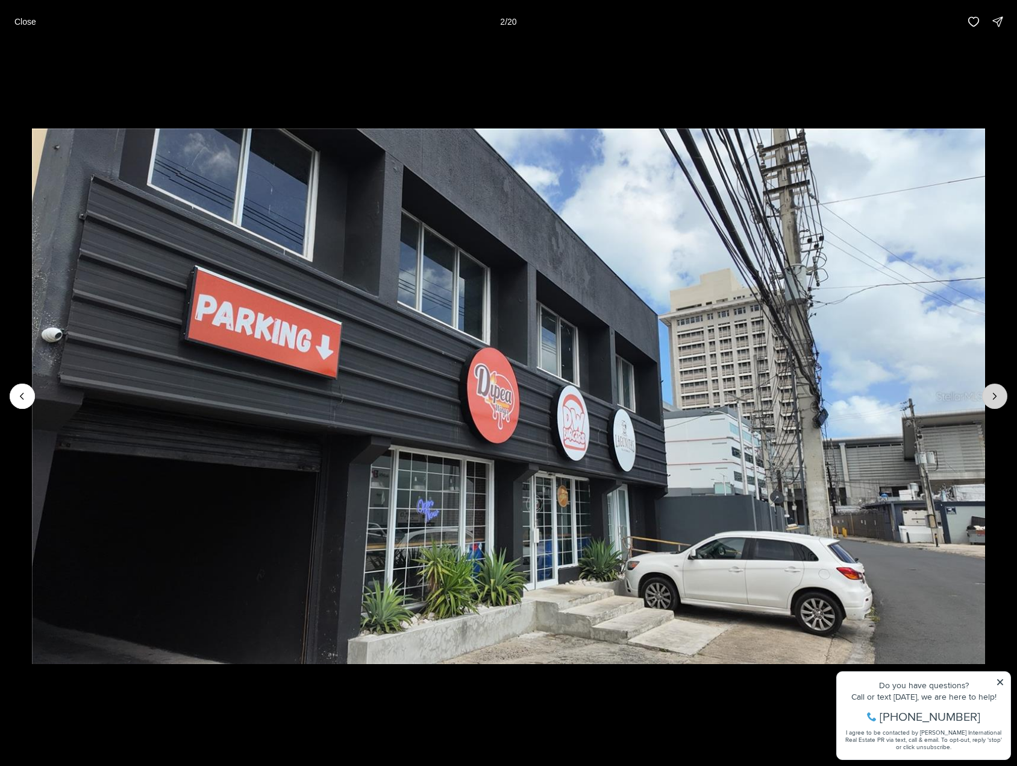
click at [996, 397] on icon "Next slide" at bounding box center [995, 396] width 12 height 12
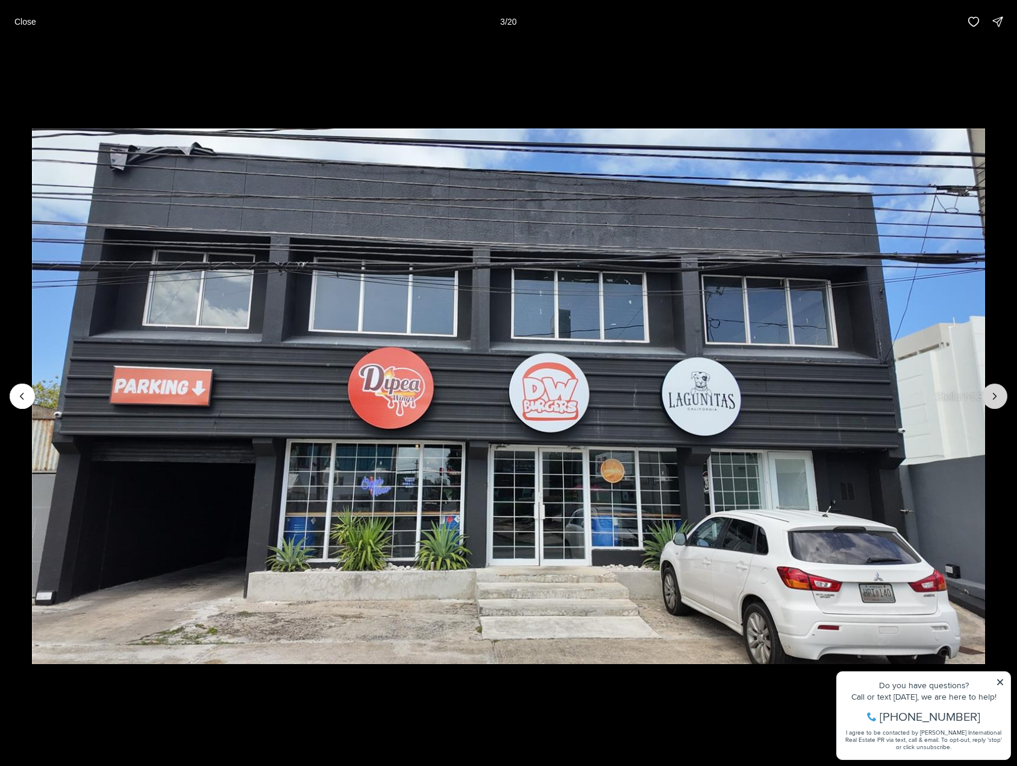
click at [996, 397] on icon "Next slide" at bounding box center [995, 396] width 12 height 12
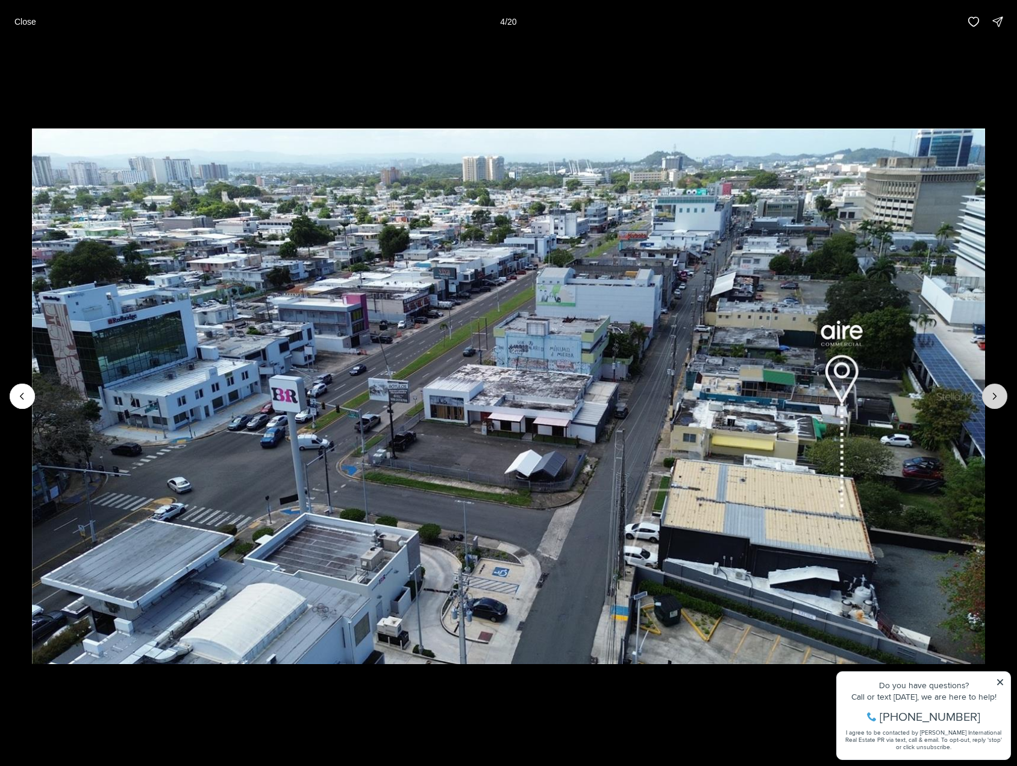
click at [996, 397] on icon "Next slide" at bounding box center [995, 396] width 12 height 12
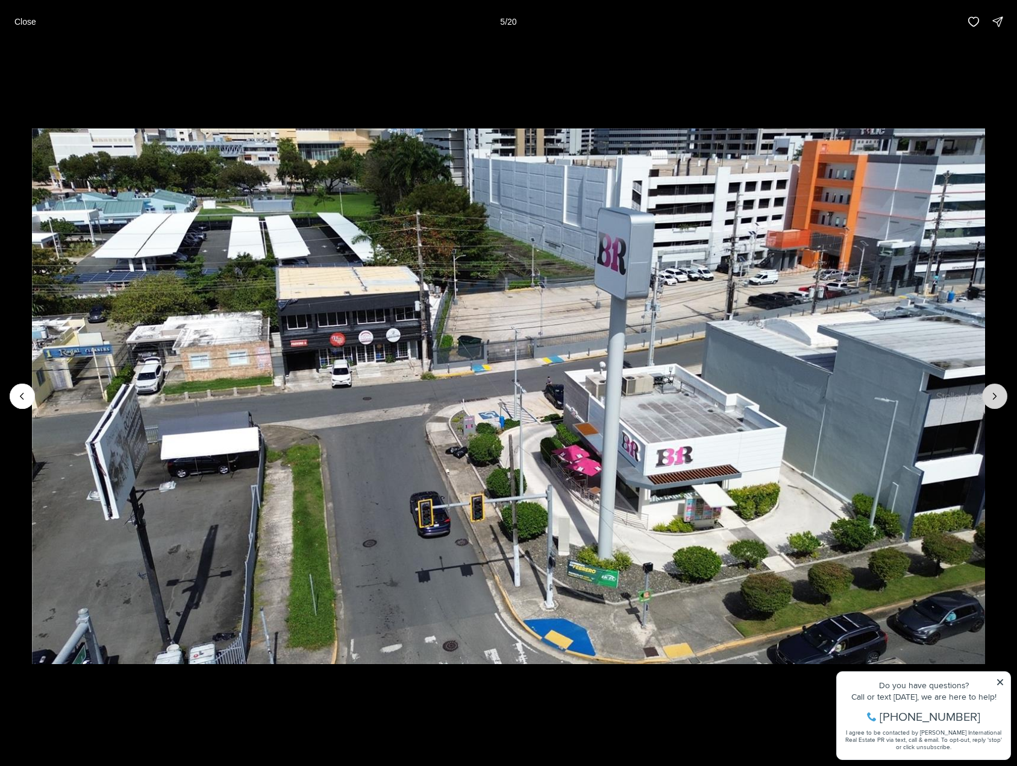
click at [996, 397] on icon "Next slide" at bounding box center [995, 396] width 12 height 12
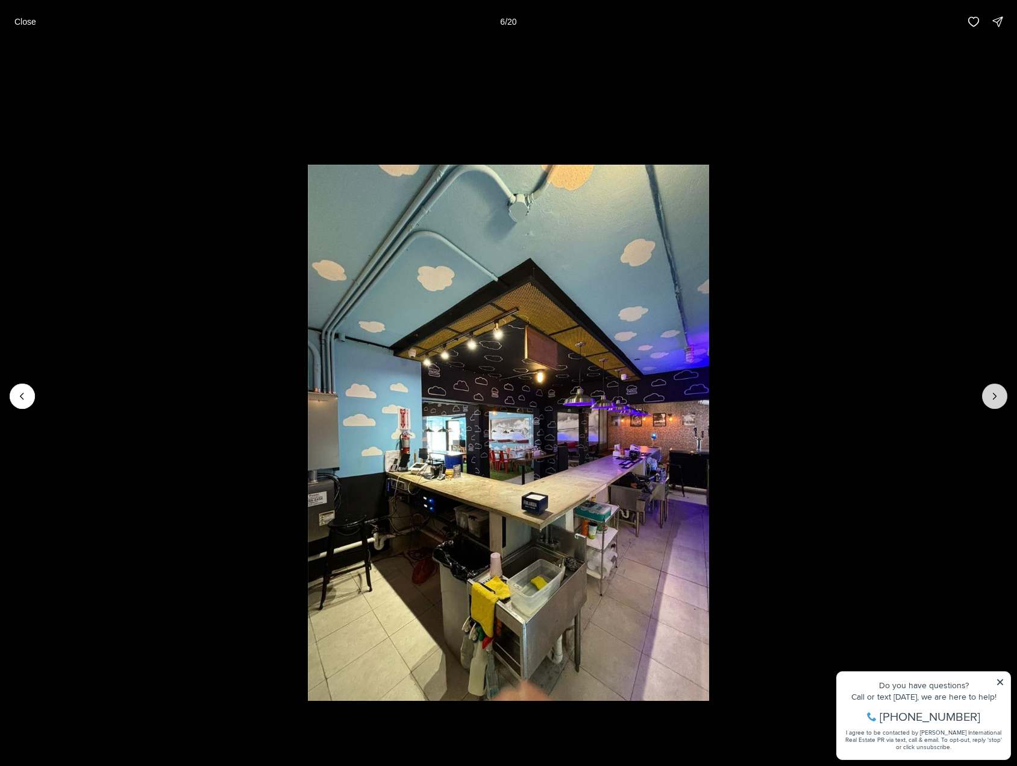
click at [996, 397] on icon "Next slide" at bounding box center [995, 396] width 12 height 12
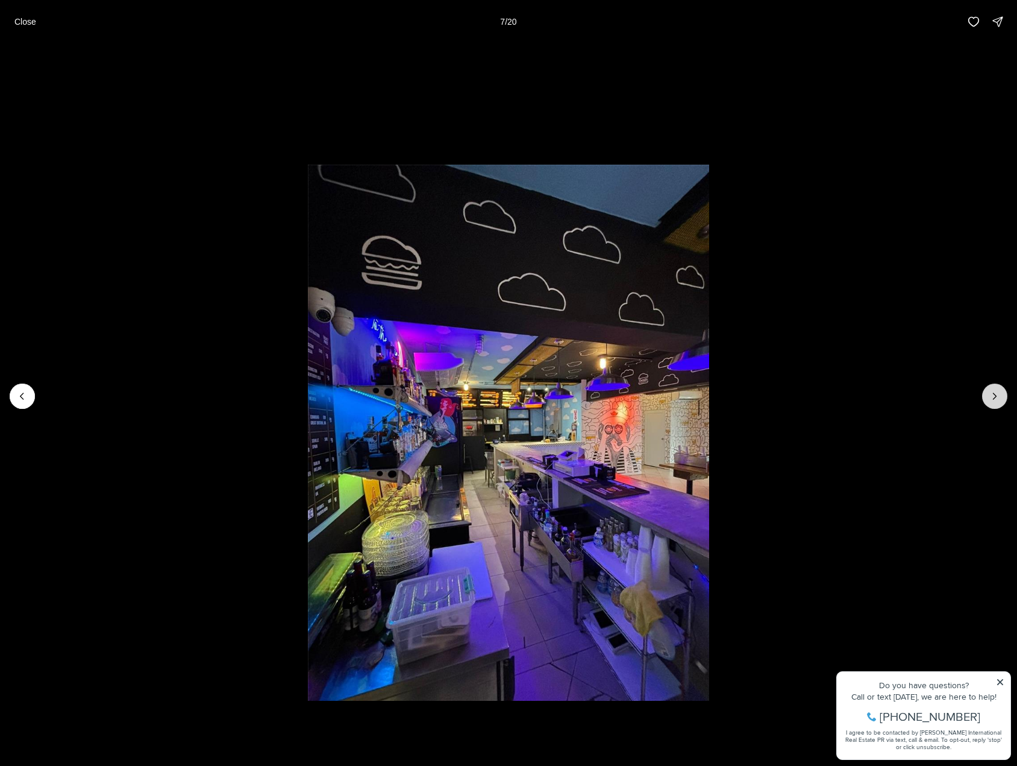
click at [996, 397] on icon "Next slide" at bounding box center [995, 396] width 12 height 12
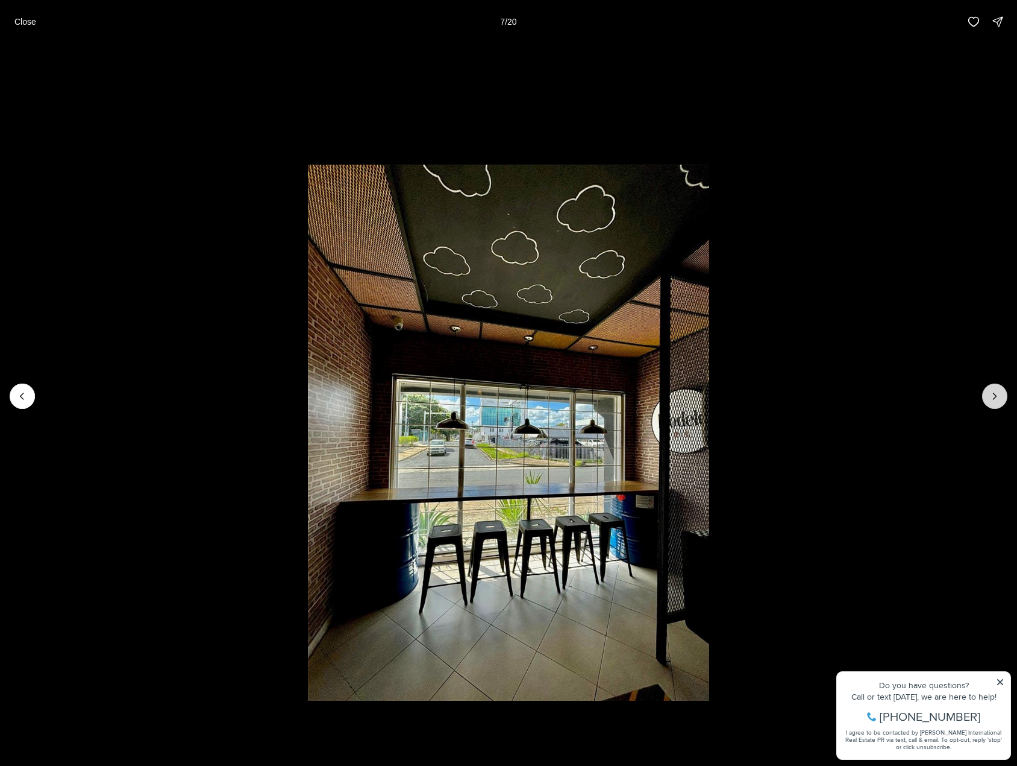
click at [996, 397] on icon "Next slide" at bounding box center [995, 396] width 12 height 12
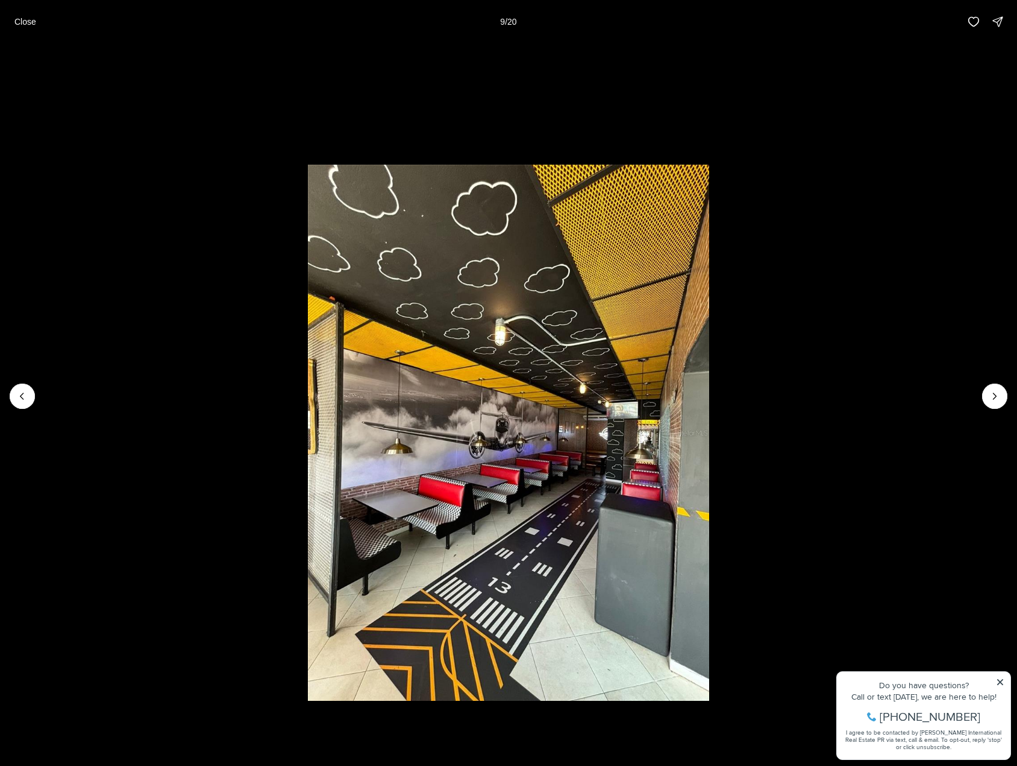
click at [994, 410] on li "9 of 20" at bounding box center [508, 395] width 1017 height 705
click at [996, 395] on icon "Next slide" at bounding box center [995, 396] width 3 height 6
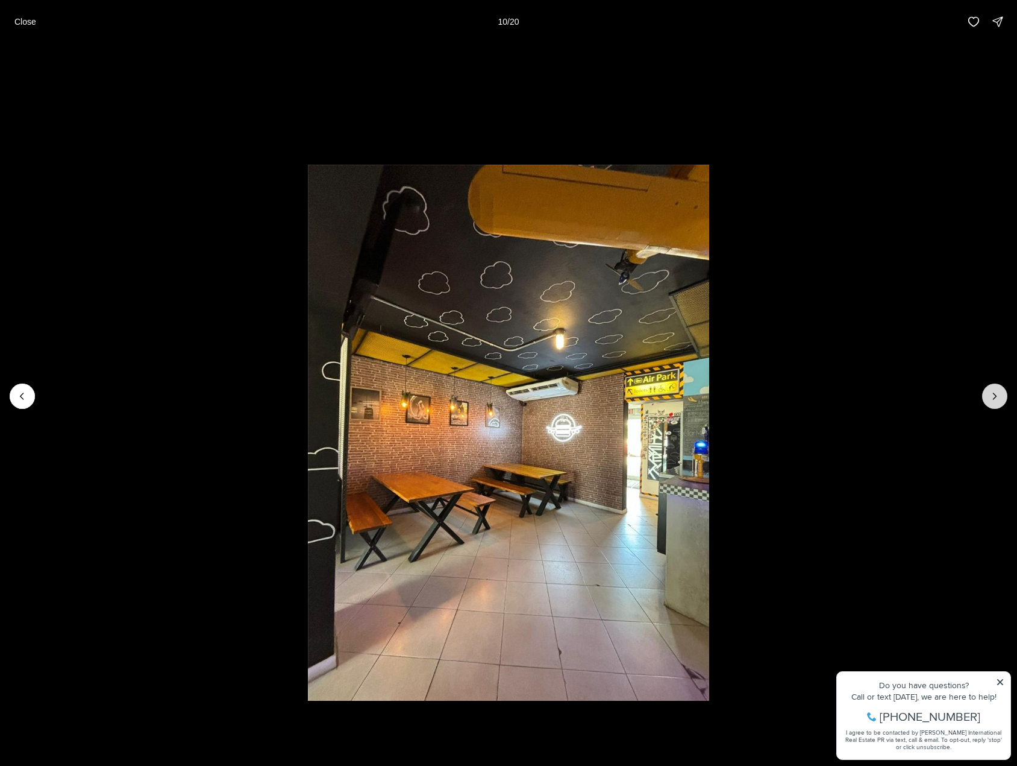
click at [996, 395] on icon "Next slide" at bounding box center [995, 396] width 3 height 6
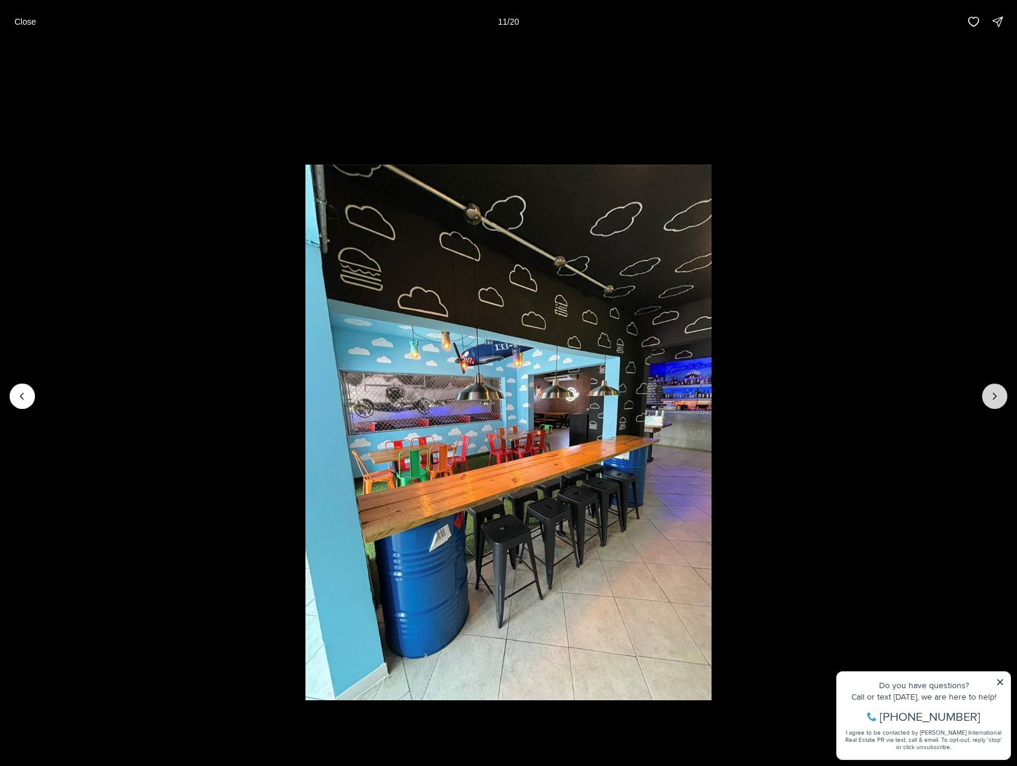
click at [996, 395] on icon "Next slide" at bounding box center [995, 396] width 3 height 6
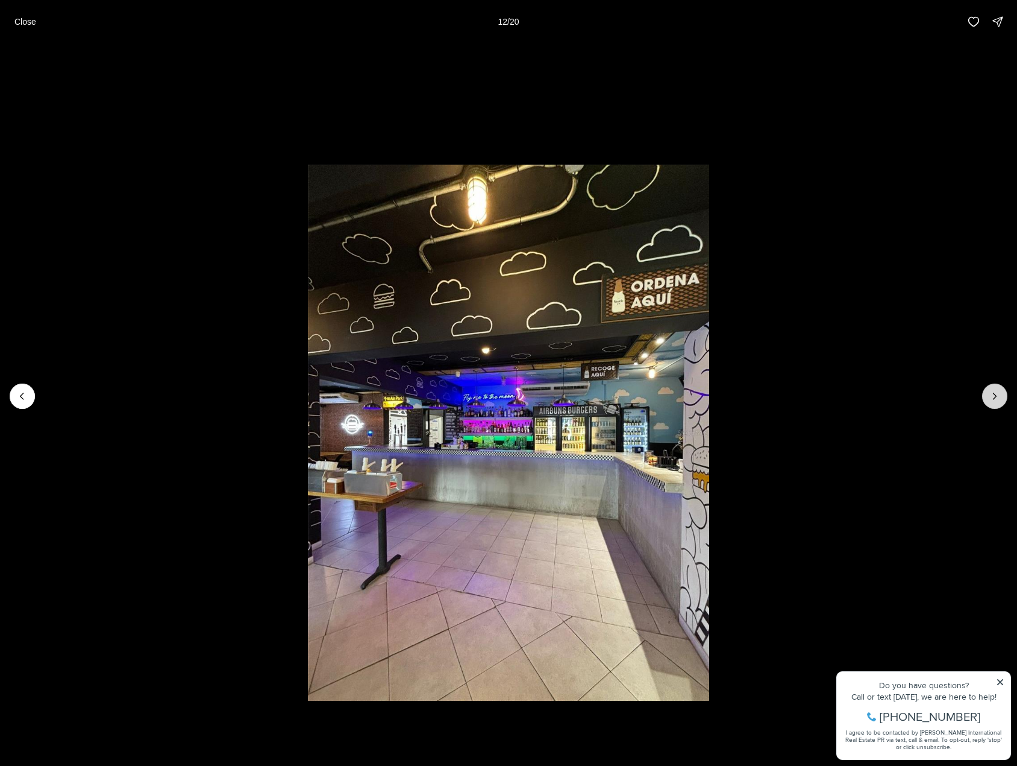
click at [996, 395] on icon "Next slide" at bounding box center [995, 396] width 3 height 6
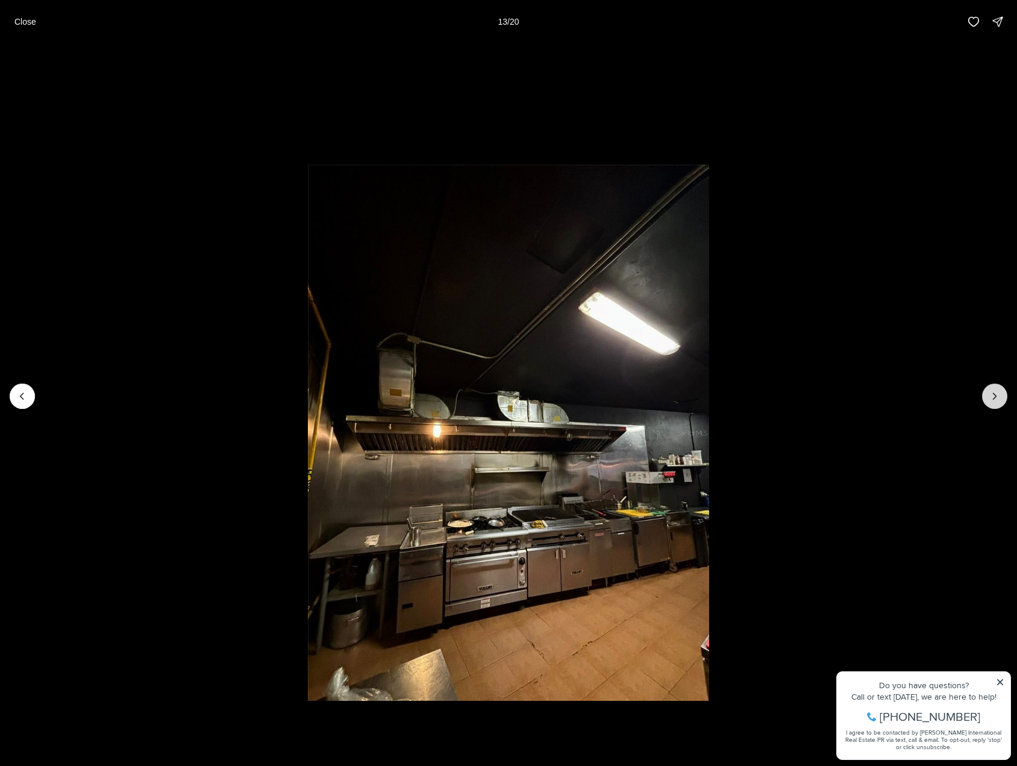
click at [996, 395] on icon "Next slide" at bounding box center [995, 396] width 3 height 6
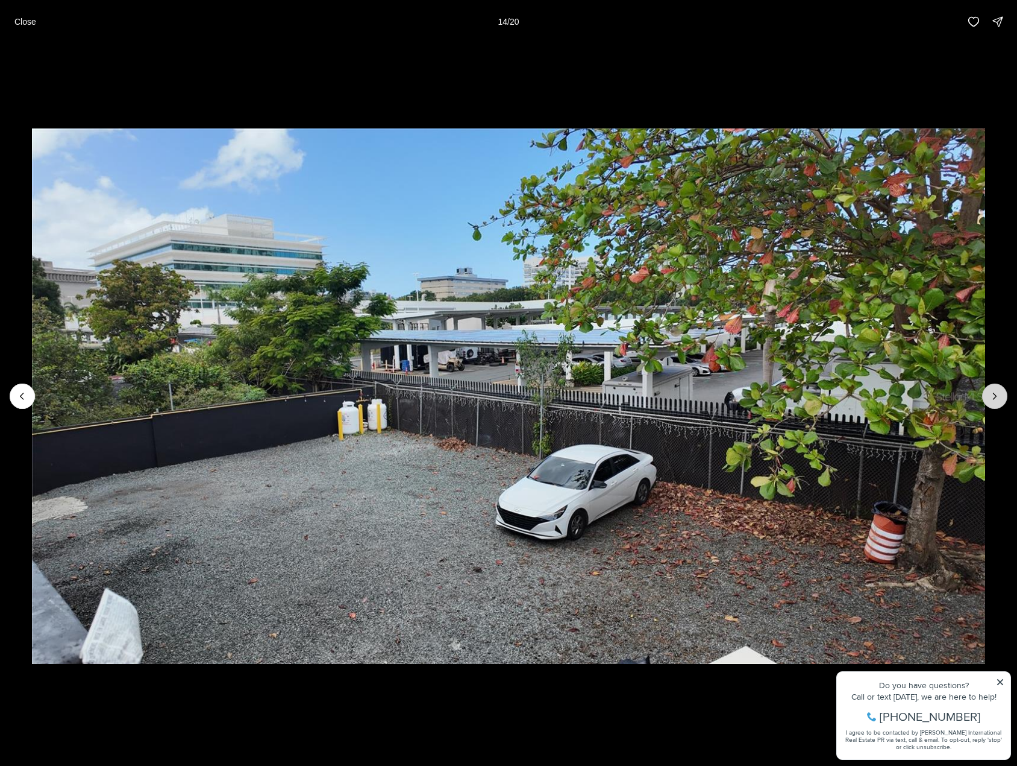
click at [996, 395] on icon "Next slide" at bounding box center [995, 396] width 3 height 6
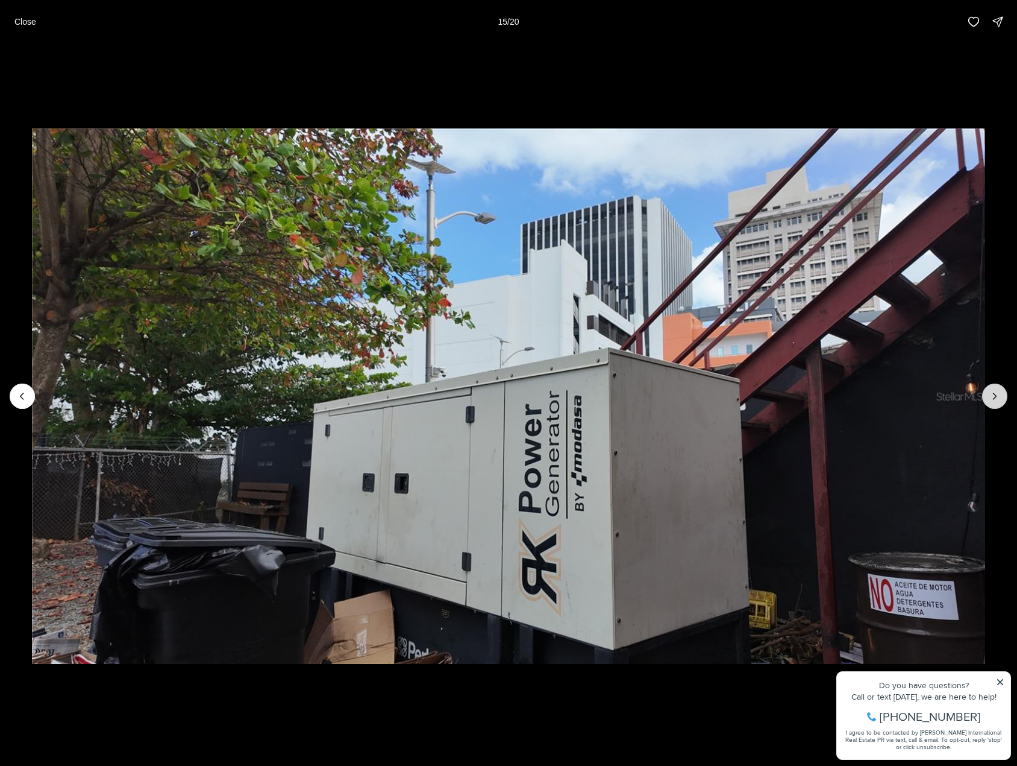
click at [996, 395] on icon "Next slide" at bounding box center [995, 396] width 3 height 6
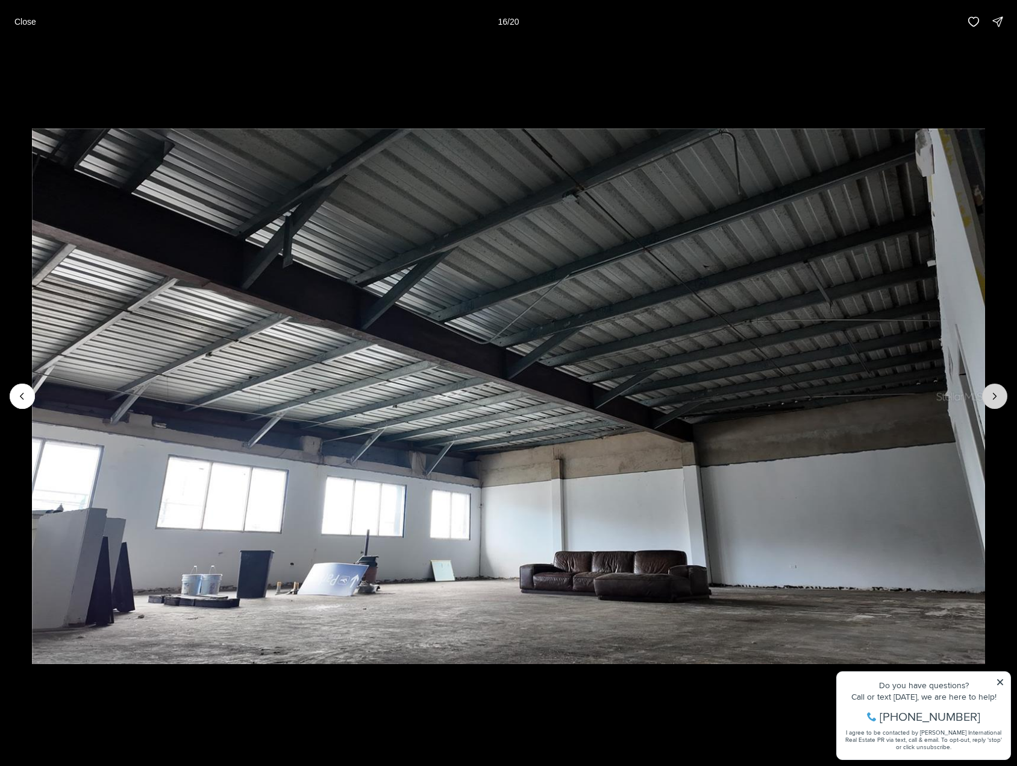
click at [993, 402] on button "Next slide" at bounding box center [995, 395] width 25 height 25
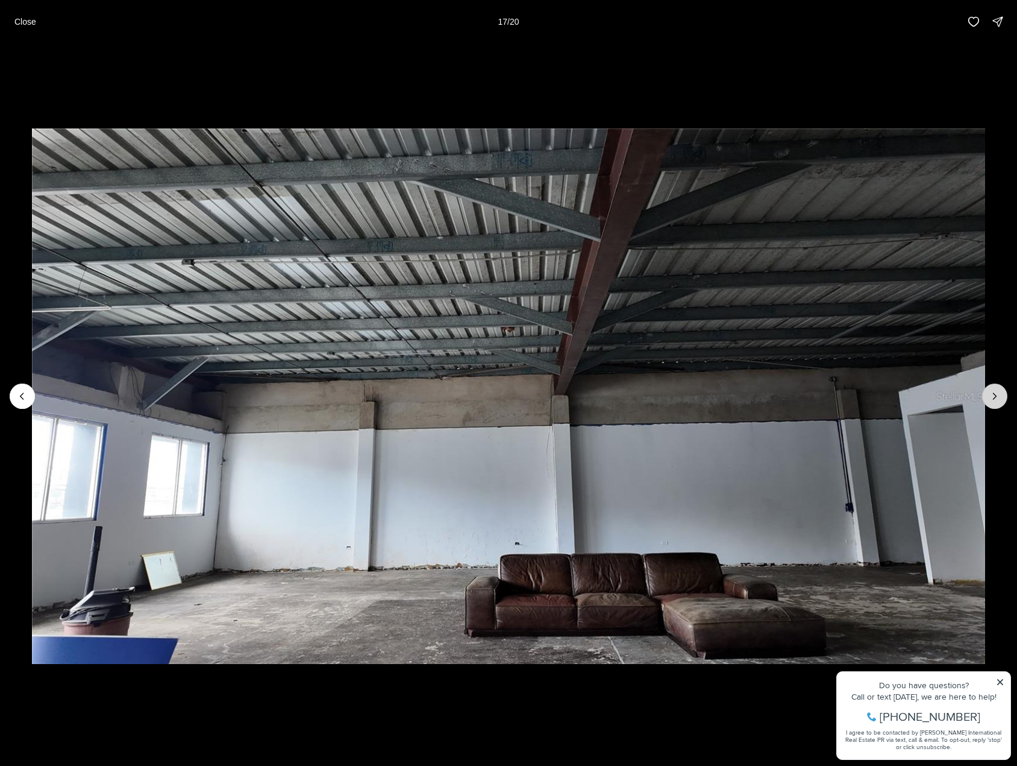
click at [993, 402] on button "Next slide" at bounding box center [995, 395] width 25 height 25
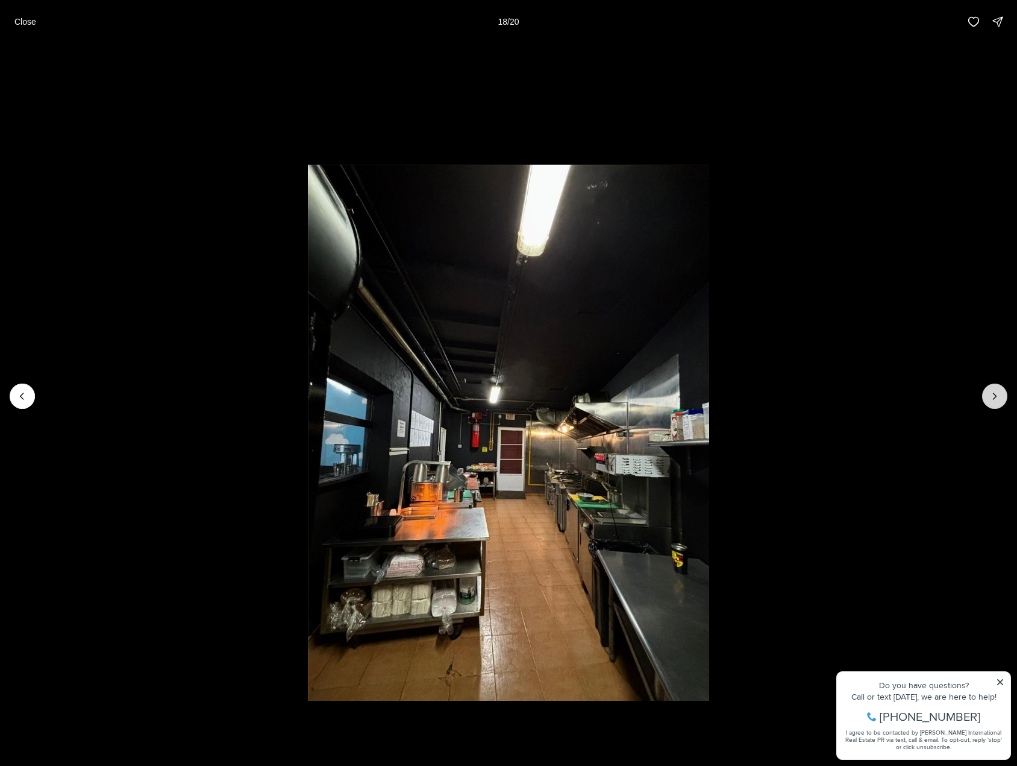
click at [993, 402] on button "Next slide" at bounding box center [995, 395] width 25 height 25
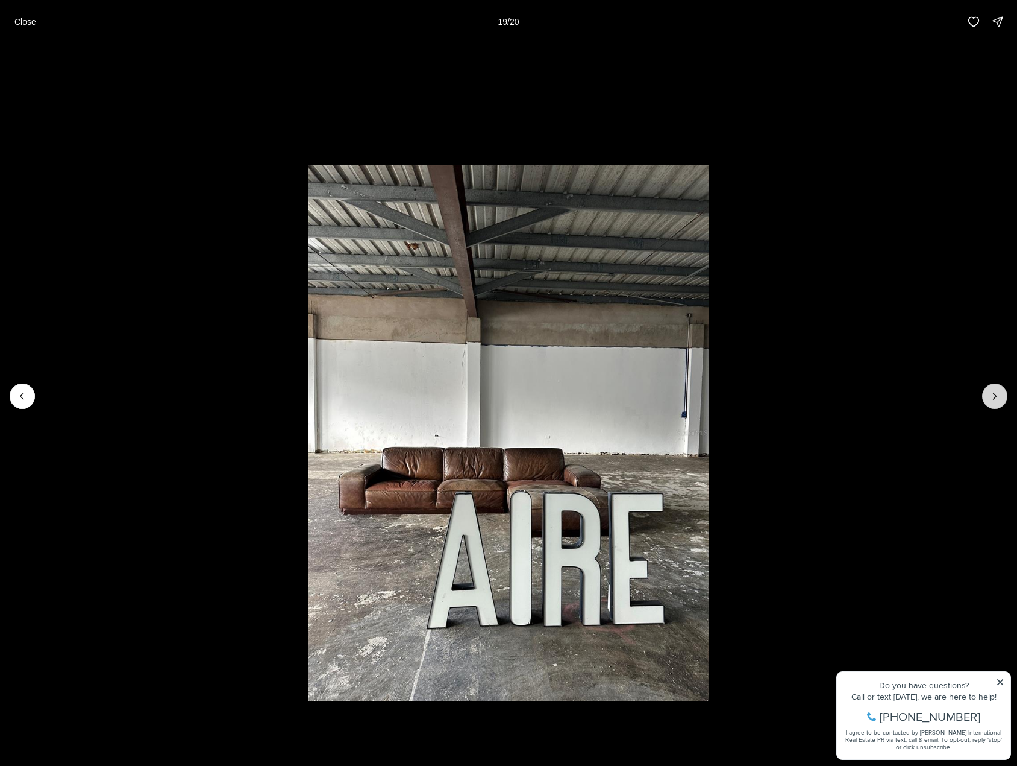
click at [994, 396] on icon "Next slide" at bounding box center [995, 396] width 12 height 12
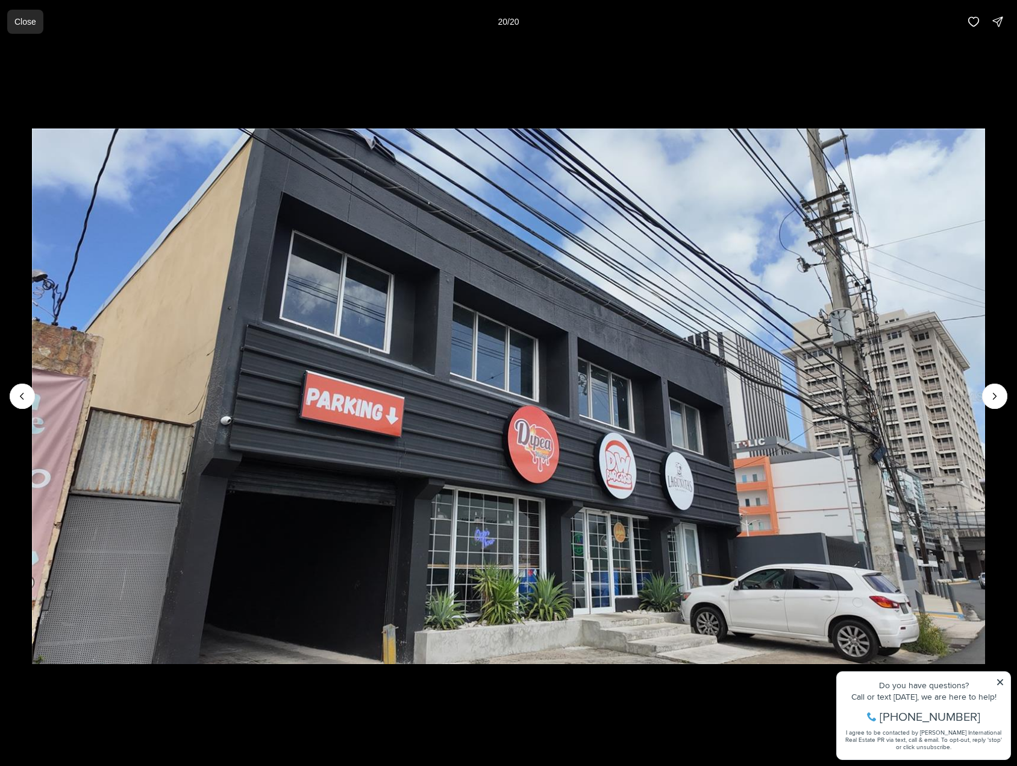
click at [29, 17] on p "Close" at bounding box center [25, 22] width 22 height 10
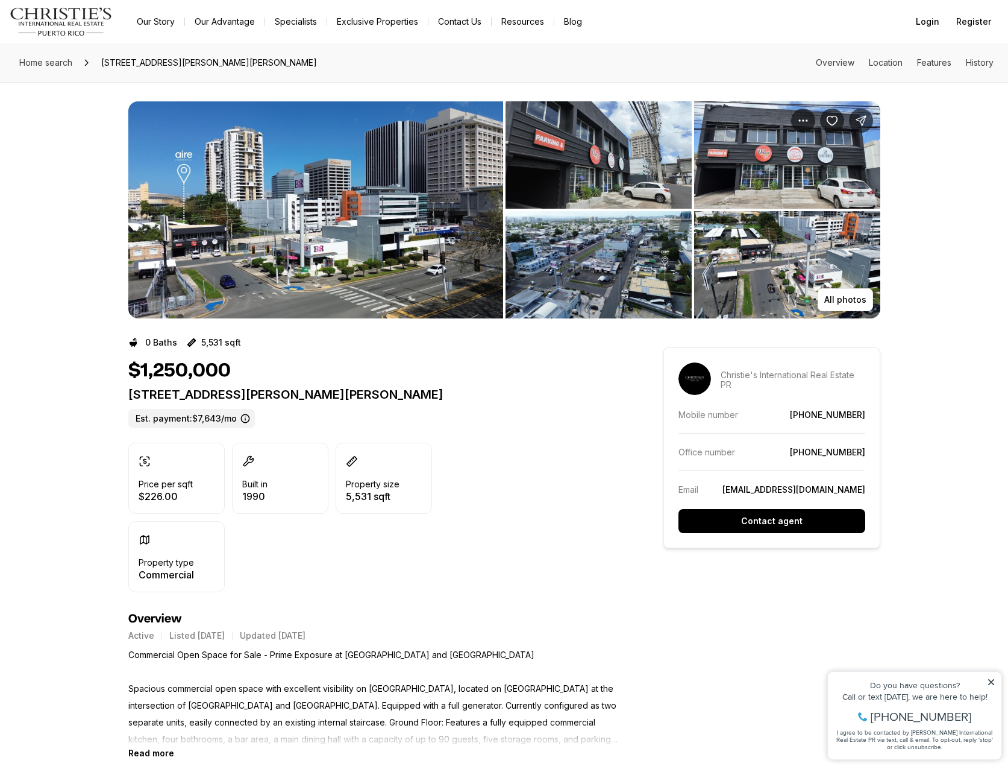
click at [787, 269] on img "View image gallery" at bounding box center [787, 264] width 186 height 107
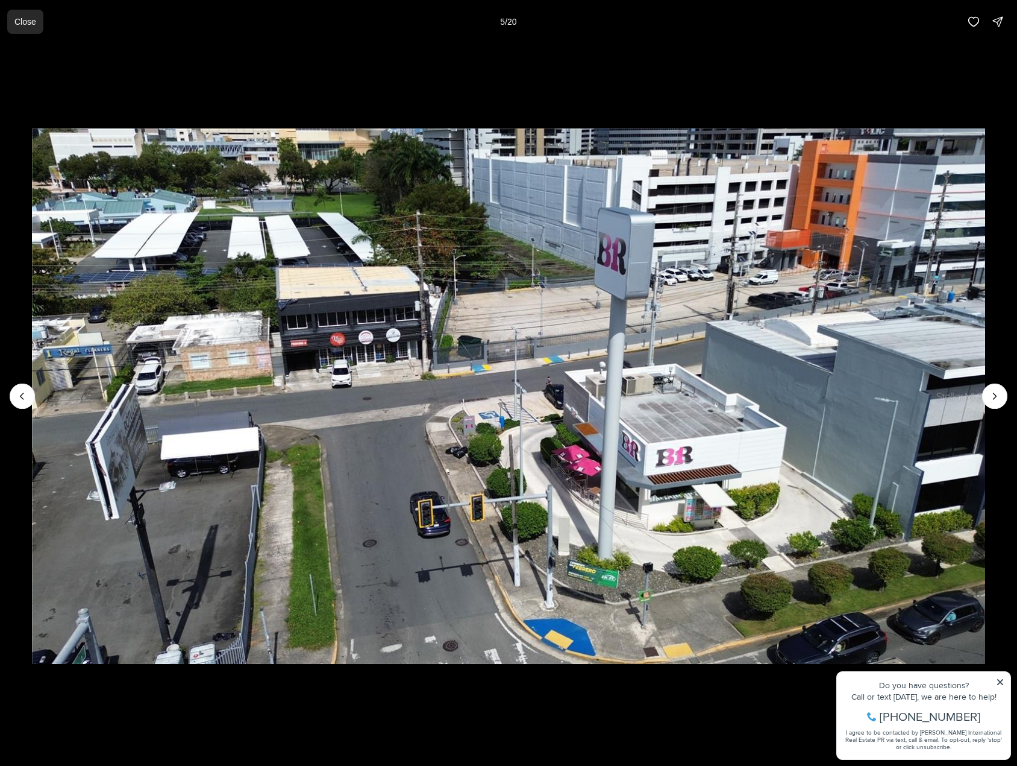
click at [25, 24] on p "Close" at bounding box center [25, 22] width 22 height 10
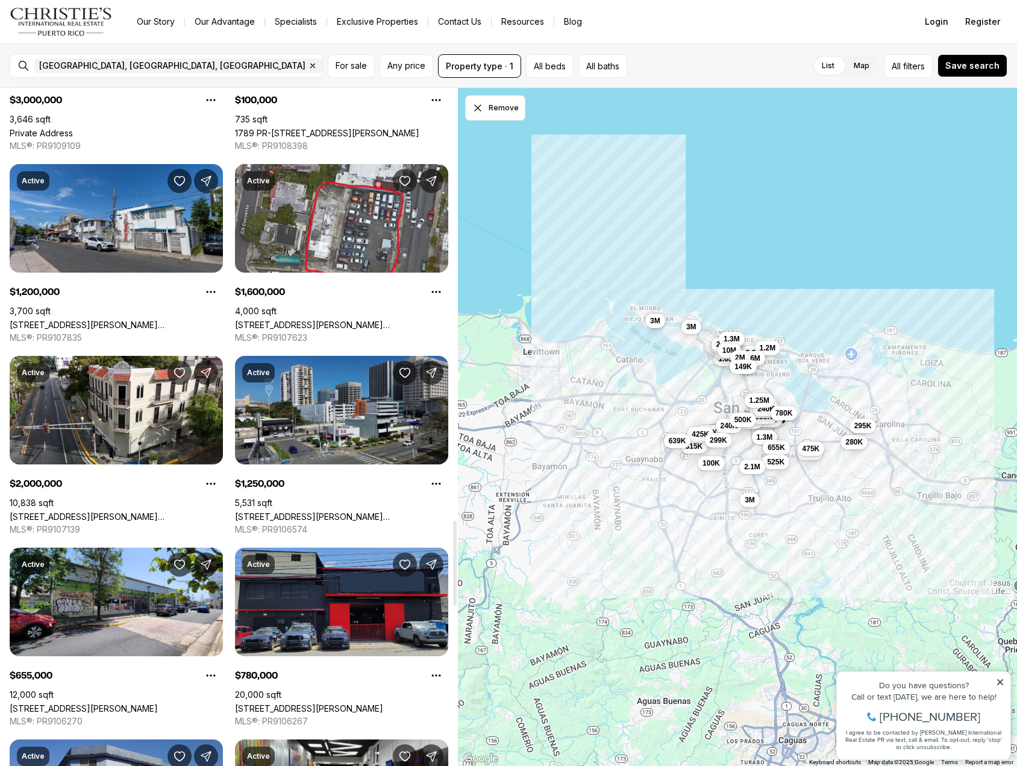
scroll to position [3556, 0]
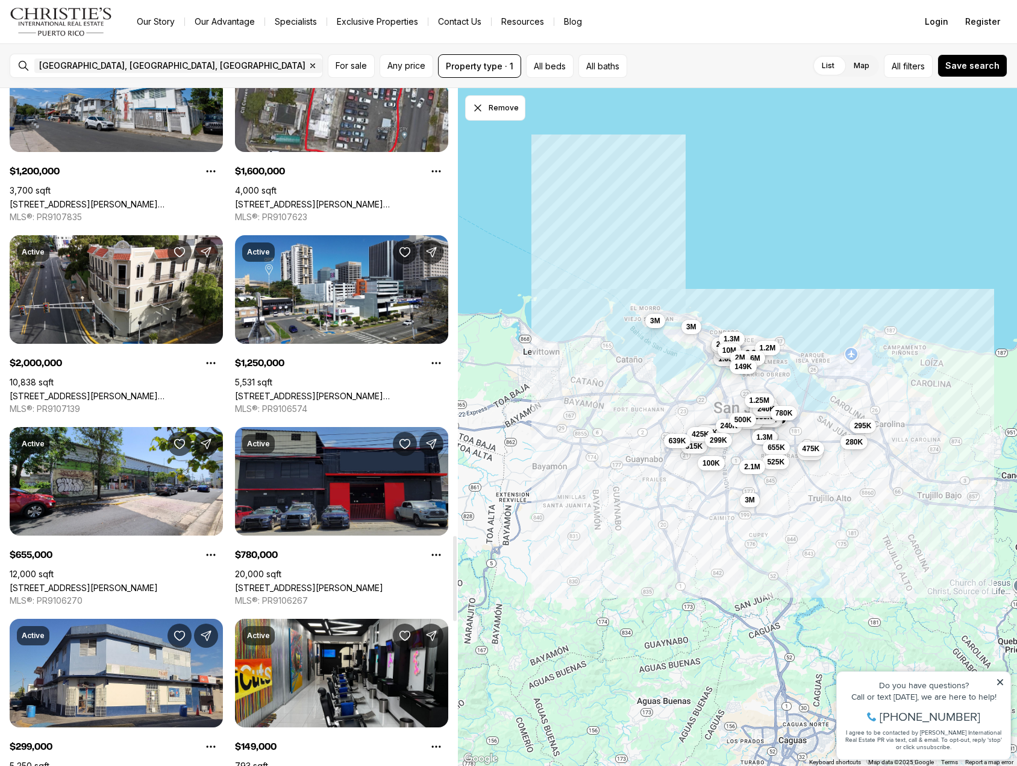
click at [380, 582] on link "[STREET_ADDRESS][PERSON_NAME]" at bounding box center [309, 587] width 148 height 10
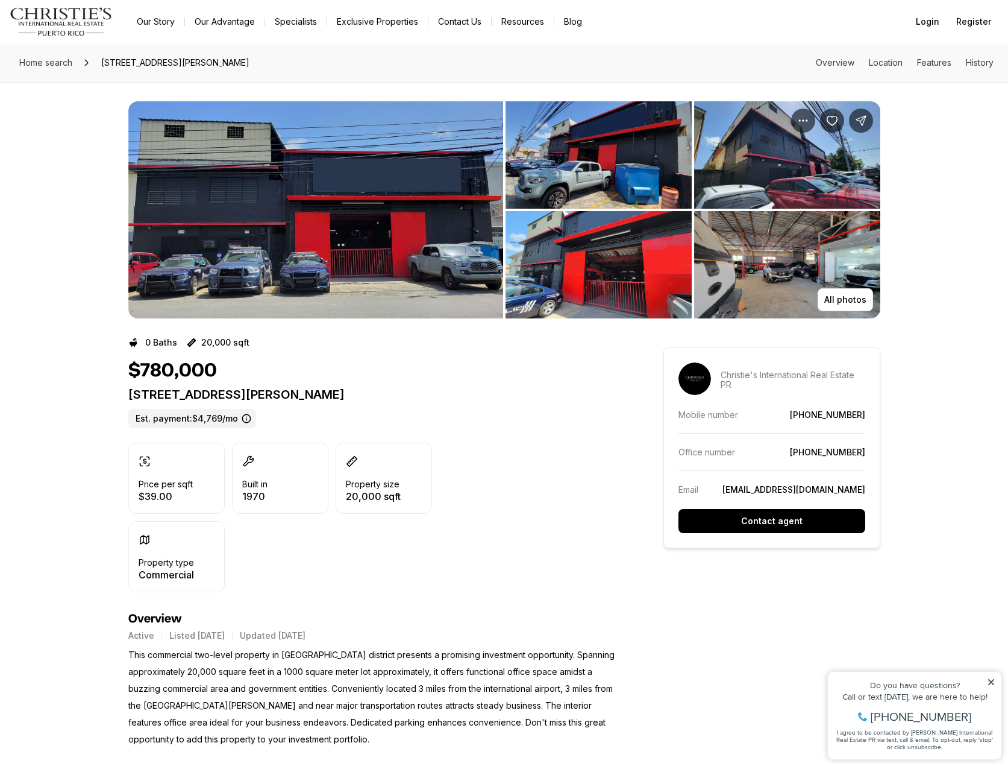
click at [347, 210] on img "View image gallery" at bounding box center [315, 209] width 375 height 217
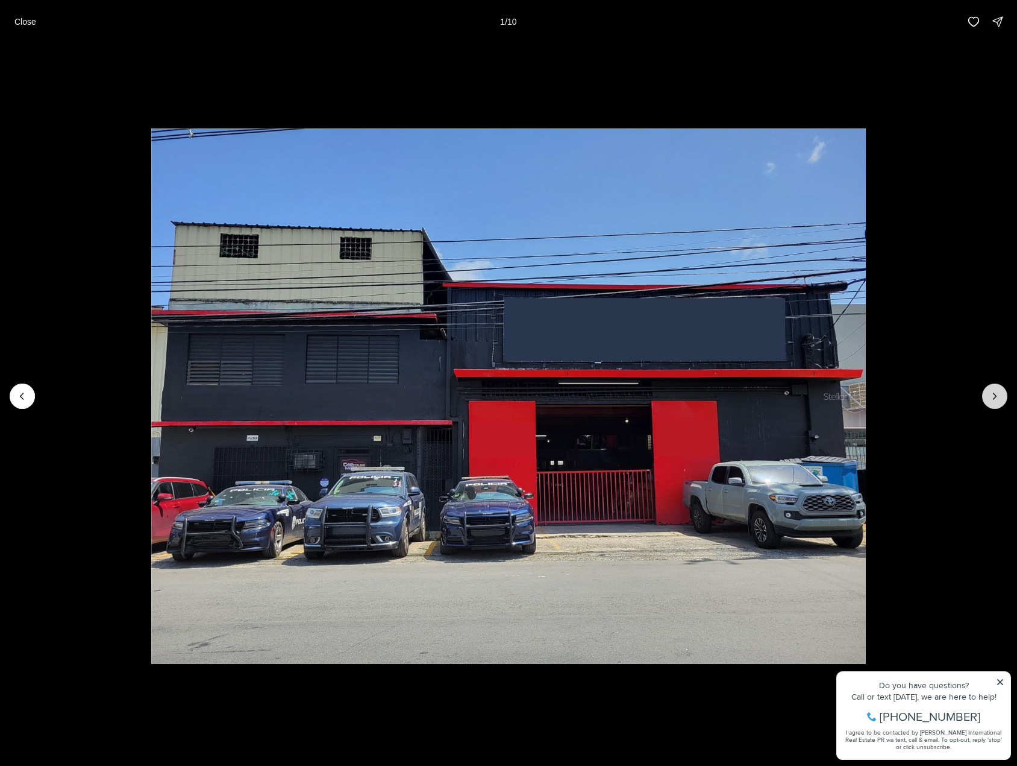
click at [995, 395] on icon "Next slide" at bounding box center [995, 396] width 12 height 12
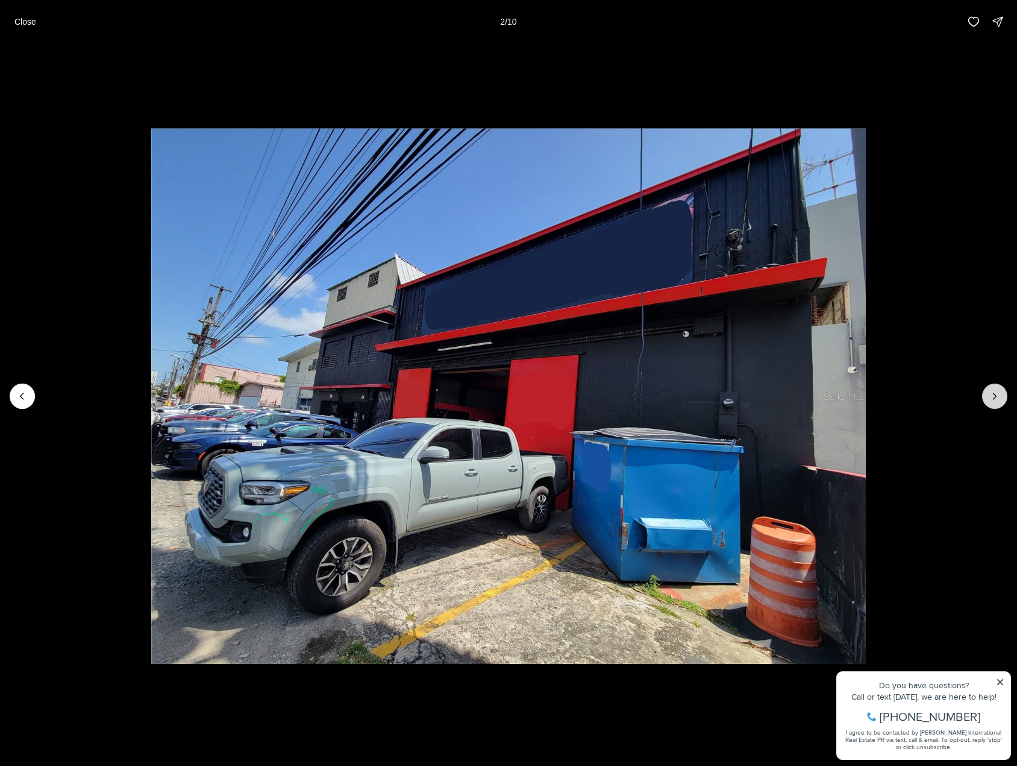
click at [995, 395] on icon "Next slide" at bounding box center [995, 396] width 12 height 12
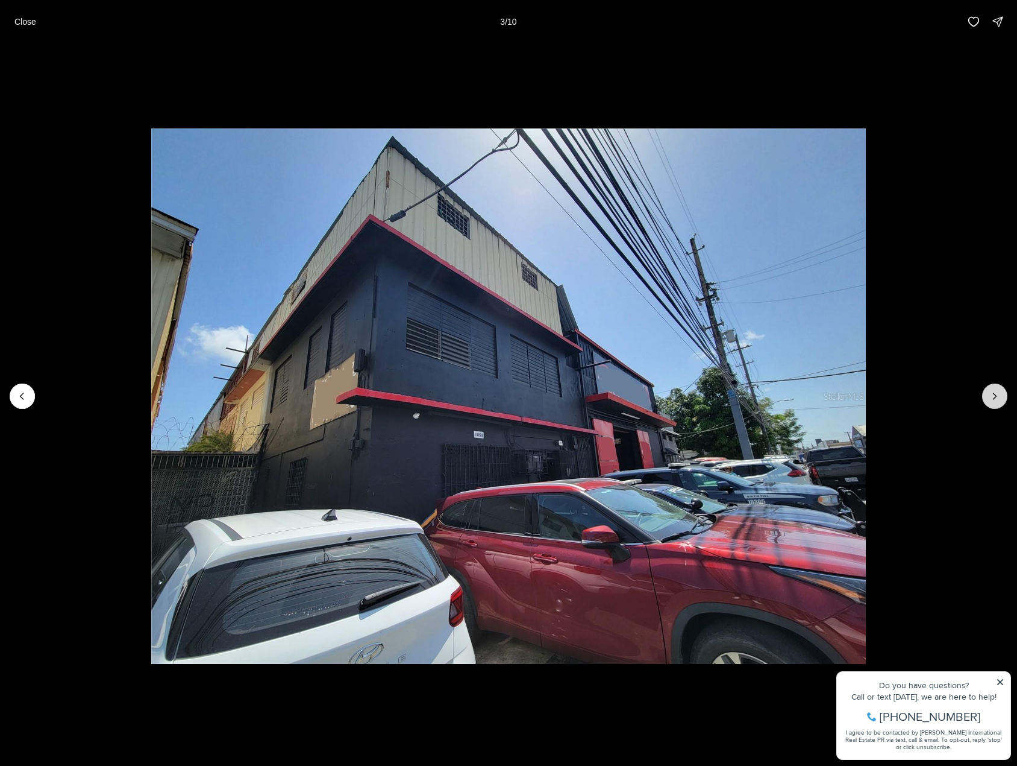
click at [995, 395] on icon "Next slide" at bounding box center [995, 396] width 12 height 12
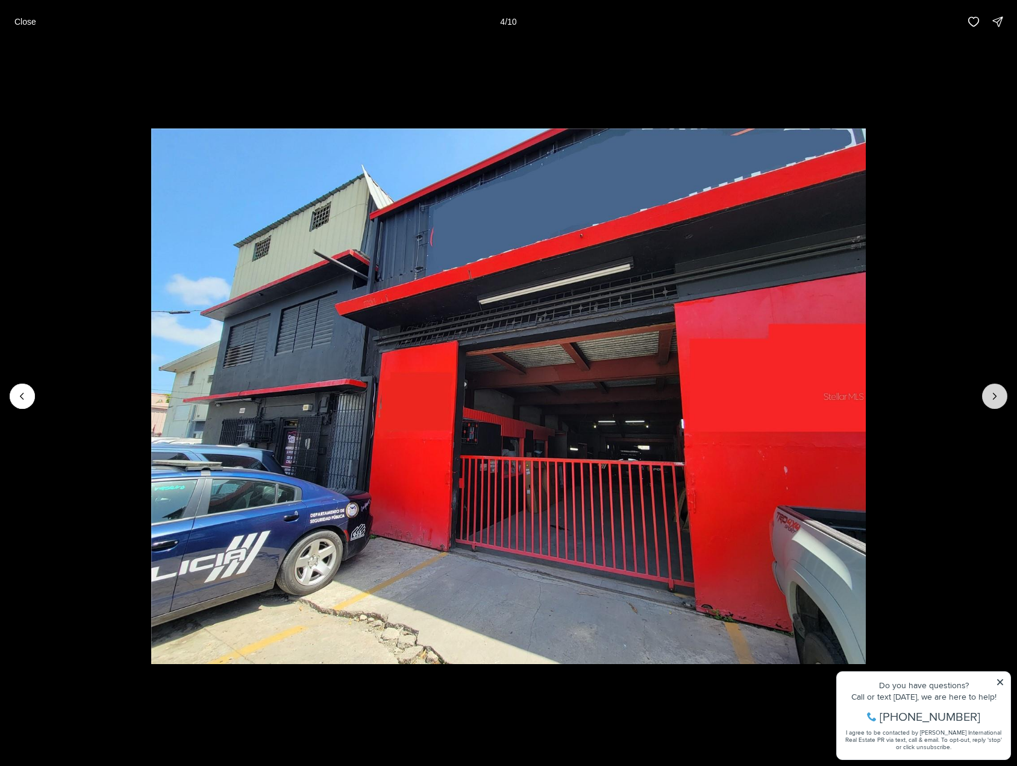
click at [995, 395] on icon "Next slide" at bounding box center [995, 396] width 12 height 12
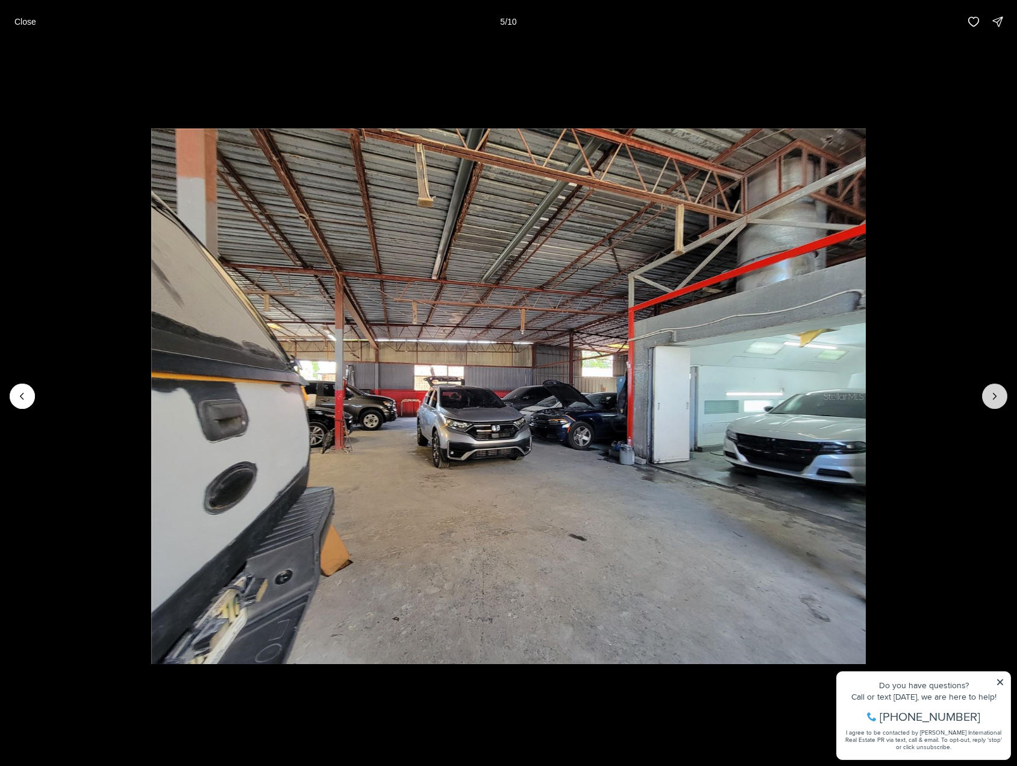
click at [995, 395] on icon "Next slide" at bounding box center [995, 396] width 12 height 12
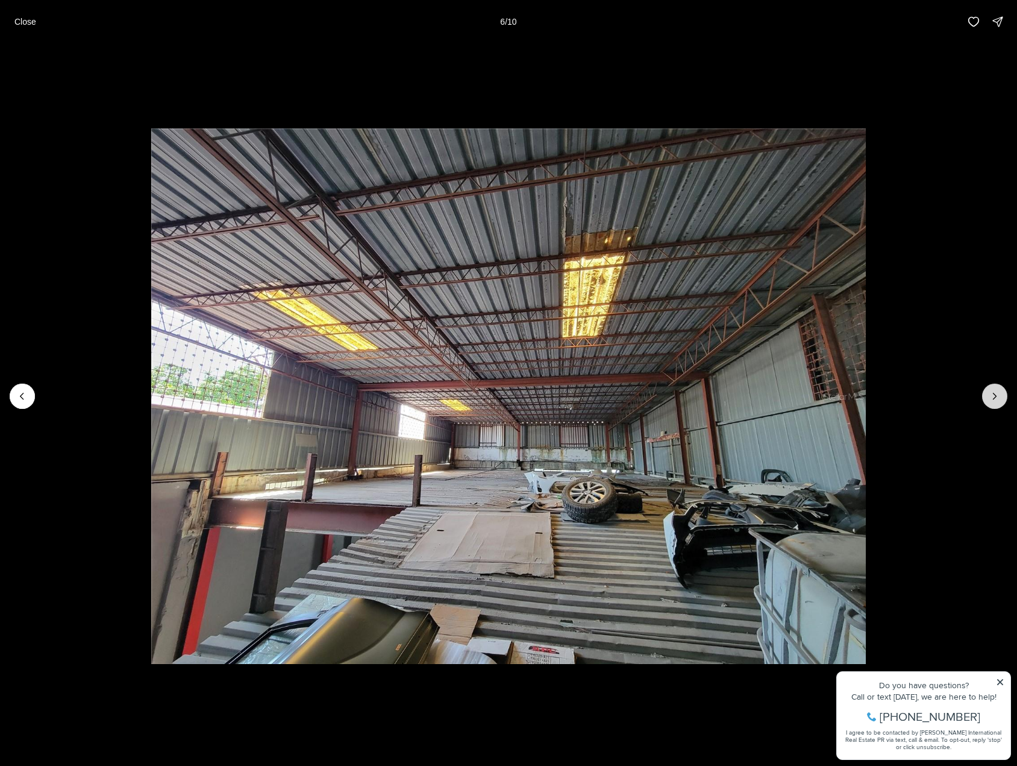
click at [995, 395] on icon "Next slide" at bounding box center [995, 396] width 12 height 12
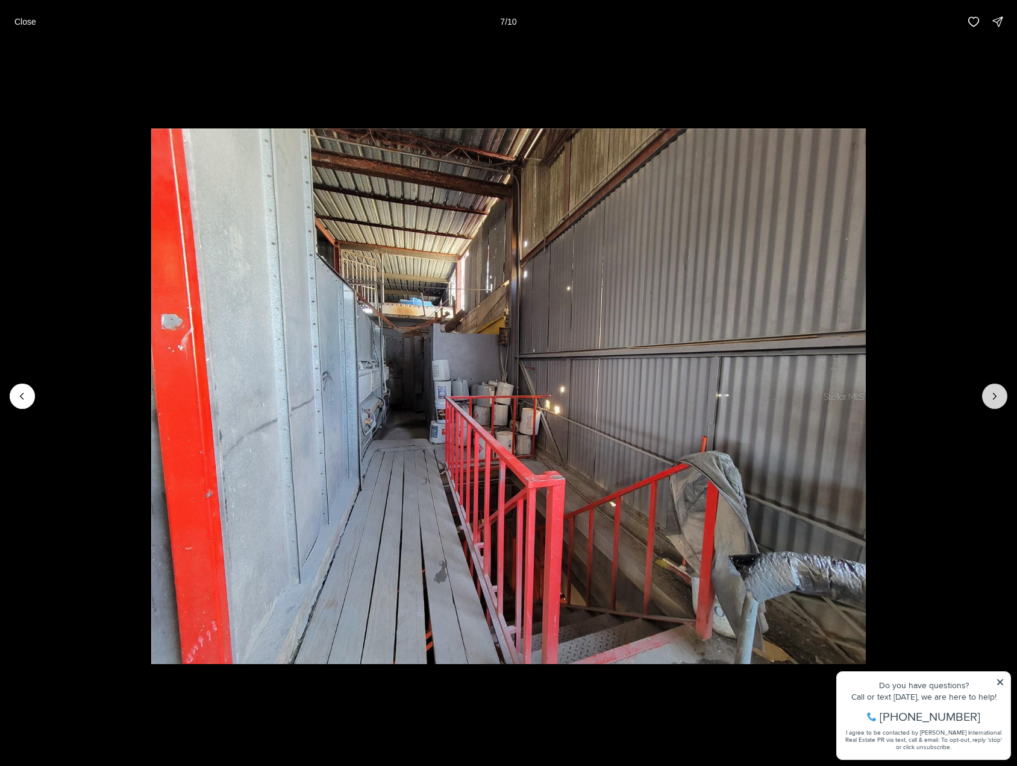
click at [995, 395] on icon "Next slide" at bounding box center [995, 396] width 12 height 12
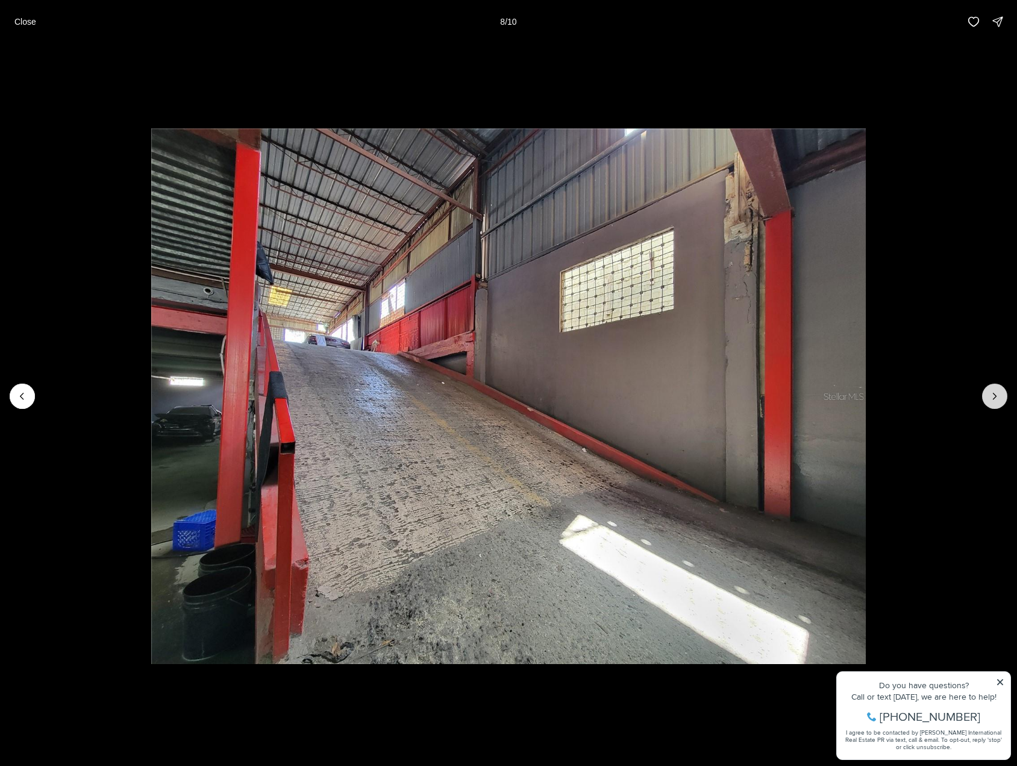
click at [995, 395] on icon "Next slide" at bounding box center [995, 396] width 12 height 12
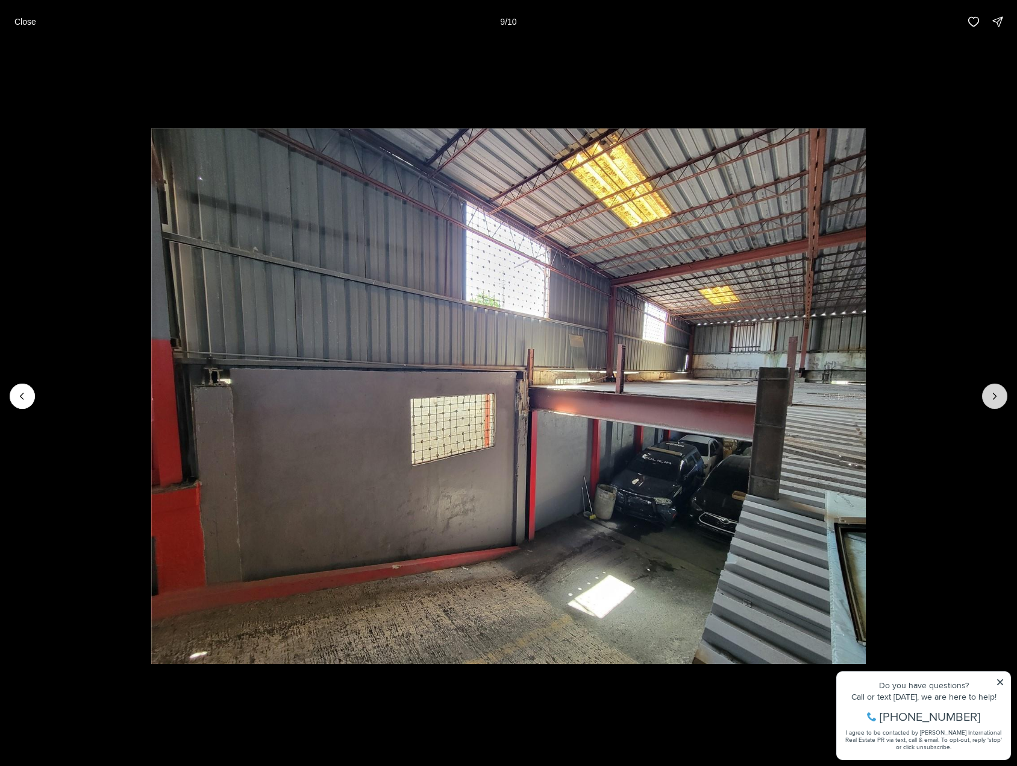
click at [995, 395] on icon "Next slide" at bounding box center [995, 396] width 12 height 12
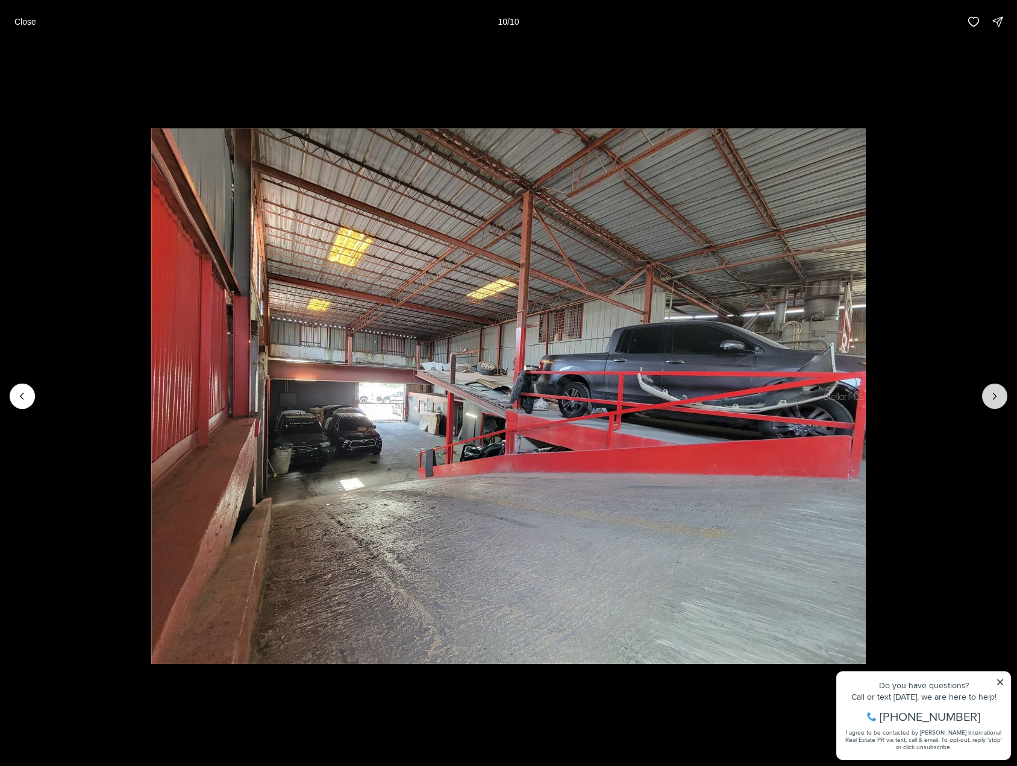
click at [995, 395] on div at bounding box center [995, 395] width 25 height 25
click at [18, 24] on p "Close" at bounding box center [25, 22] width 22 height 10
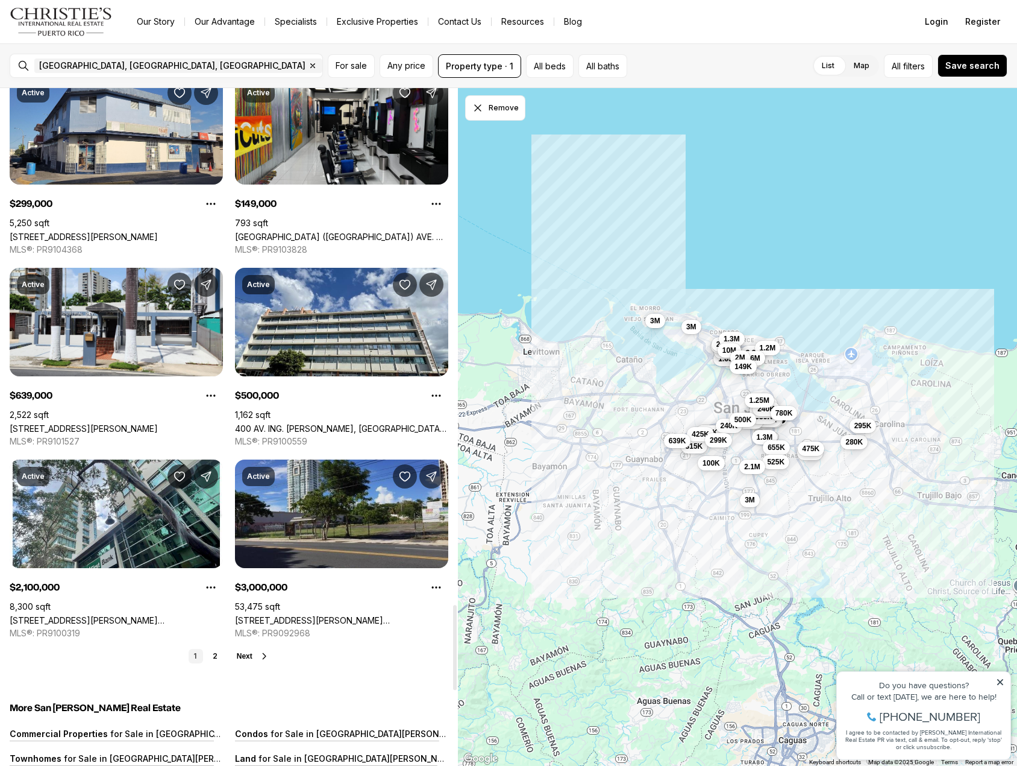
scroll to position [4280, 0]
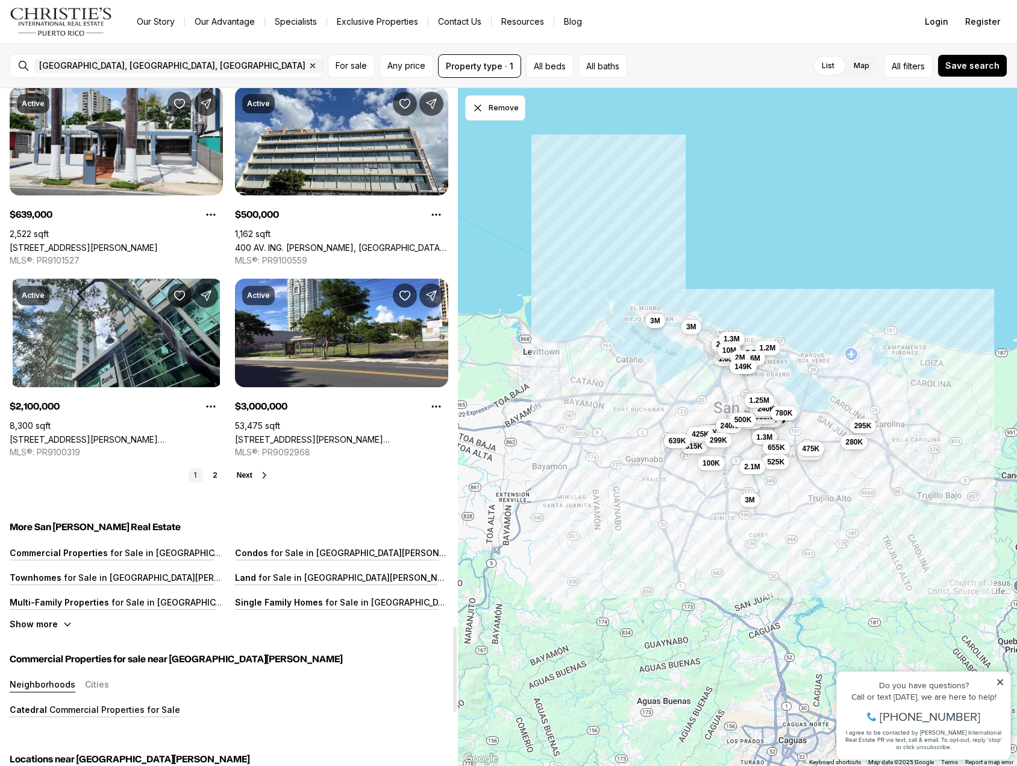
click at [253, 470] on button "Next" at bounding box center [253, 475] width 33 height 10
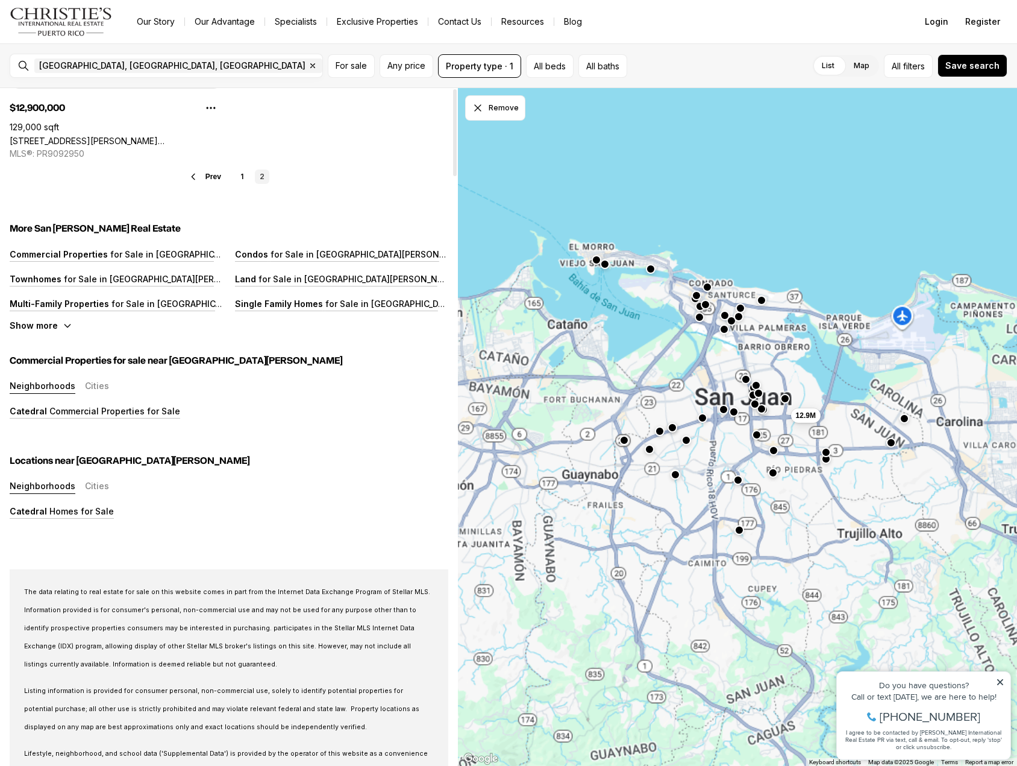
scroll to position [0, 0]
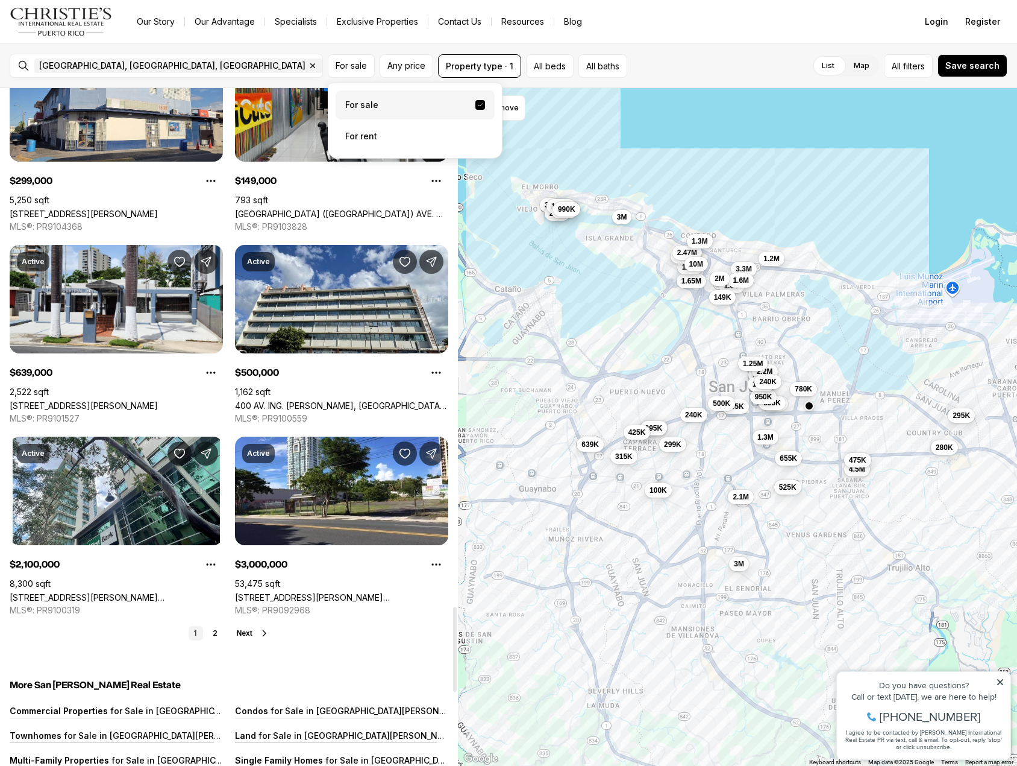
scroll to position [4159, 0]
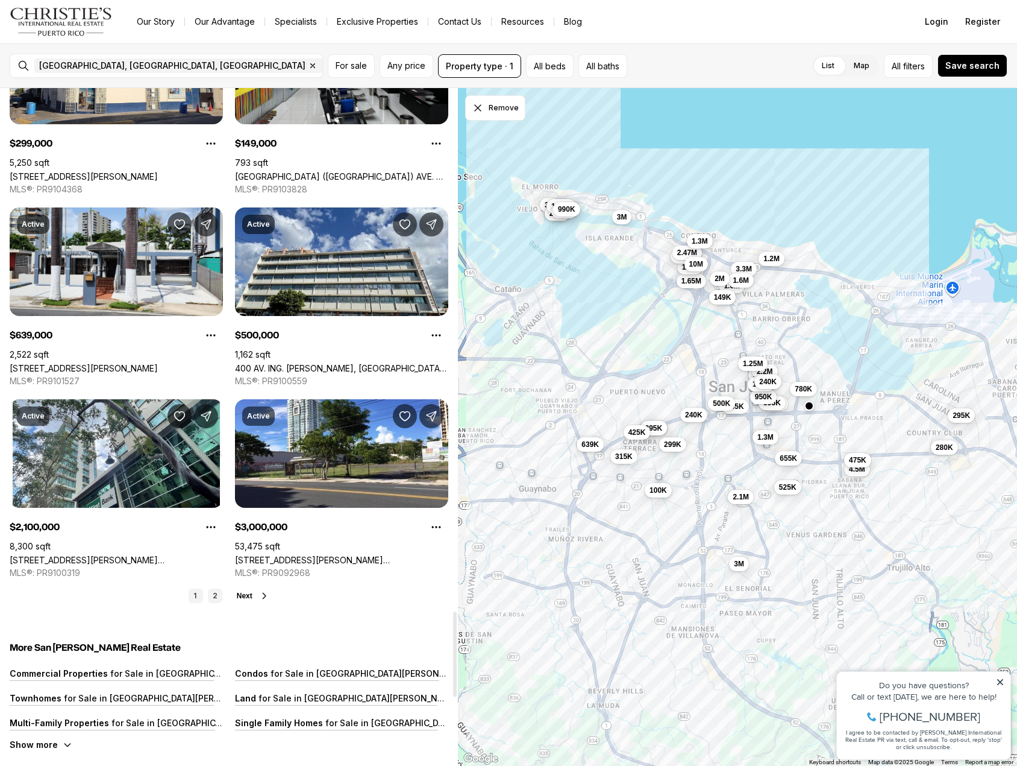
click at [213, 588] on link "2" at bounding box center [215, 595] width 14 height 14
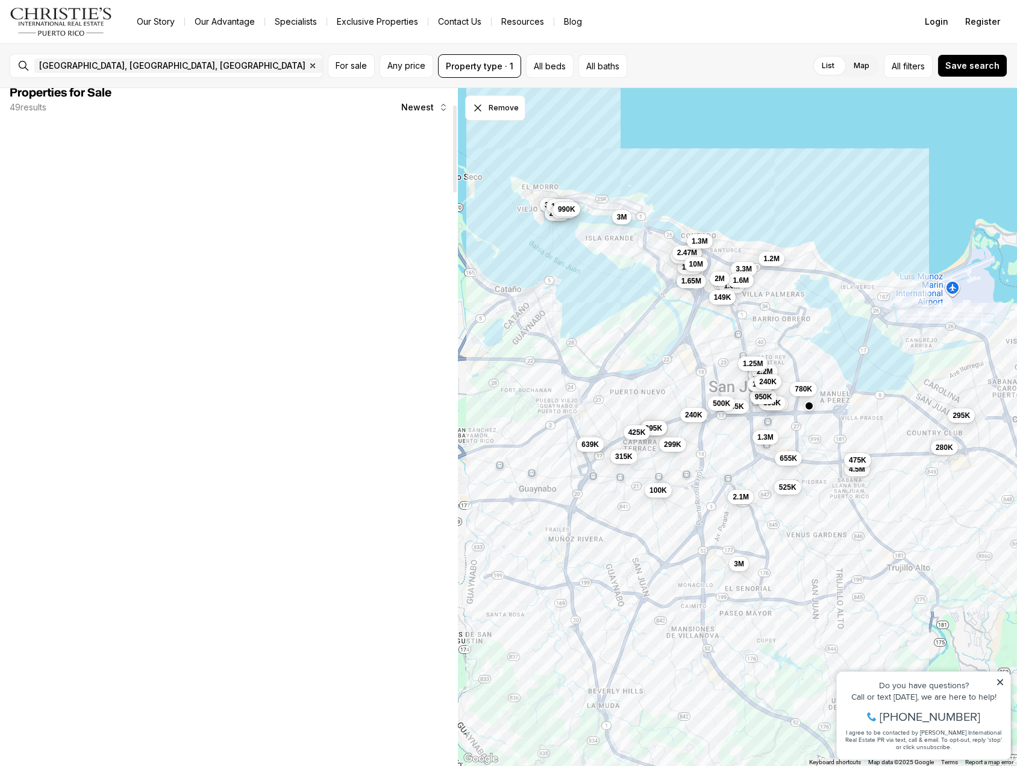
scroll to position [0, 0]
